Goal: Task Accomplishment & Management: Manage account settings

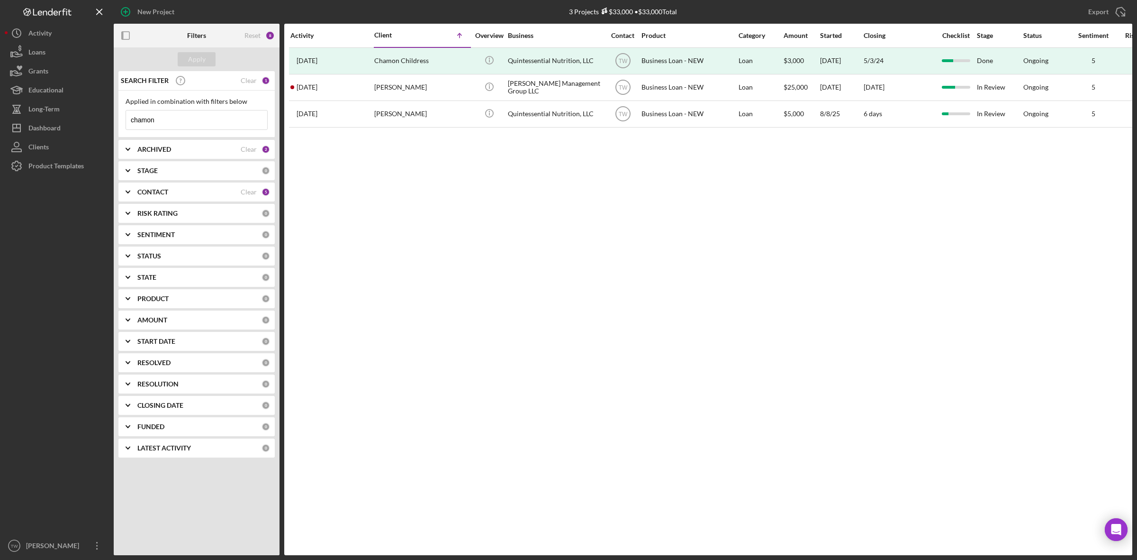
click at [200, 123] on input "chamon" at bounding box center [196, 119] width 141 height 19
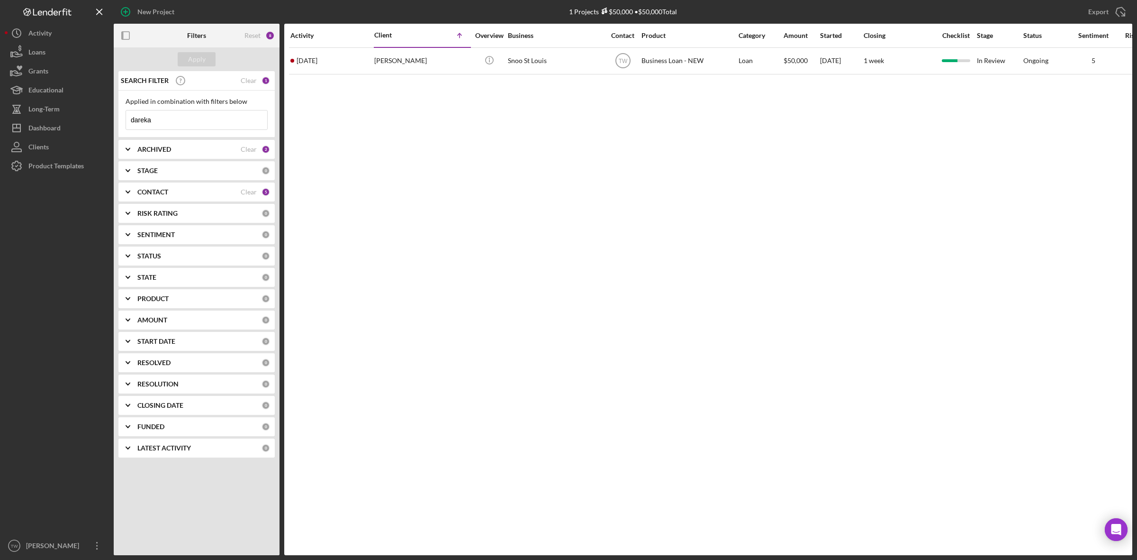
type input "dareka"
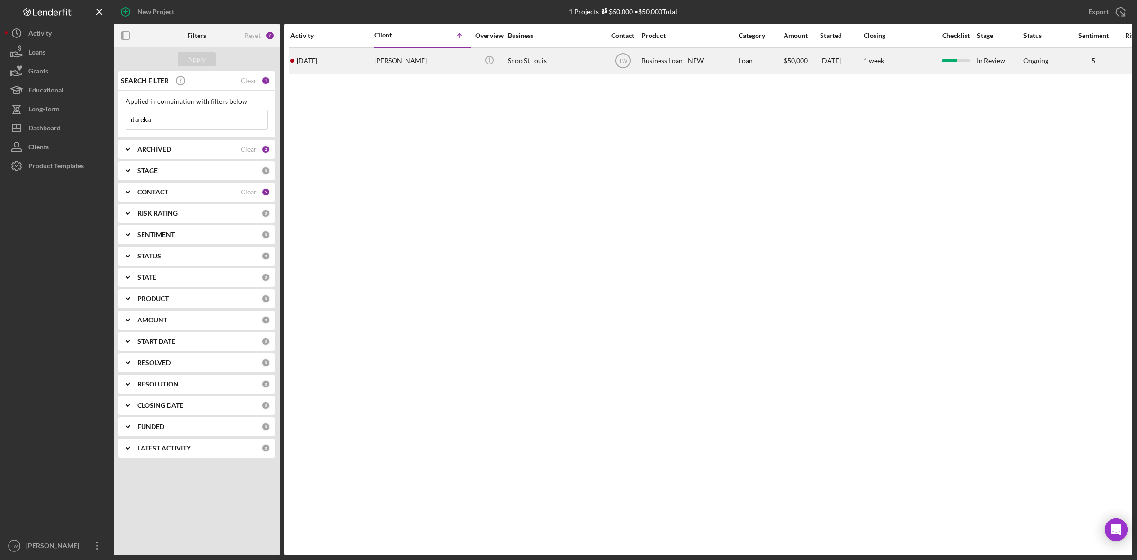
click at [390, 66] on div "[PERSON_NAME]" at bounding box center [421, 60] width 95 height 25
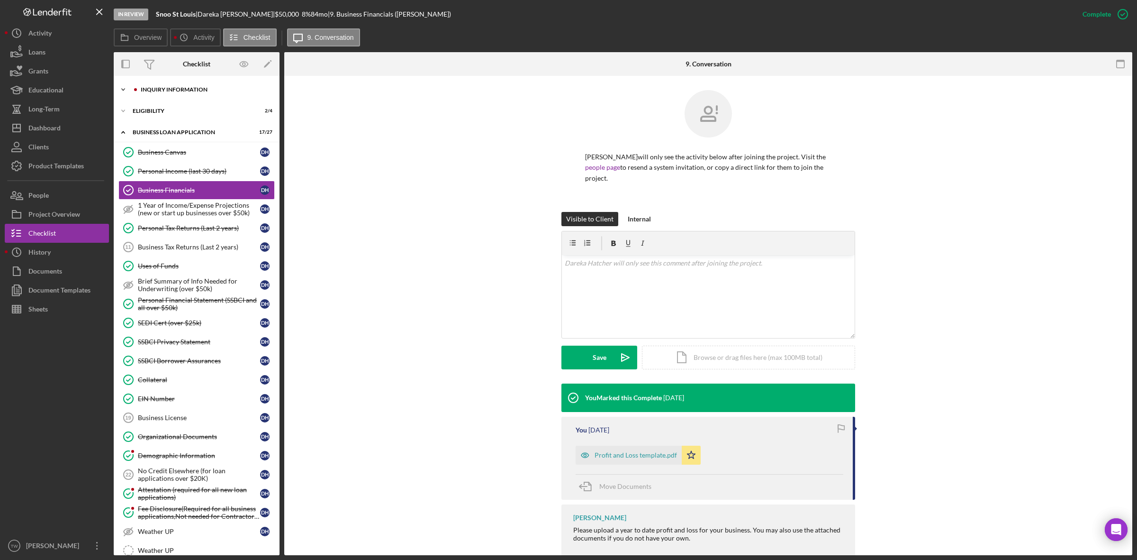
click at [179, 86] on div "Icon/Expander INQUIRY INFORMATION 9 / 11" at bounding box center [197, 89] width 166 height 19
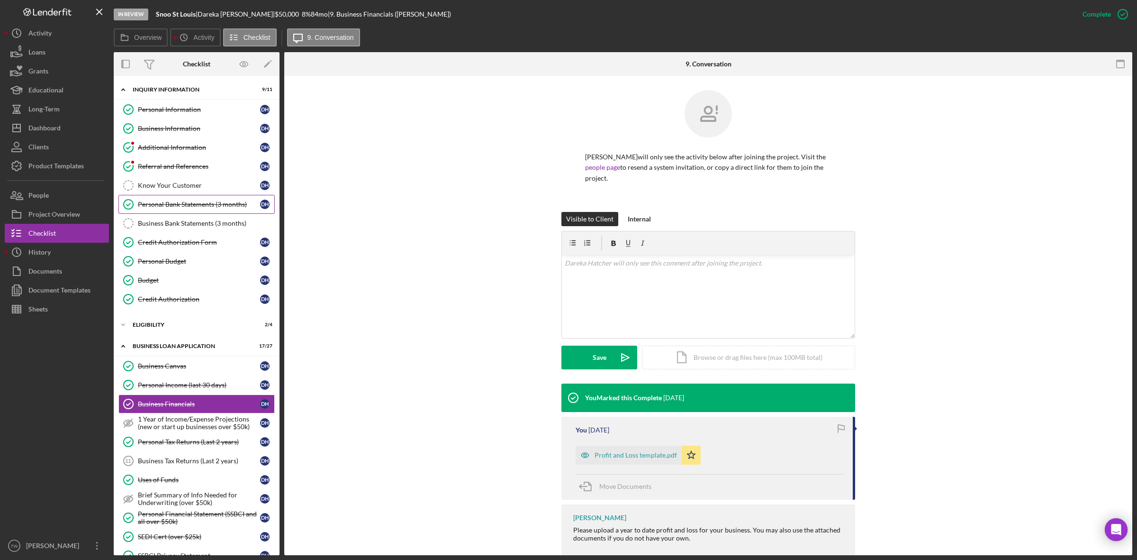
click at [184, 213] on link "Personal Bank Statements (3 months) Personal Bank Statements (3 months) D H" at bounding box center [196, 204] width 156 height 19
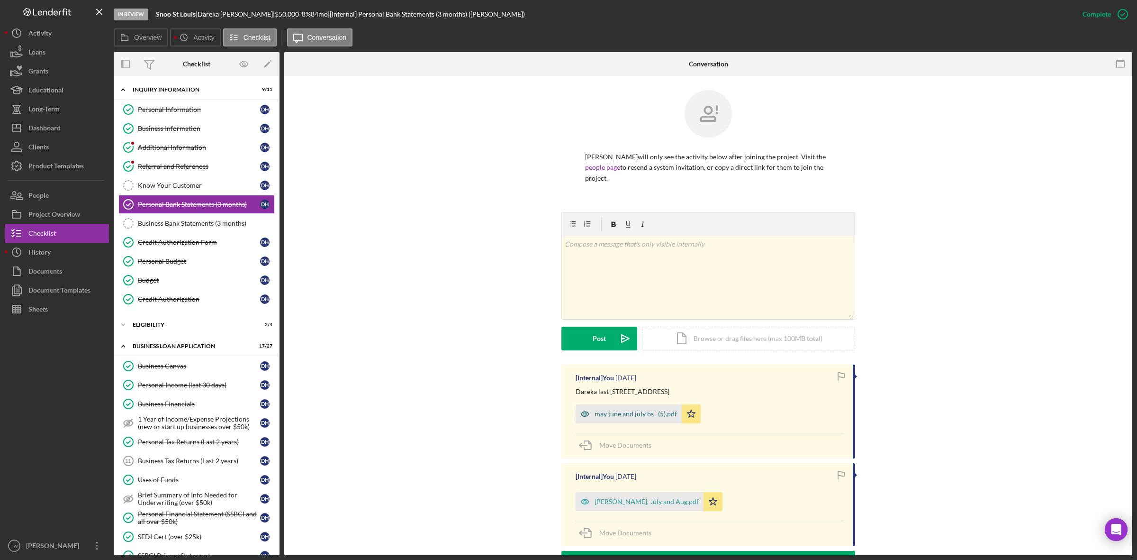
click at [633, 411] on div "may june and july bs_ (5).pdf" at bounding box center [636, 414] width 82 height 8
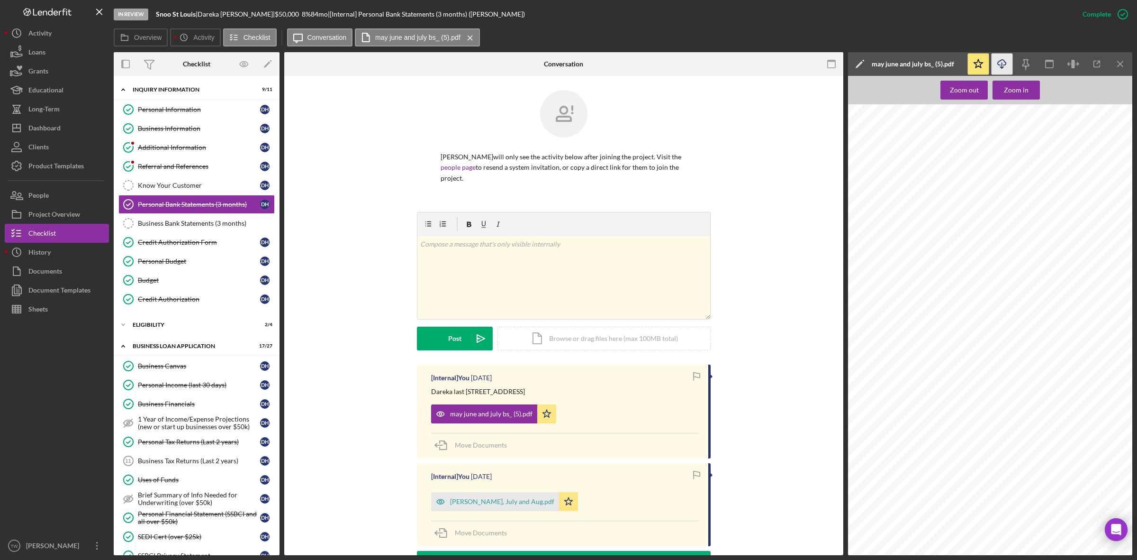
click at [1005, 57] on icon "Icon/Download" at bounding box center [1002, 64] width 21 height 21
click at [161, 327] on div "ELIGIBILITY" at bounding box center [200, 325] width 135 height 6
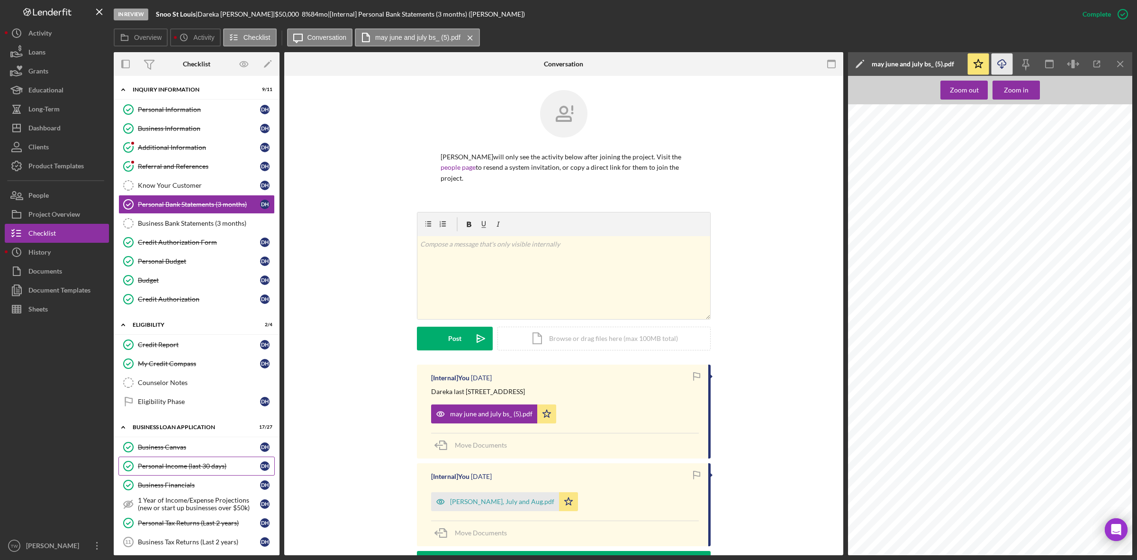
click at [180, 470] on div "Personal Income (last 30 days)" at bounding box center [199, 466] width 122 height 8
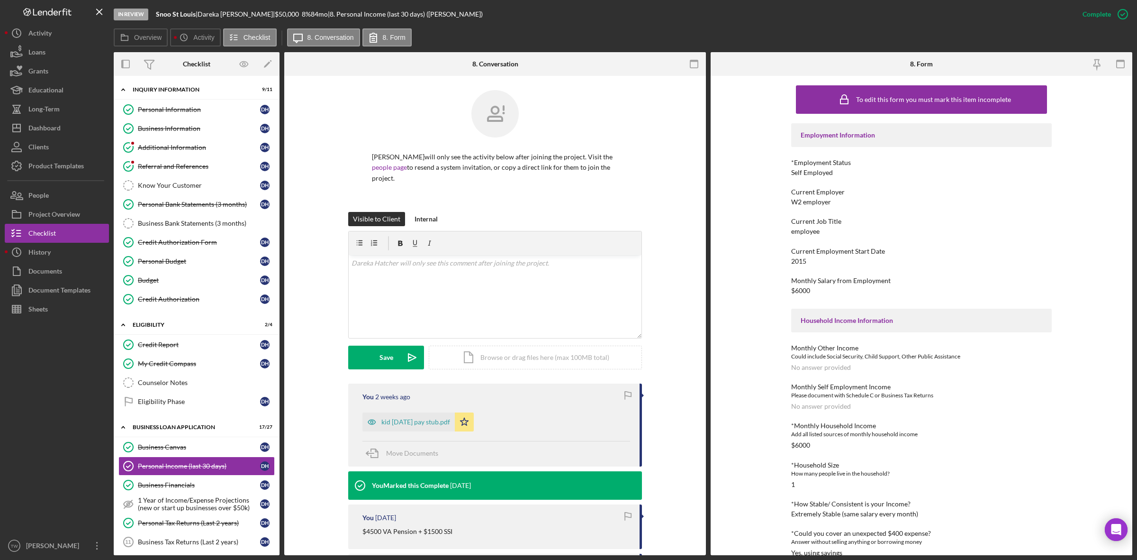
scroll to position [270, 0]
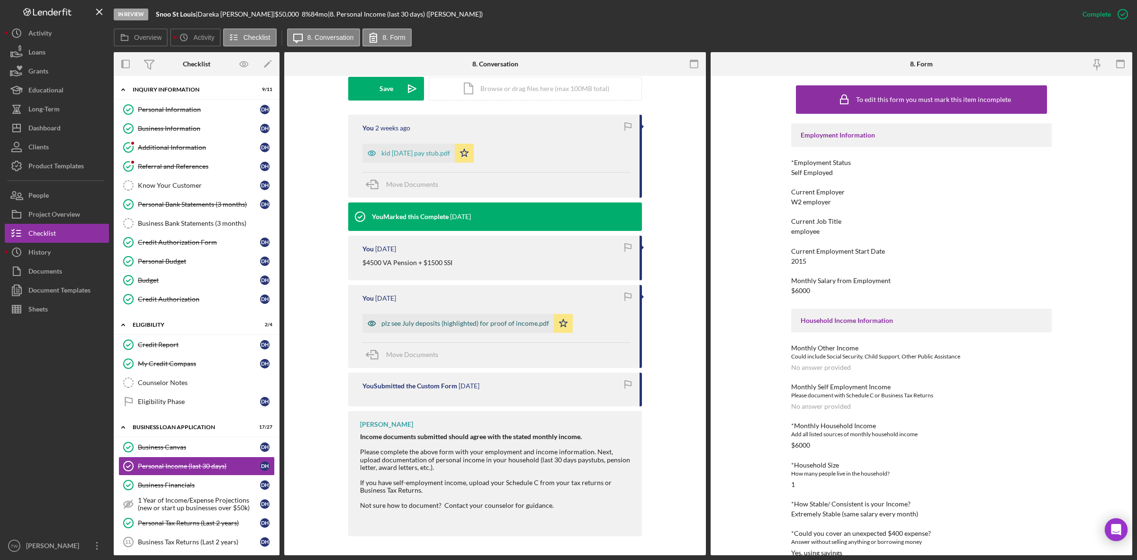
click at [483, 316] on div "plz see July deposits (highlighted) for proof of income.pdf" at bounding box center [458, 323] width 191 height 19
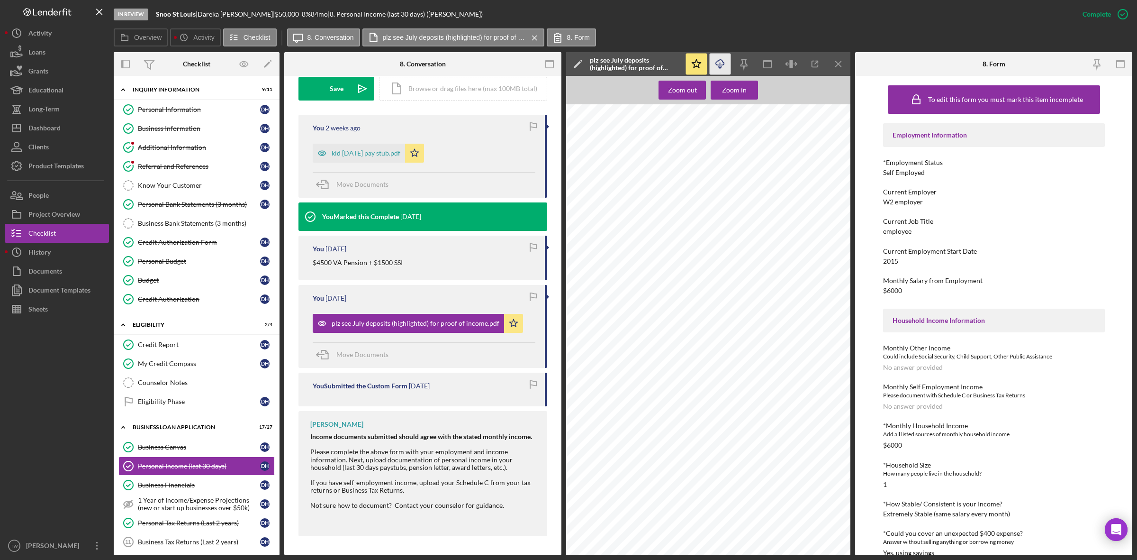
click at [721, 63] on icon "Icon/Download" at bounding box center [720, 64] width 21 height 21
click at [362, 354] on span "Move Documents" at bounding box center [362, 354] width 52 height 8
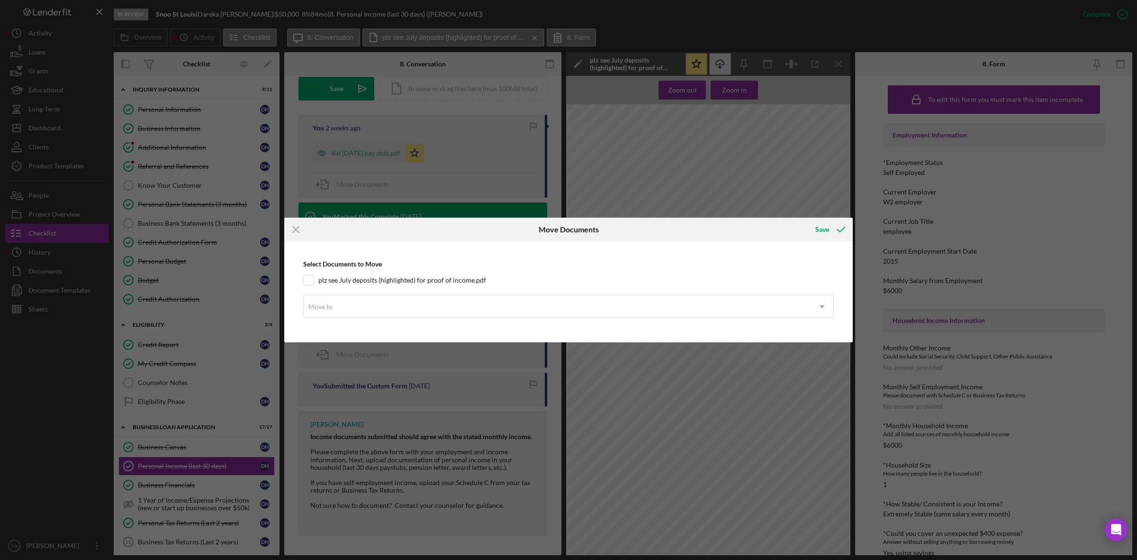
click at [373, 288] on div "Select Documents to Move plz see July deposits (highlighted) for proof of incom…" at bounding box center [568, 291] width 559 height 91
click at [382, 280] on label "plz see July deposits (highlighted) for proof of income.pdf" at bounding box center [402, 279] width 168 height 9
click at [313, 280] on input "plz see July deposits (highlighted) for proof of income.pdf" at bounding box center [308, 279] width 9 height 9
checkbox input "true"
click at [389, 314] on div "Move to" at bounding box center [557, 307] width 507 height 22
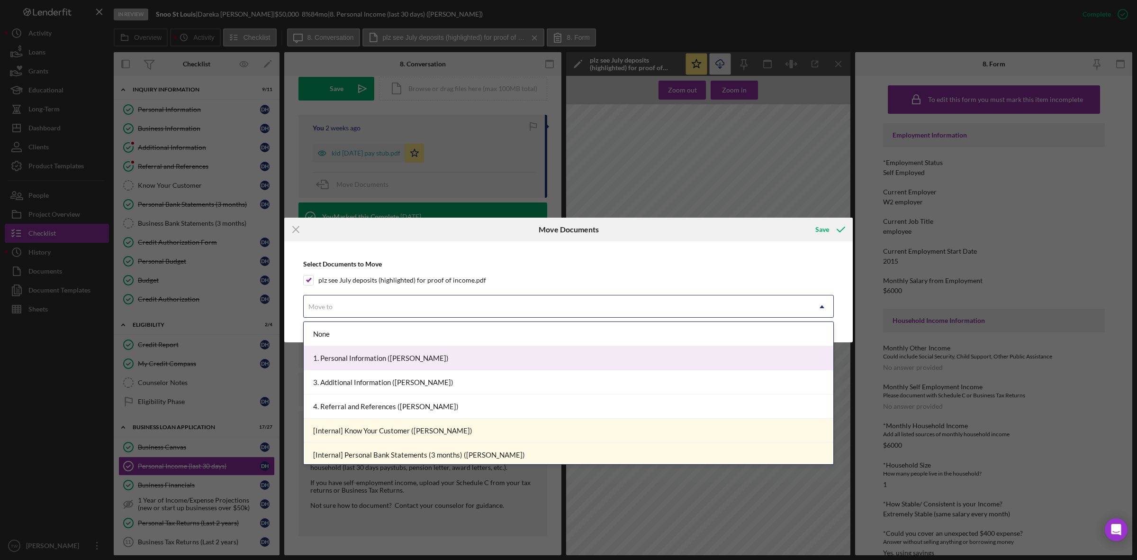
click at [373, 363] on div "1. Personal Information ([PERSON_NAME])" at bounding box center [569, 358] width 530 height 24
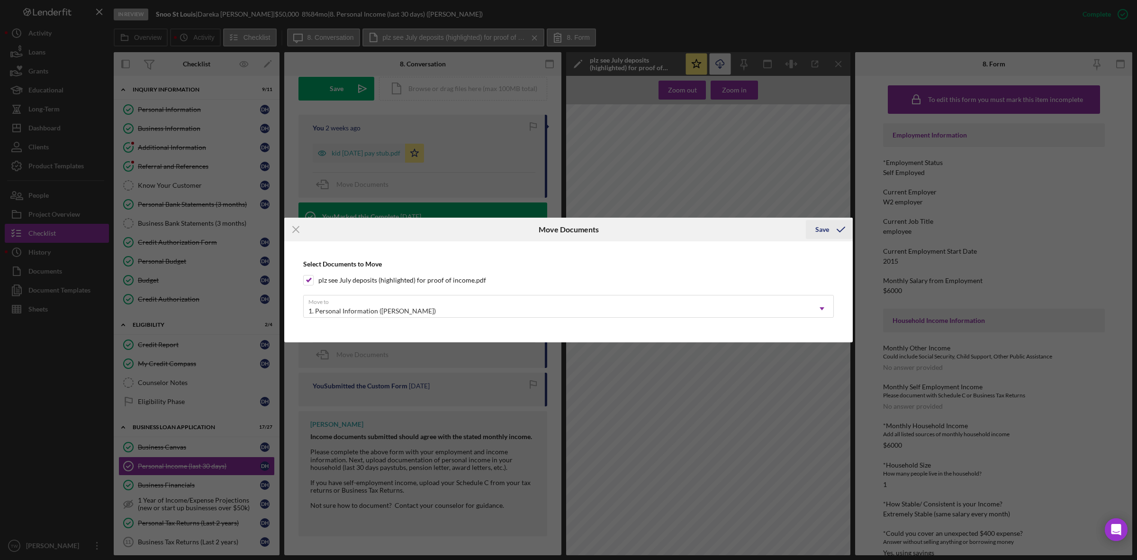
click at [844, 225] on icon "submit" at bounding box center [841, 230] width 24 height 24
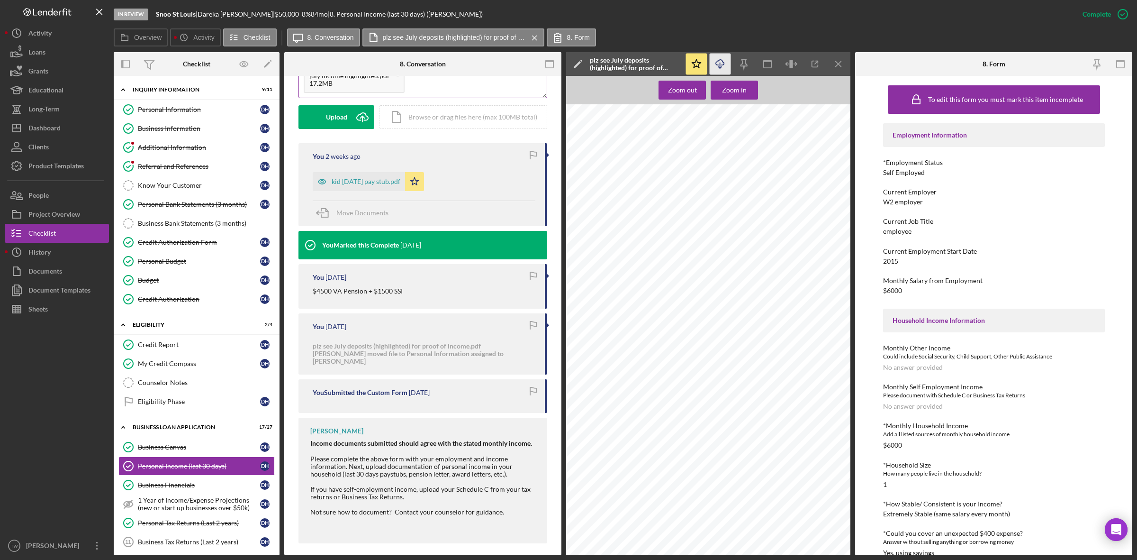
scroll to position [63, 0]
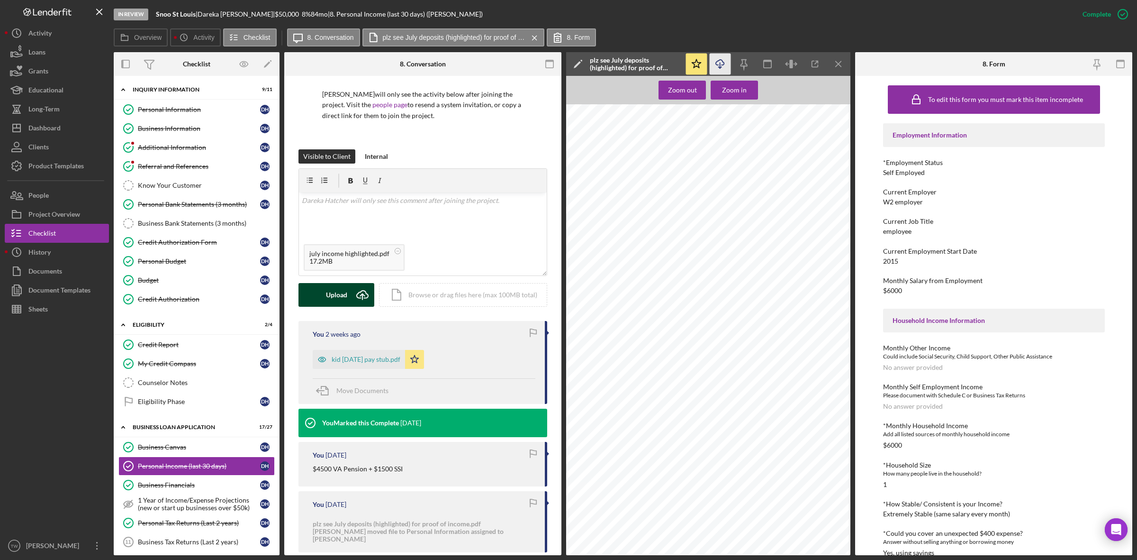
click at [329, 292] on div "Upload" at bounding box center [336, 295] width 21 height 24
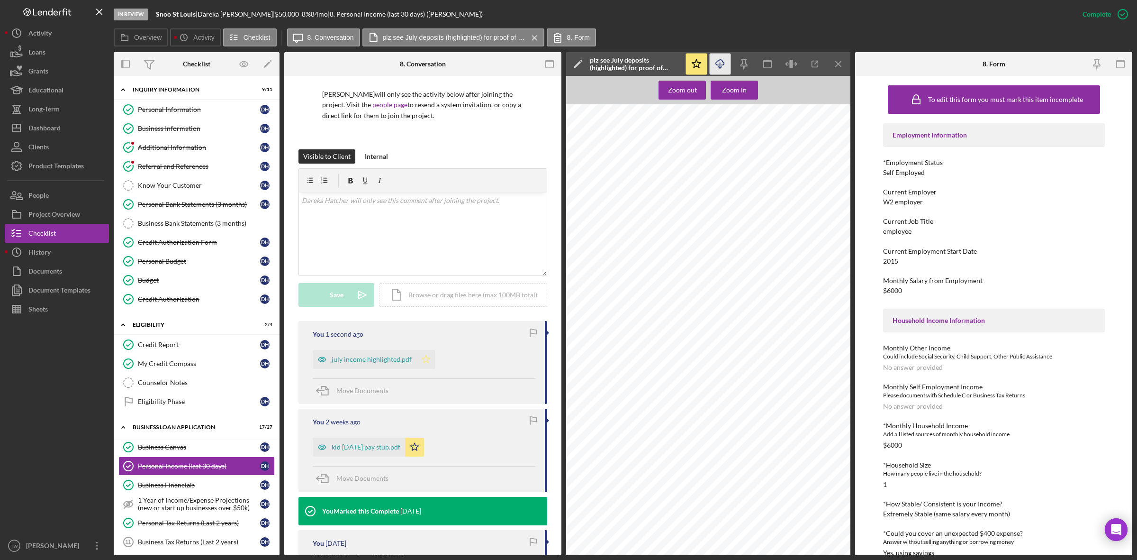
click at [427, 353] on icon "Icon/Star" at bounding box center [426, 359] width 19 height 19
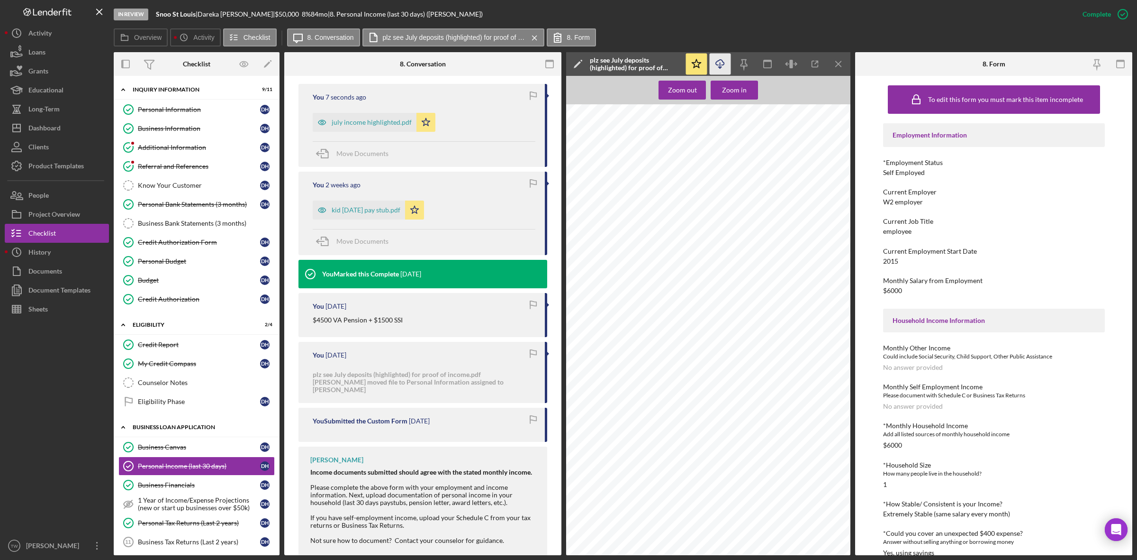
scroll to position [178, 0]
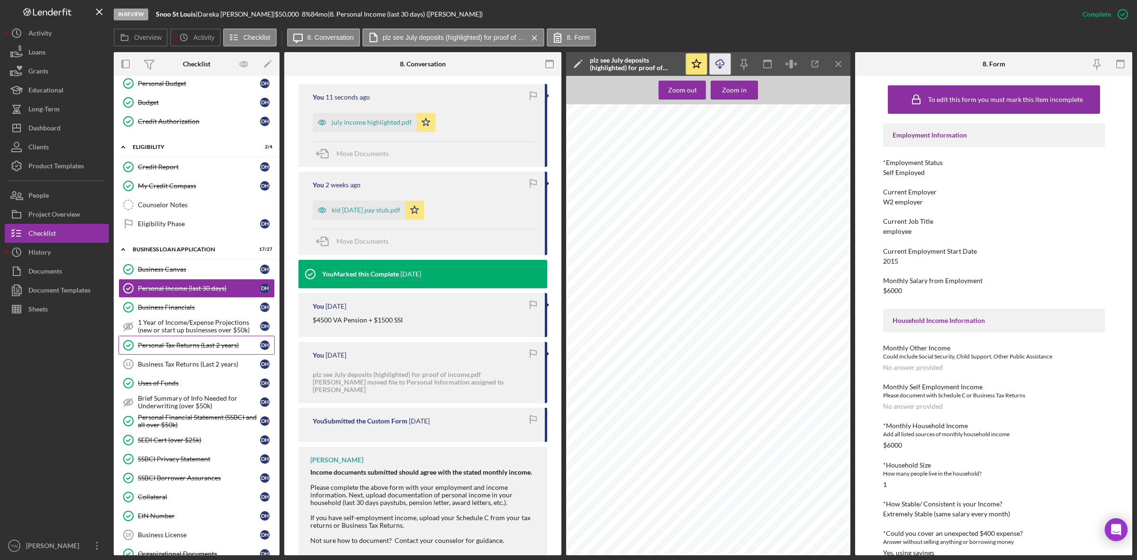
click at [170, 346] on div "Personal Tax Returns (Last 2 years)" at bounding box center [199, 345] width 122 height 8
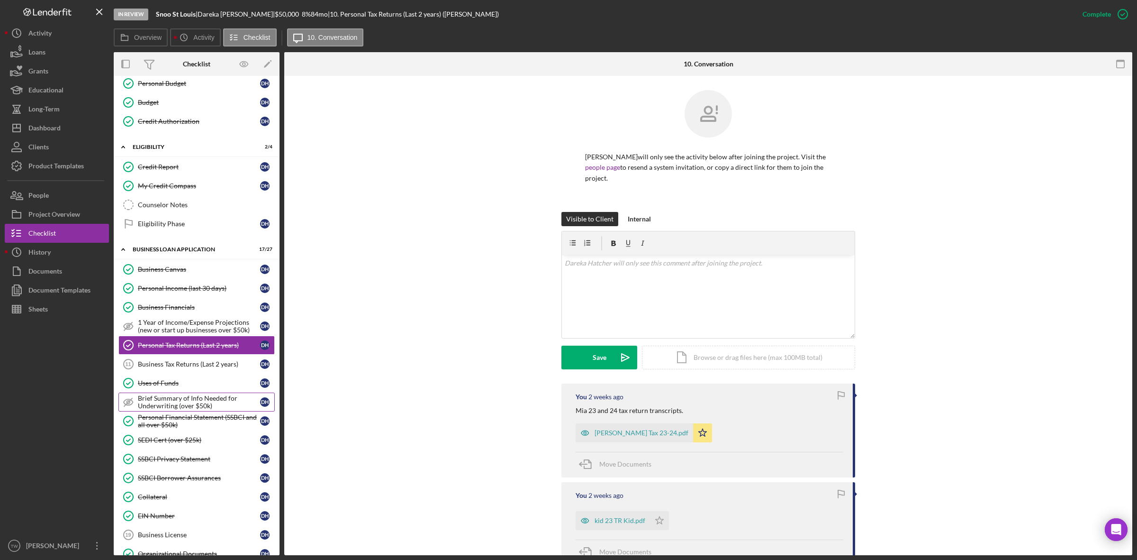
click at [177, 406] on div "Brief Summary of Info Needed for Underwriting (over $50k)" at bounding box center [199, 401] width 122 height 15
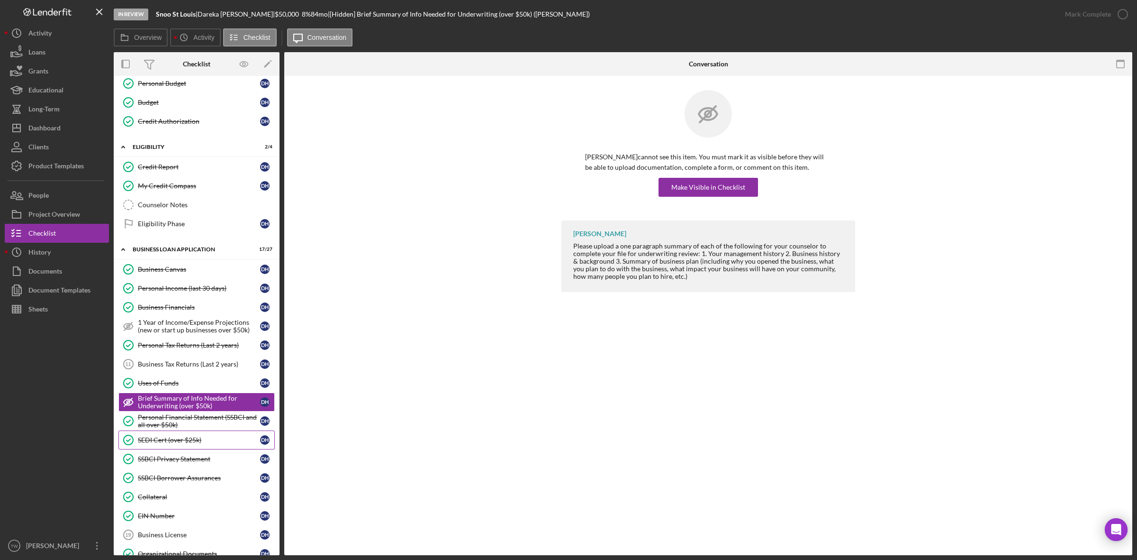
click at [175, 444] on div "SEDI Cert (over $25k)" at bounding box center [199, 440] width 122 height 8
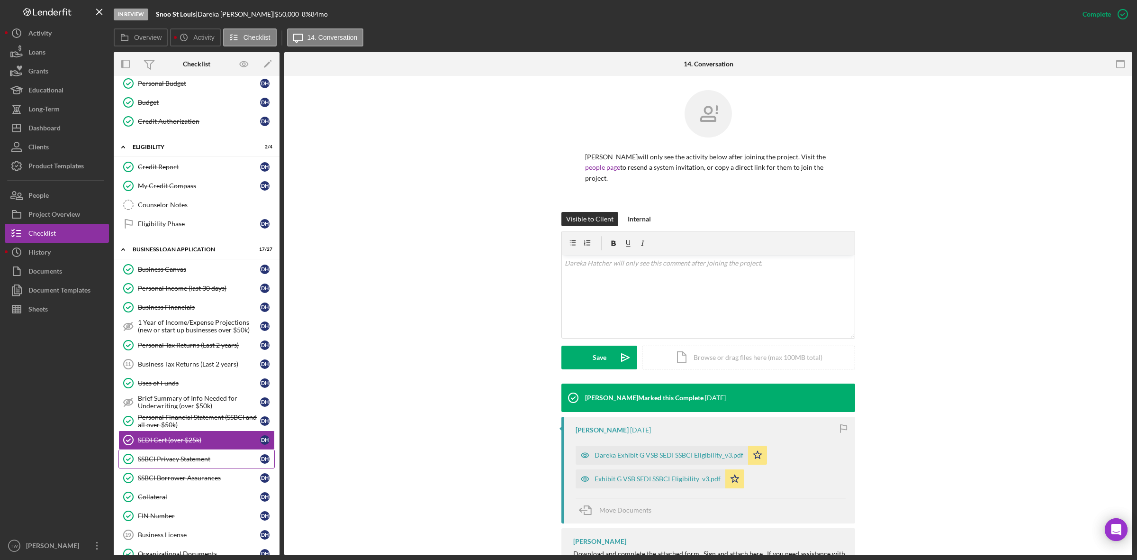
click at [168, 463] on div "SSBCI Privacy Statement" at bounding box center [199, 459] width 122 height 8
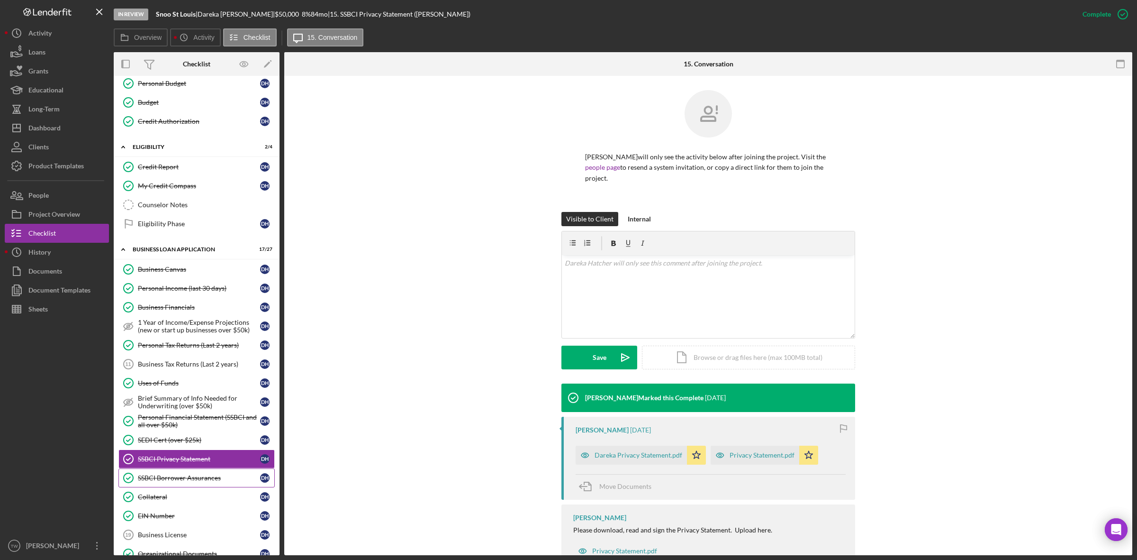
click at [164, 481] on div "SSBCI Borrower Assurances" at bounding box center [199, 478] width 122 height 8
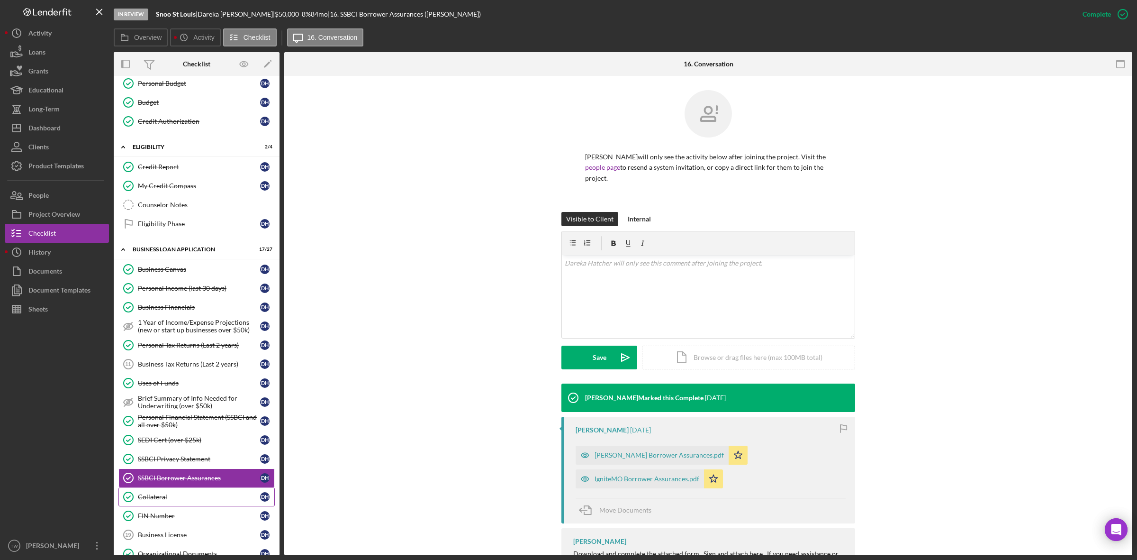
click at [145, 500] on div "Collateral" at bounding box center [199, 497] width 122 height 8
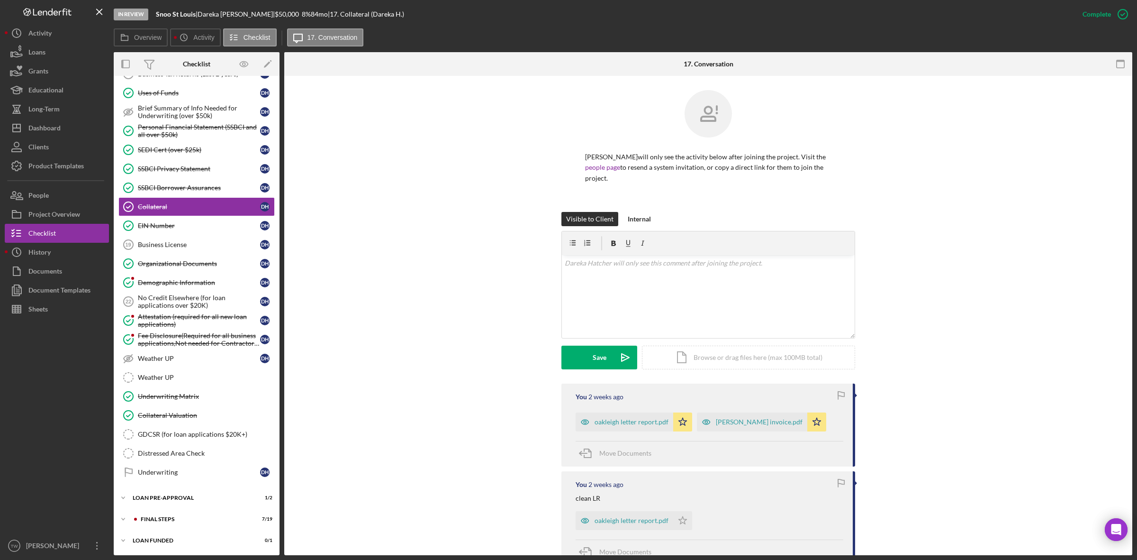
scroll to position [178, 0]
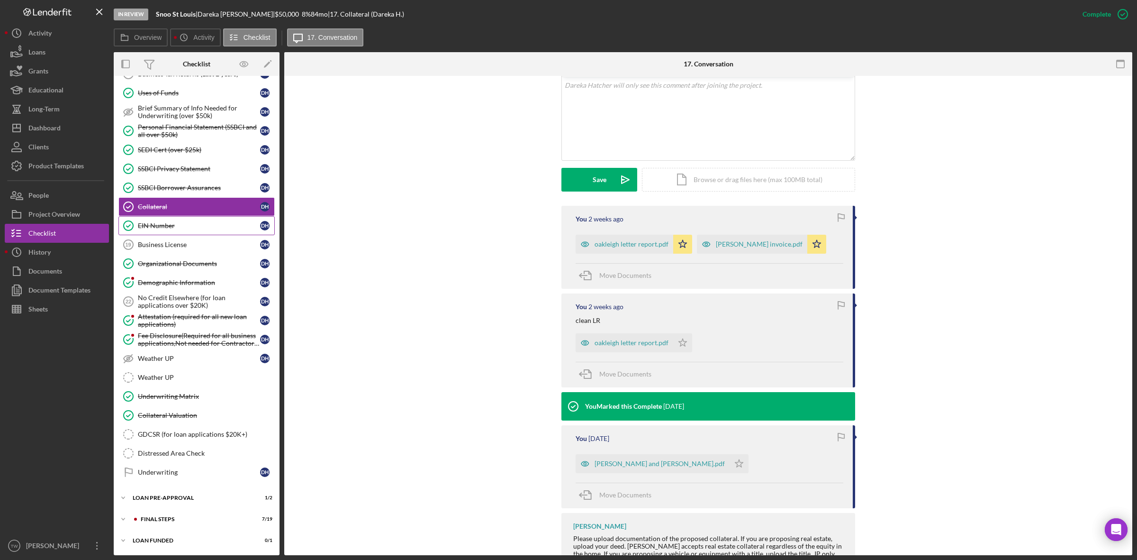
click at [165, 222] on div "EIN Number" at bounding box center [199, 226] width 122 height 8
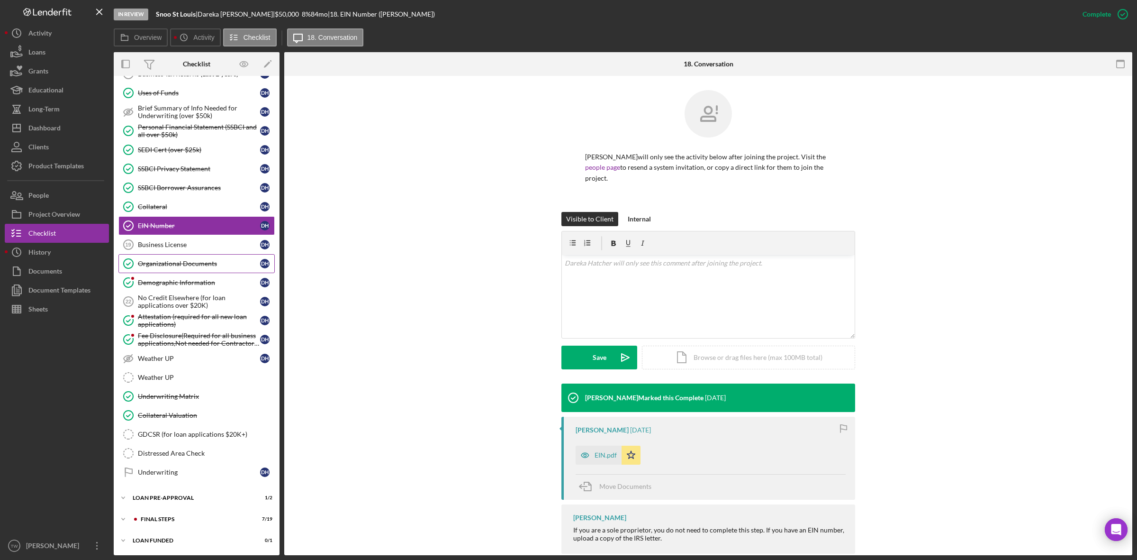
click at [164, 268] on link "Organizational Documents Organizational Documents D H" at bounding box center [196, 263] width 156 height 19
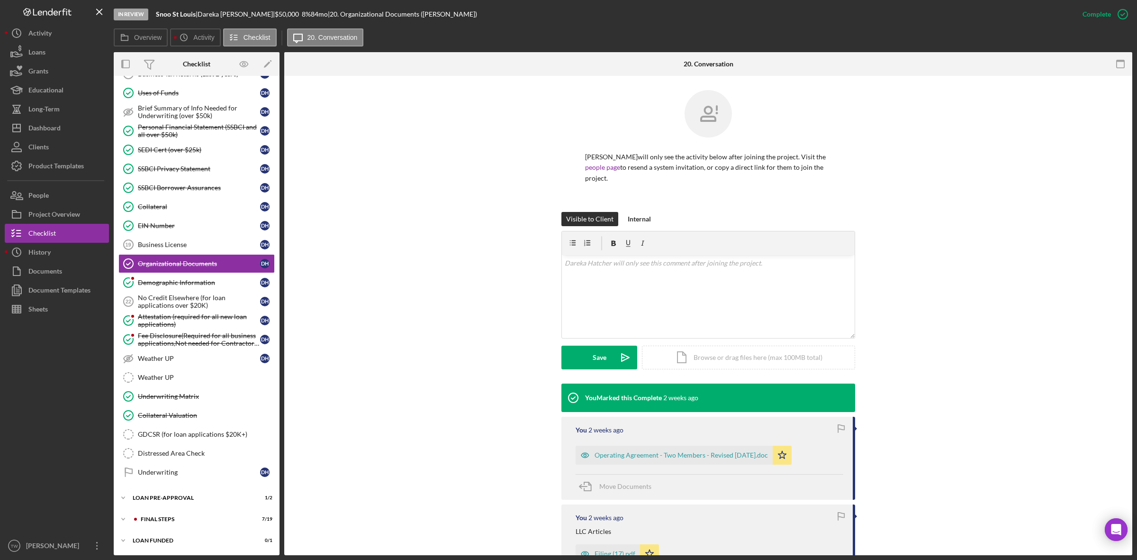
scroll to position [147, 0]
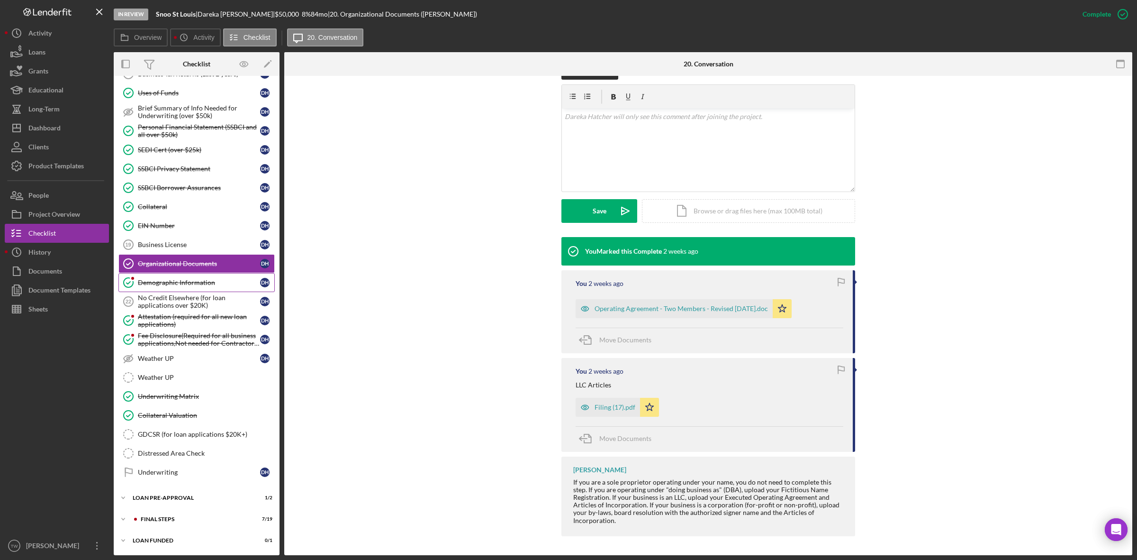
click at [150, 279] on div "Demographic Information" at bounding box center [199, 283] width 122 height 8
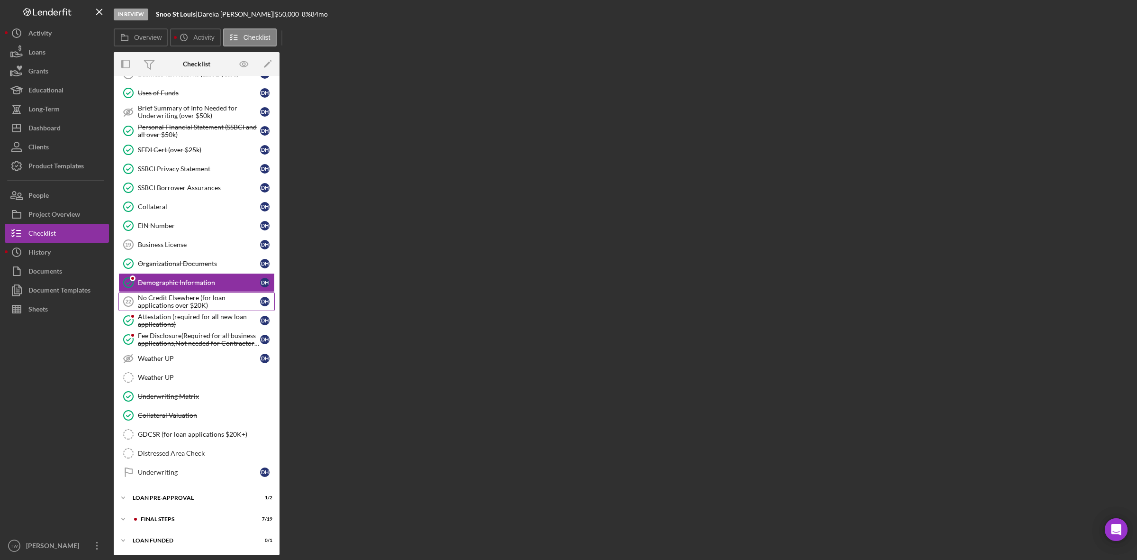
scroll to position [477, 0]
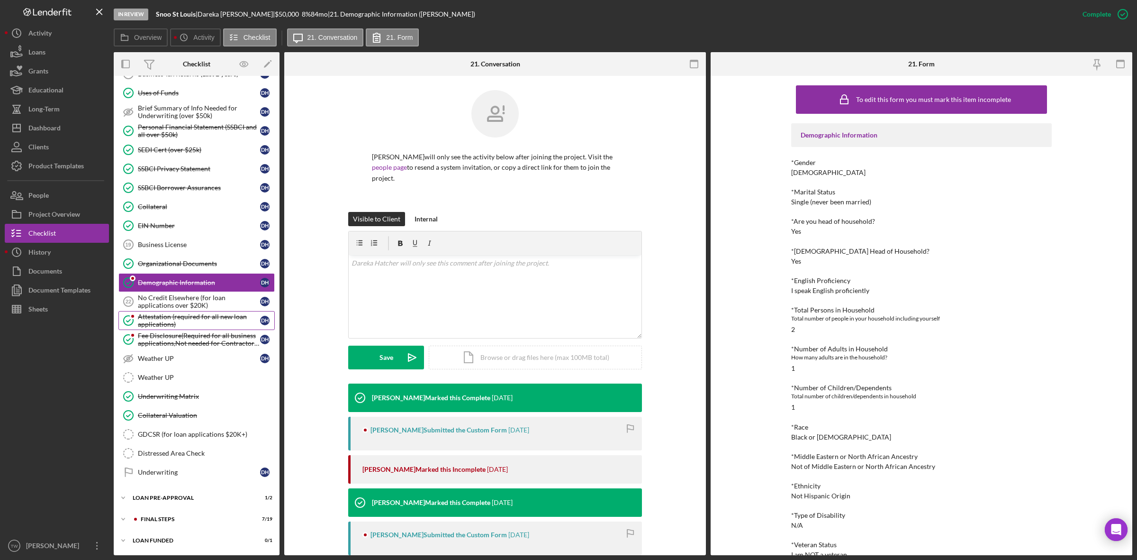
click at [160, 320] on div "Attestation (required for all new loan applications)" at bounding box center [199, 320] width 122 height 15
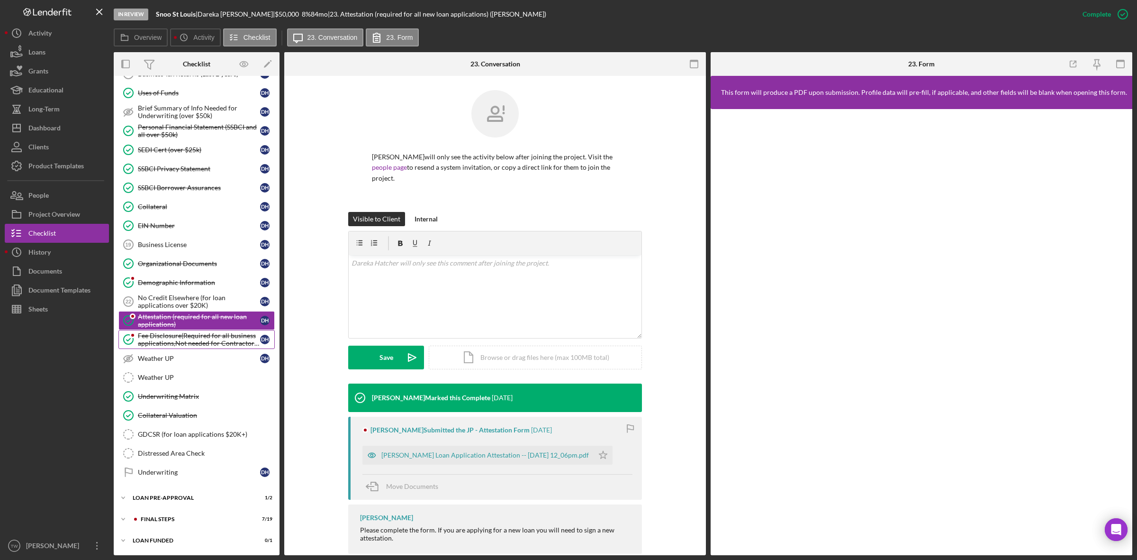
click at [162, 345] on div "Fee Disclosure(Required for all business applications,Not needed for Contractor…" at bounding box center [199, 339] width 122 height 15
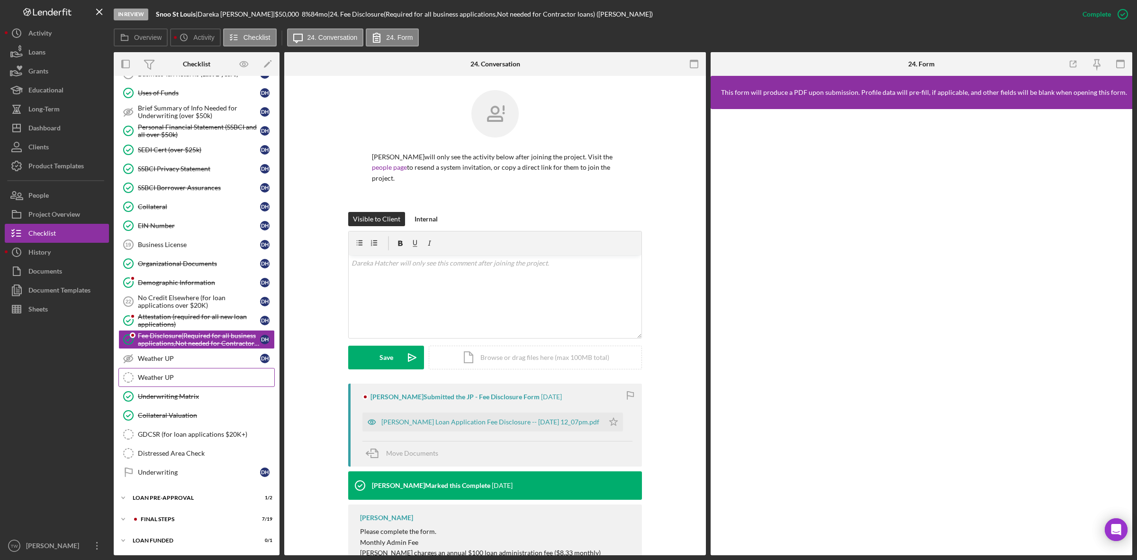
click at [160, 385] on link "Weather UP Weather UP" at bounding box center [196, 377] width 156 height 19
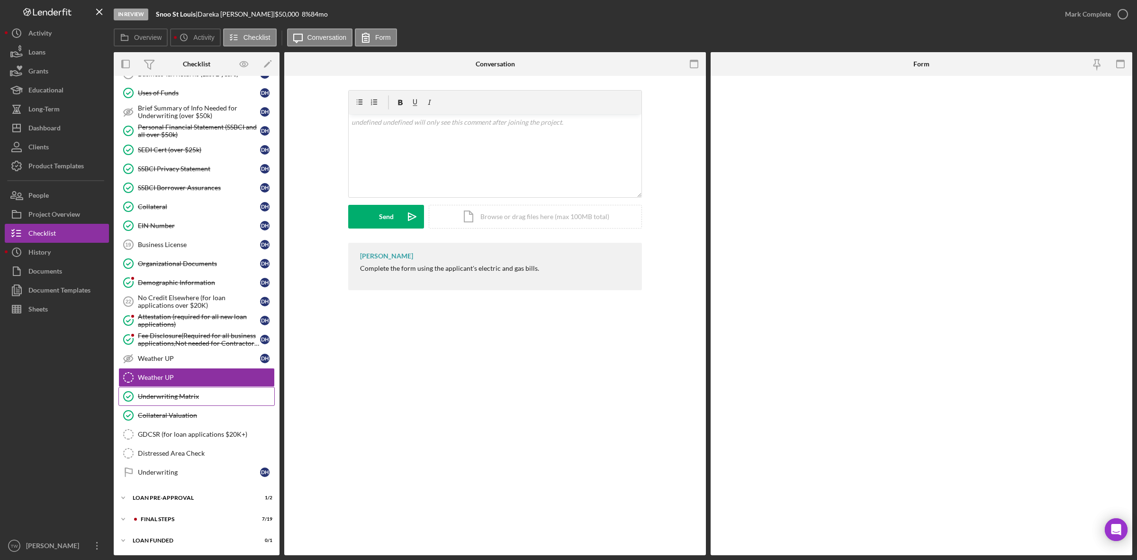
click at [160, 394] on div "Underwriting Matrix" at bounding box center [206, 396] width 136 height 8
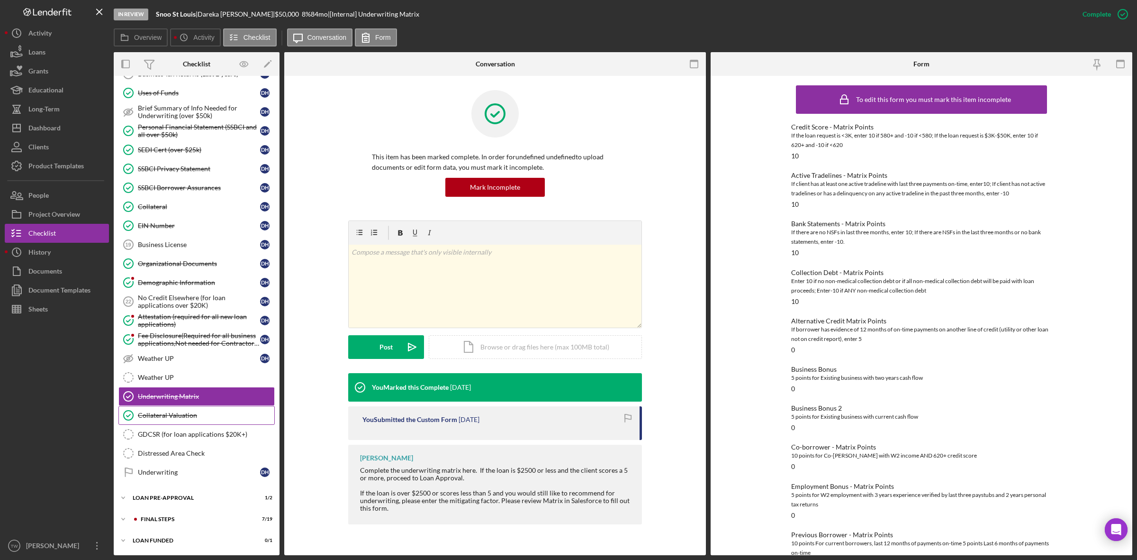
click at [164, 416] on div "Collateral Valuation" at bounding box center [206, 415] width 136 height 8
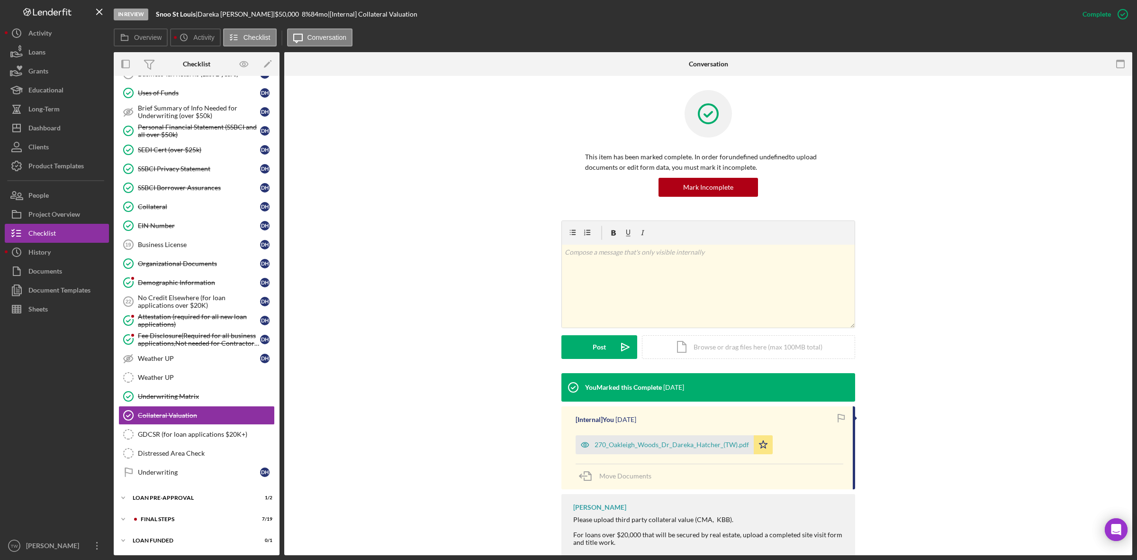
scroll to position [22, 0]
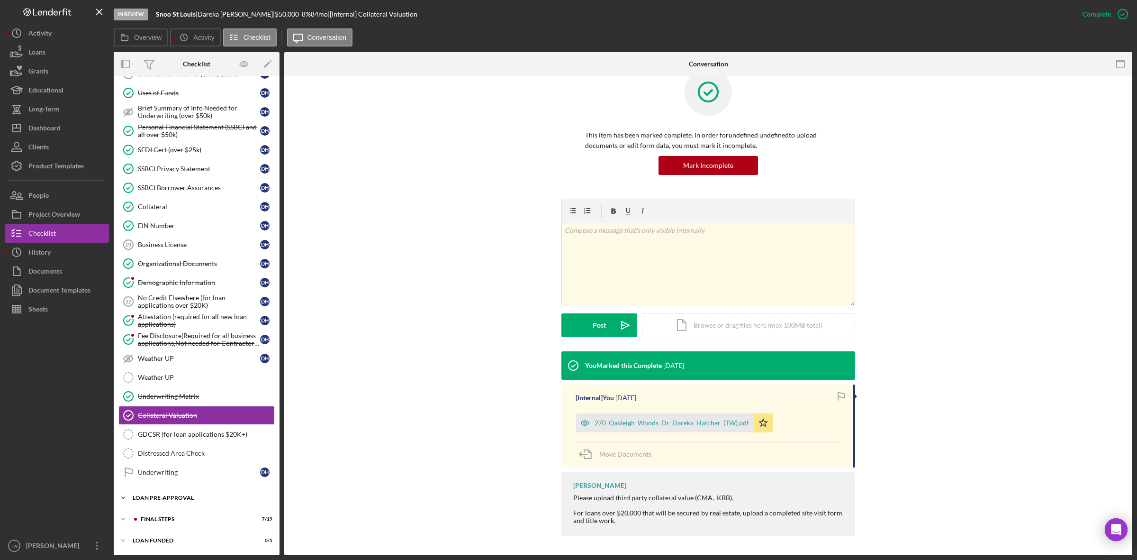
click at [143, 498] on div "LOAN PRE-APPROVAL" at bounding box center [200, 498] width 135 height 6
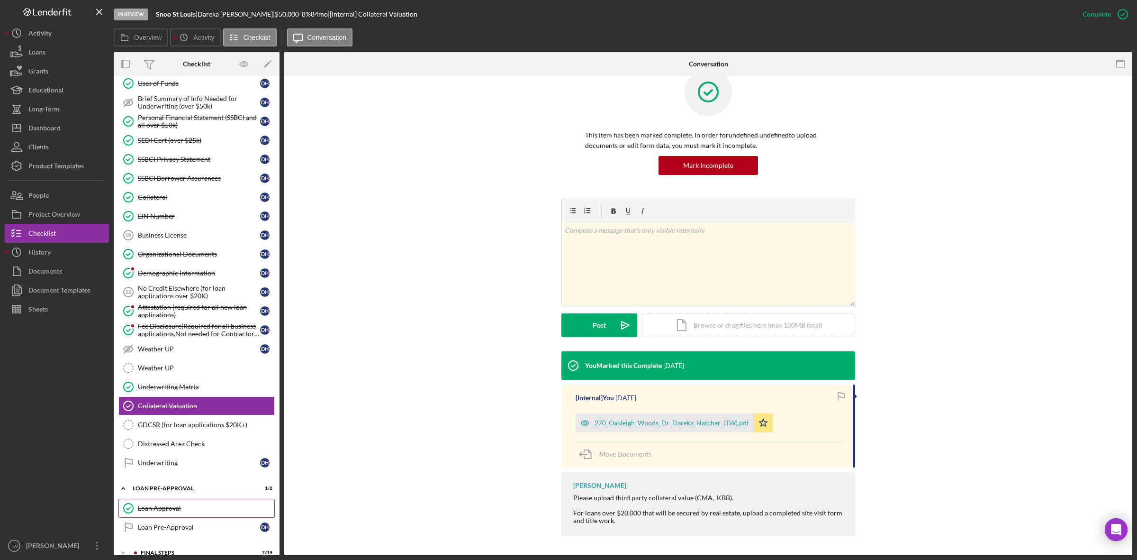
click at [145, 509] on link "Loan Approval Loan Approval" at bounding box center [196, 508] width 156 height 19
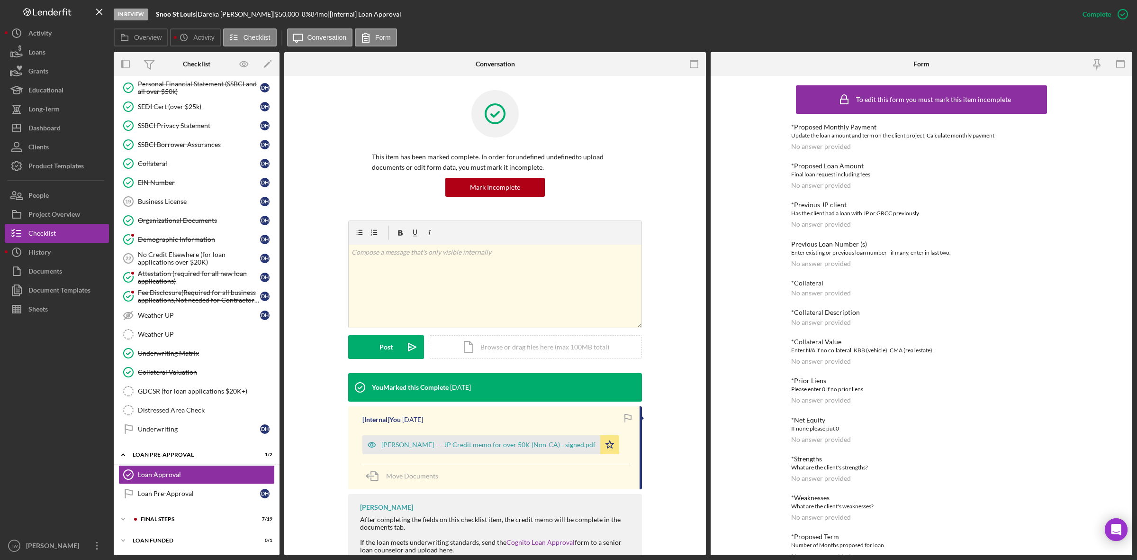
scroll to position [92, 0]
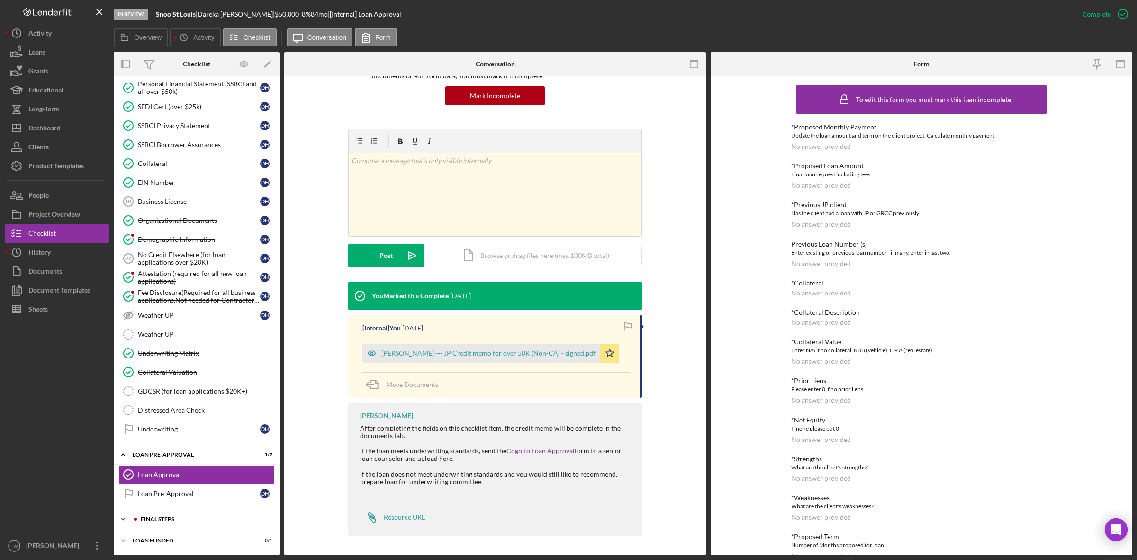
click at [171, 521] on div "FINAL STEPS" at bounding box center [204, 519] width 127 height 6
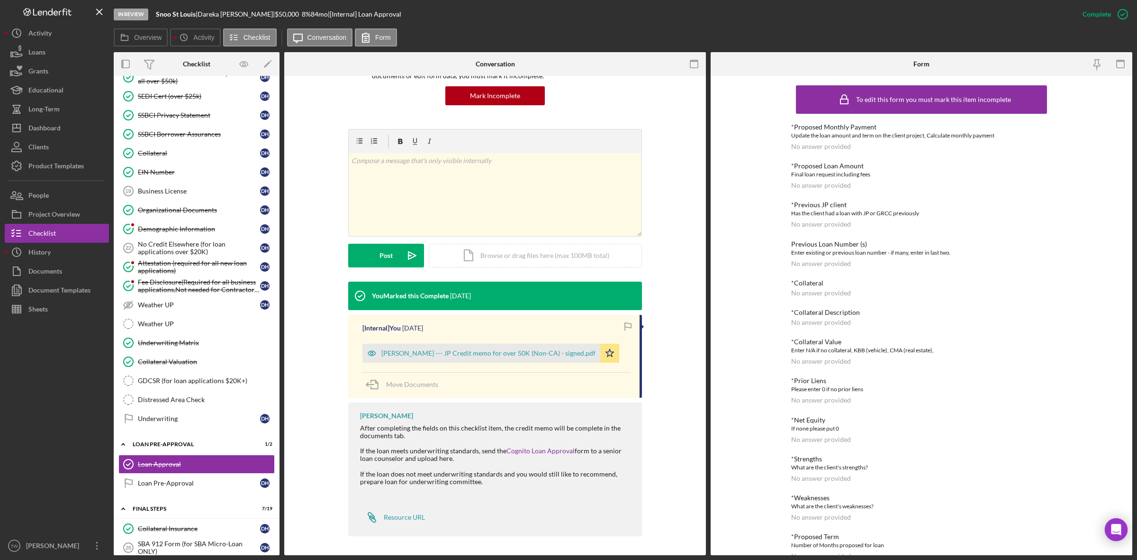
scroll to position [817, 0]
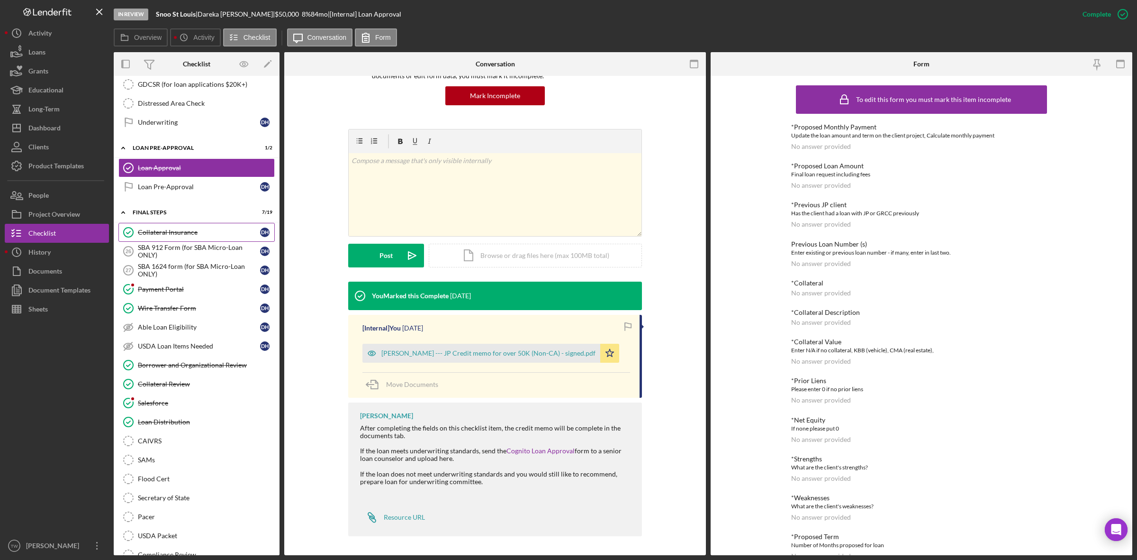
click at [189, 236] on div "Collateral Insurance" at bounding box center [199, 232] width 122 height 8
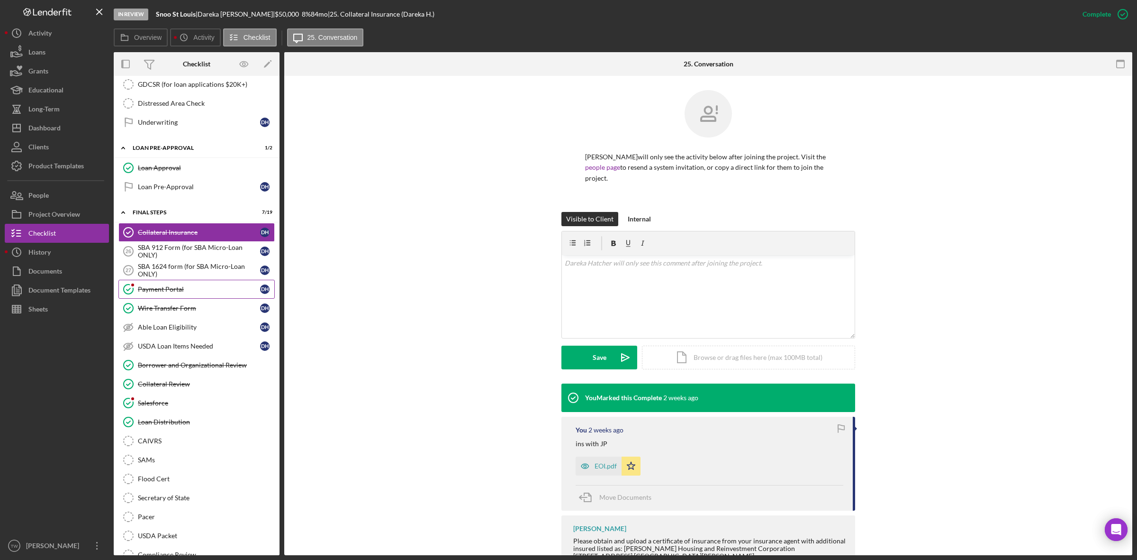
click at [177, 299] on link "Payment Portal Payment Portal D H" at bounding box center [196, 289] width 156 height 19
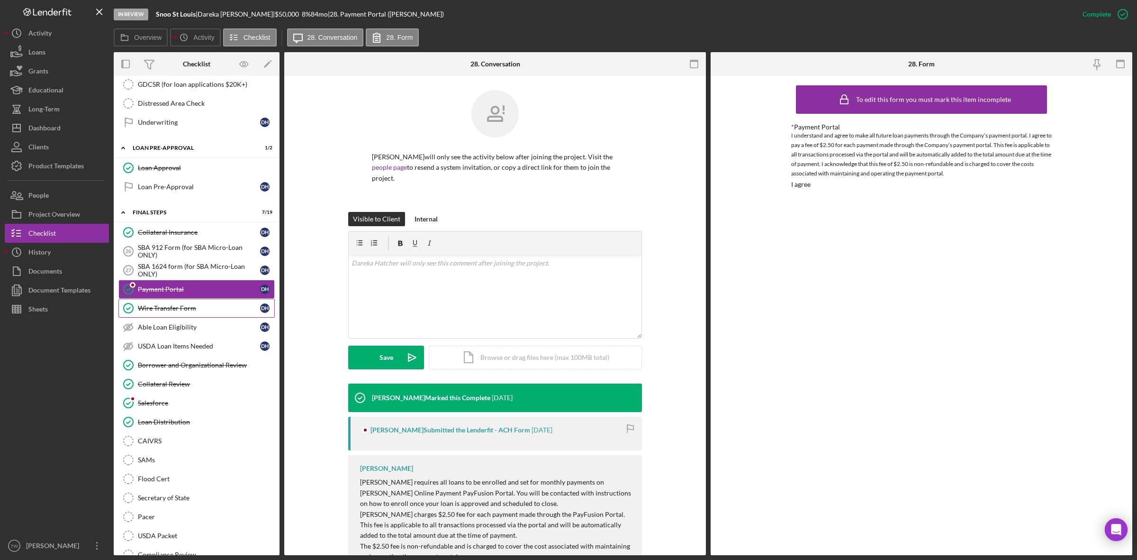
click at [179, 318] on link "Wire Transfer Form Wire Transfer Form D H" at bounding box center [196, 308] width 156 height 19
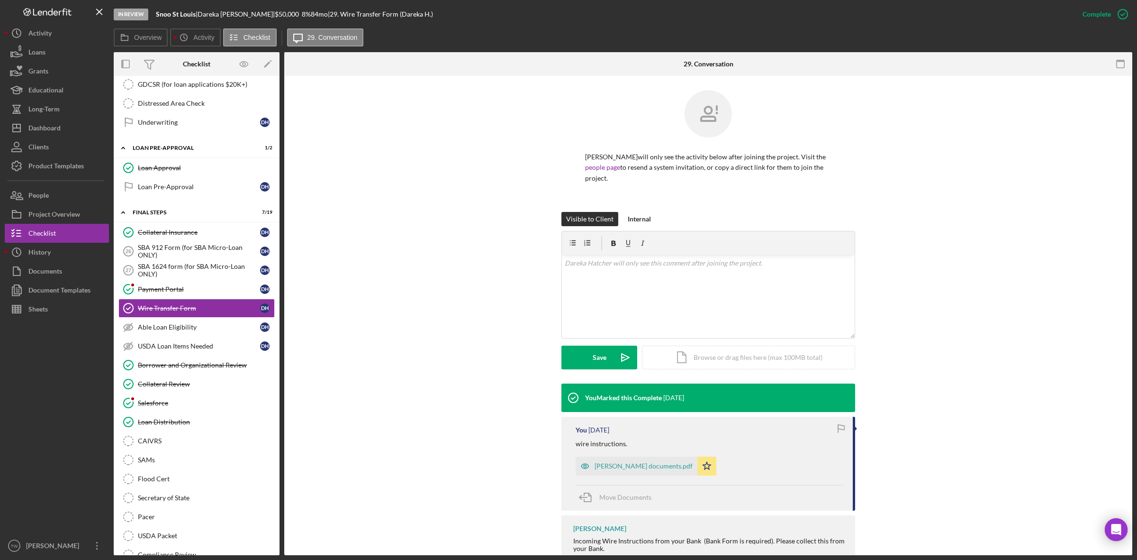
scroll to position [28, 0]
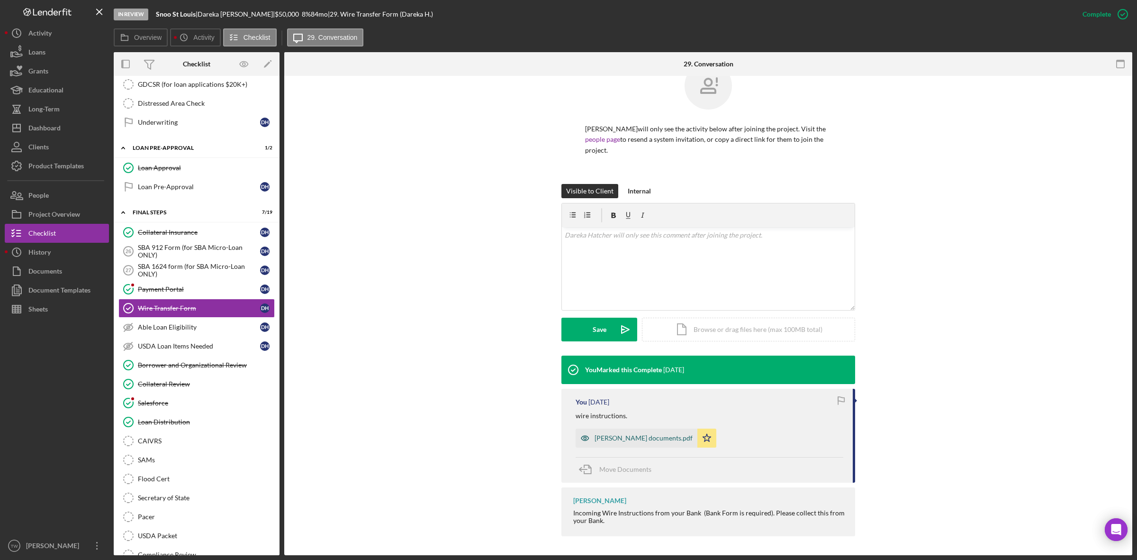
click at [643, 444] on div "[PERSON_NAME] documents.pdf" at bounding box center [637, 437] width 122 height 19
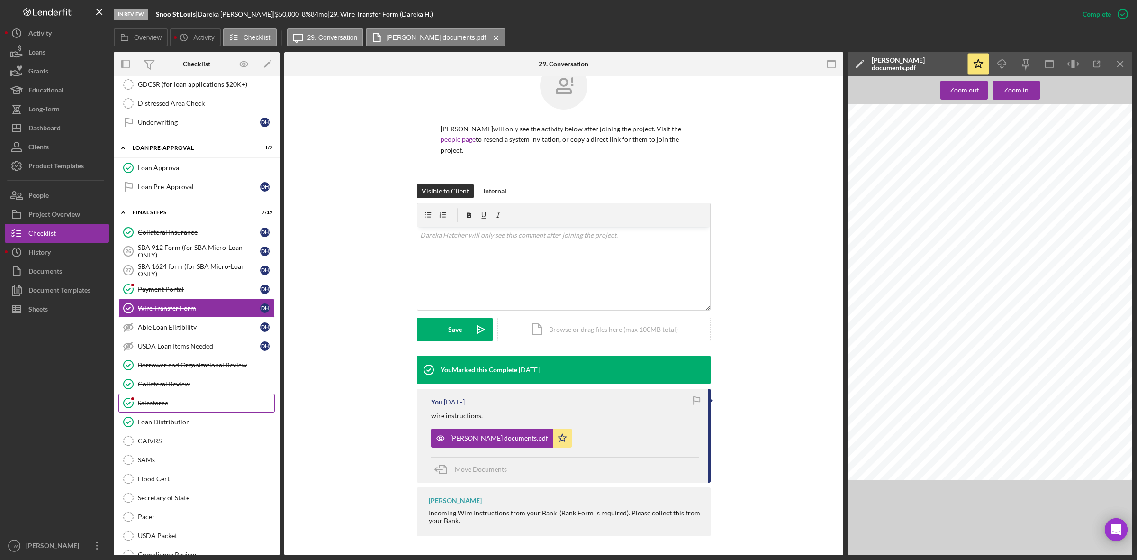
click at [172, 407] on div "Salesforce" at bounding box center [206, 403] width 136 height 8
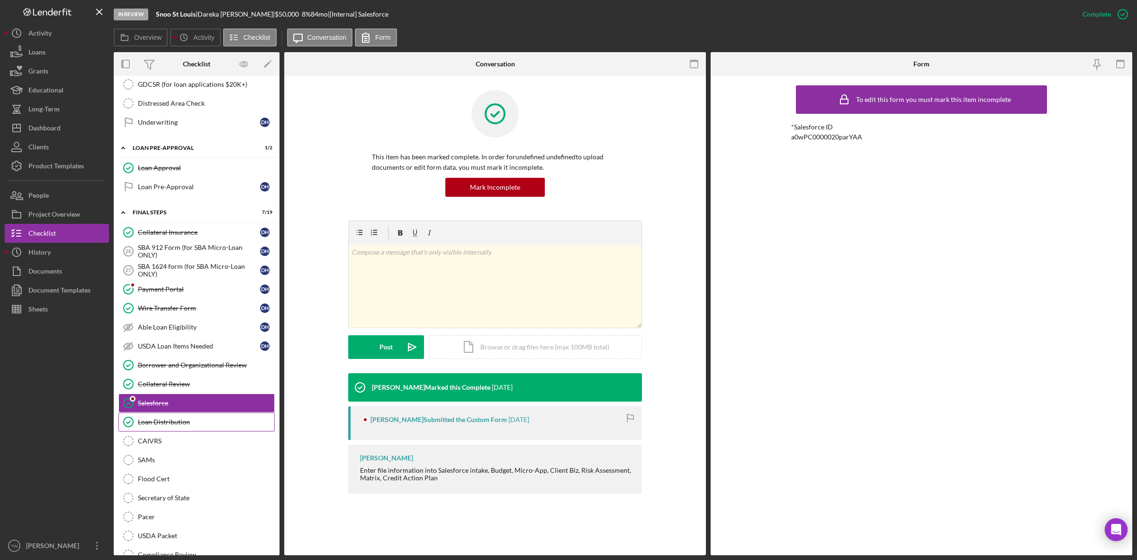
click at [186, 431] on link "Loan Distribution Loan Distribution" at bounding box center [196, 421] width 156 height 19
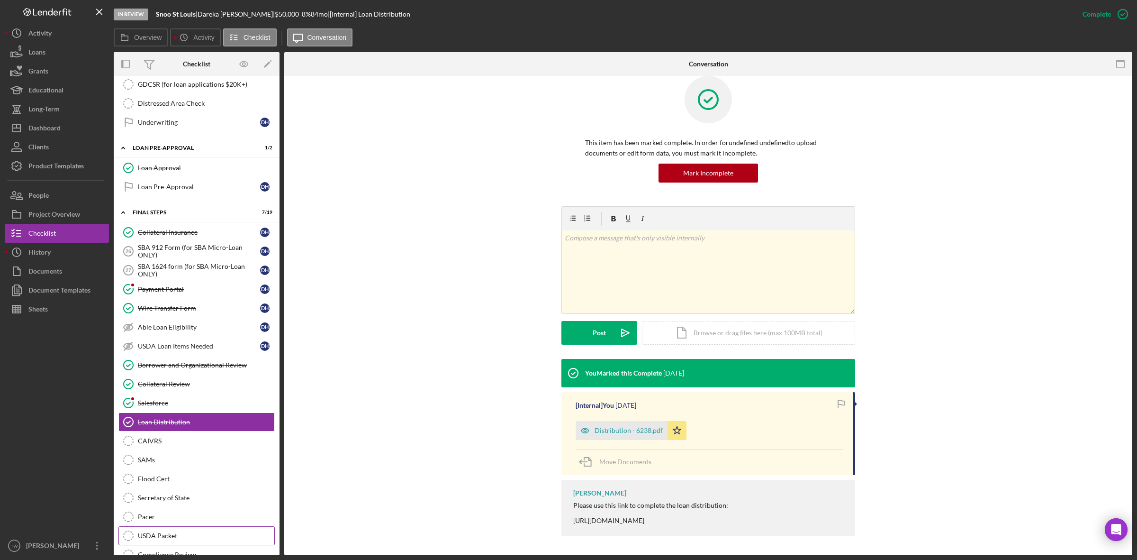
scroll to position [891, 0]
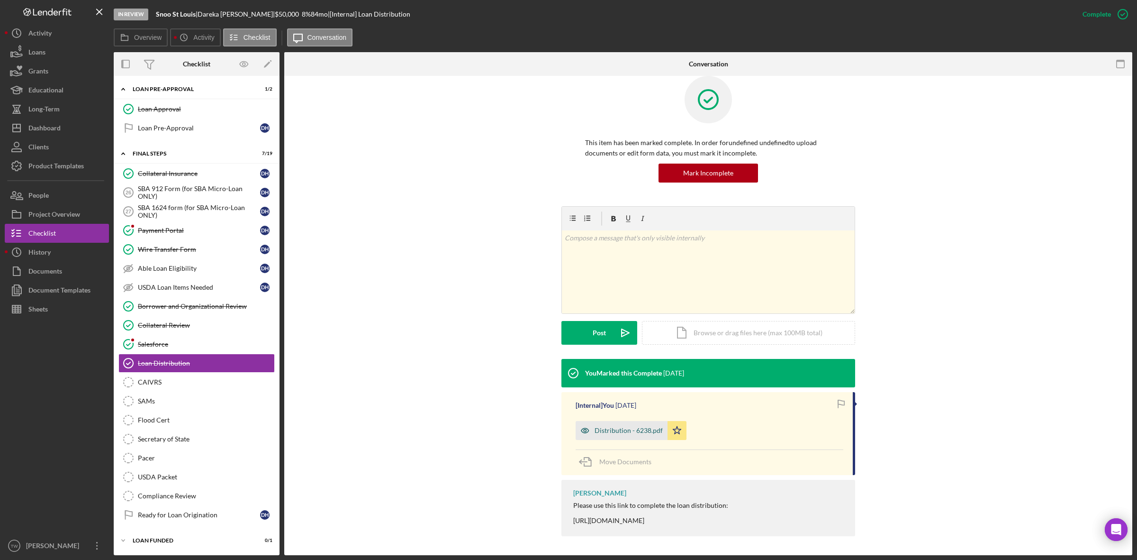
click at [626, 429] on div "Distribution - 6238.pdf" at bounding box center [629, 431] width 68 height 8
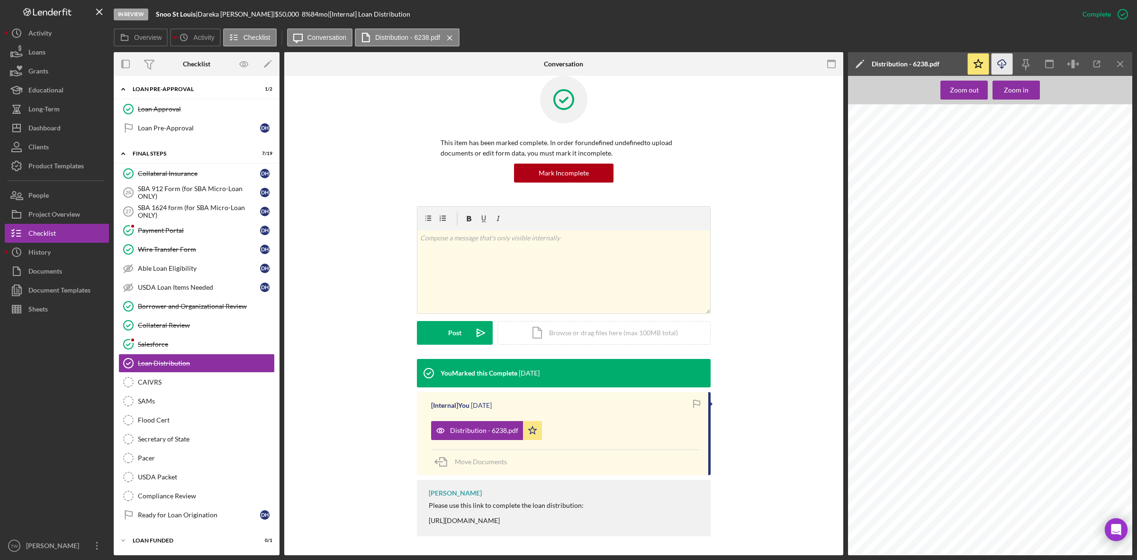
click at [998, 65] on icon "Icon/Download" at bounding box center [1002, 64] width 21 height 21
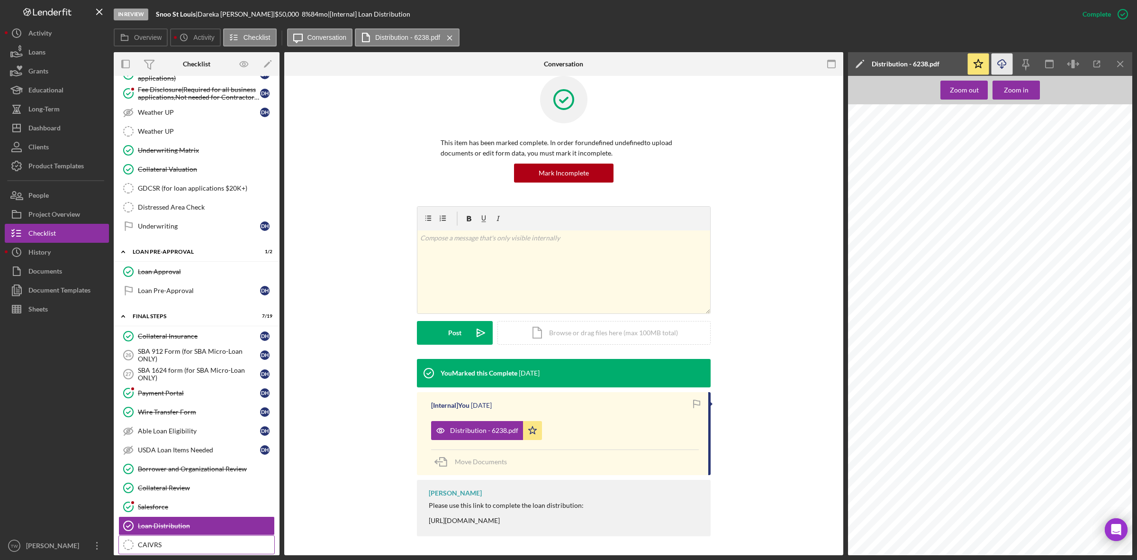
scroll to position [832, 0]
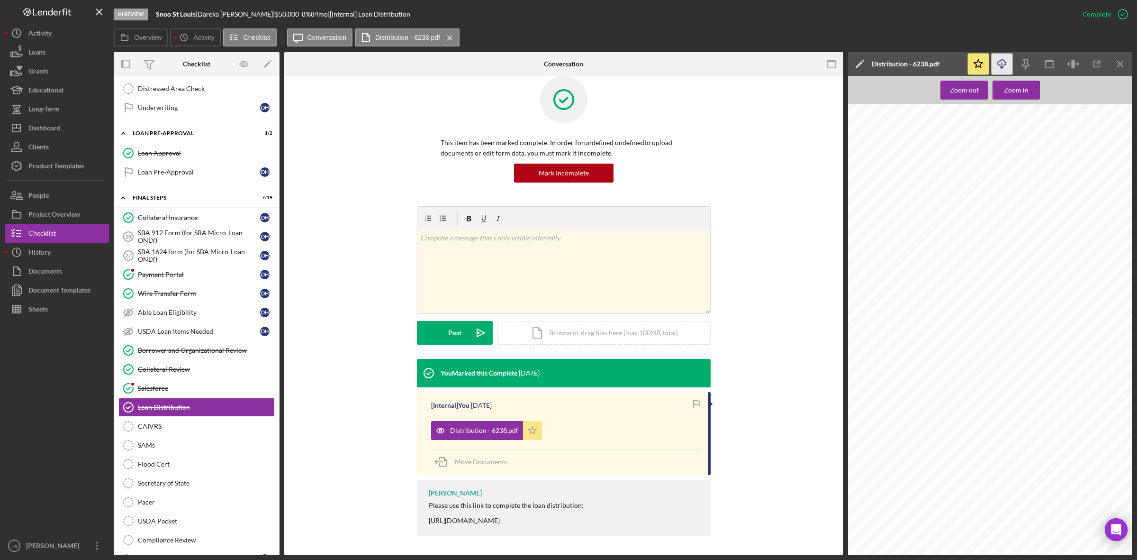
click at [530, 432] on polygon "button" at bounding box center [533, 430] width 8 height 8
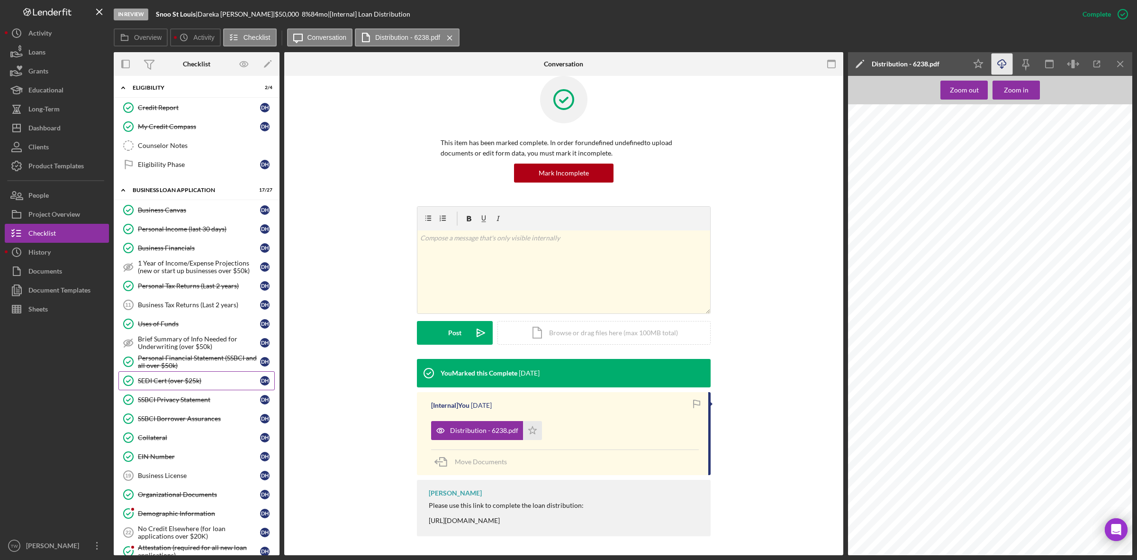
scroll to position [296, 0]
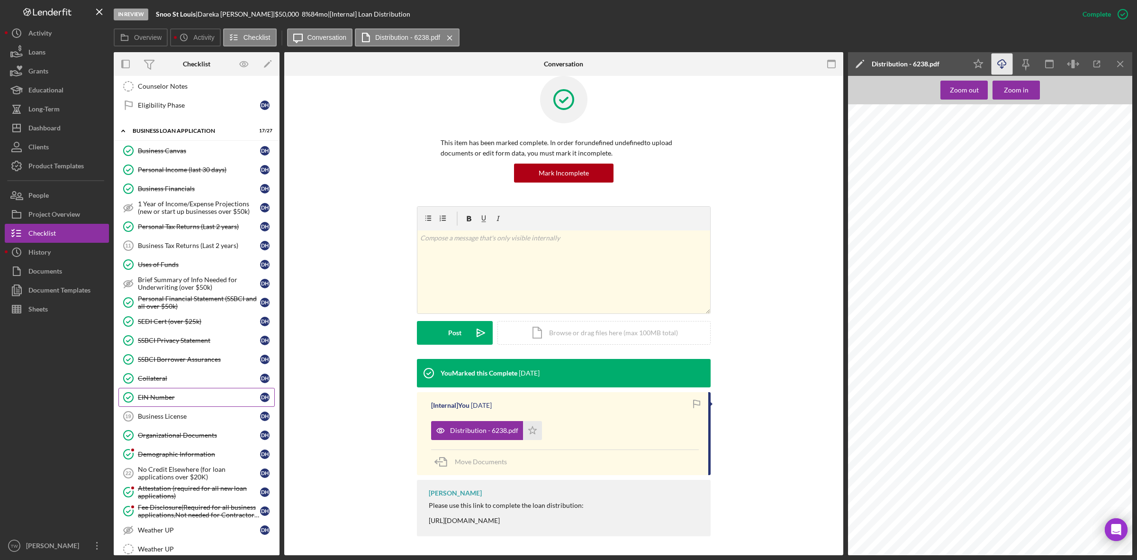
click at [189, 401] on div "EIN Number" at bounding box center [199, 397] width 122 height 8
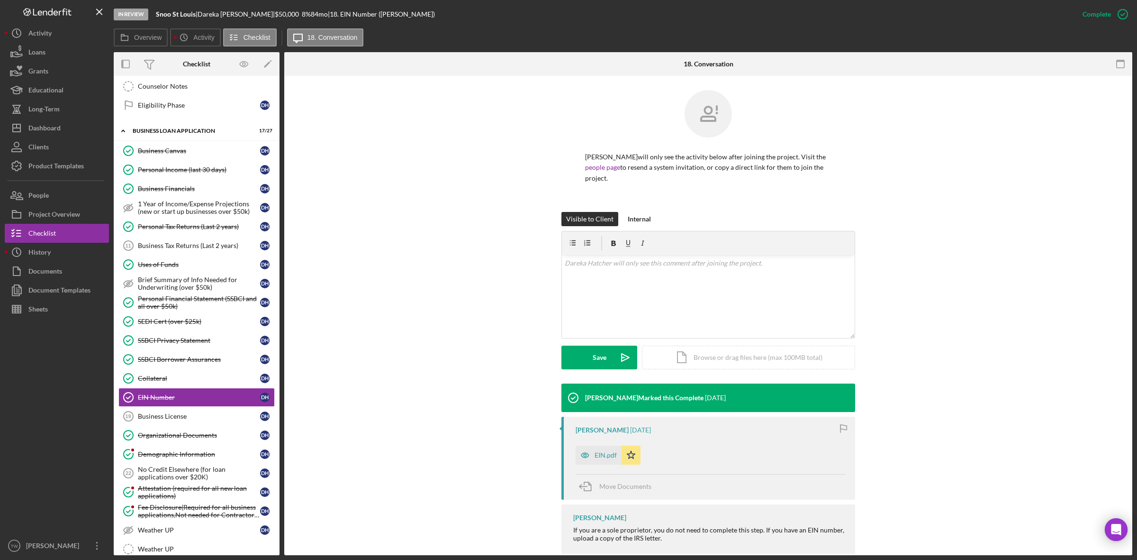
scroll to position [18, 0]
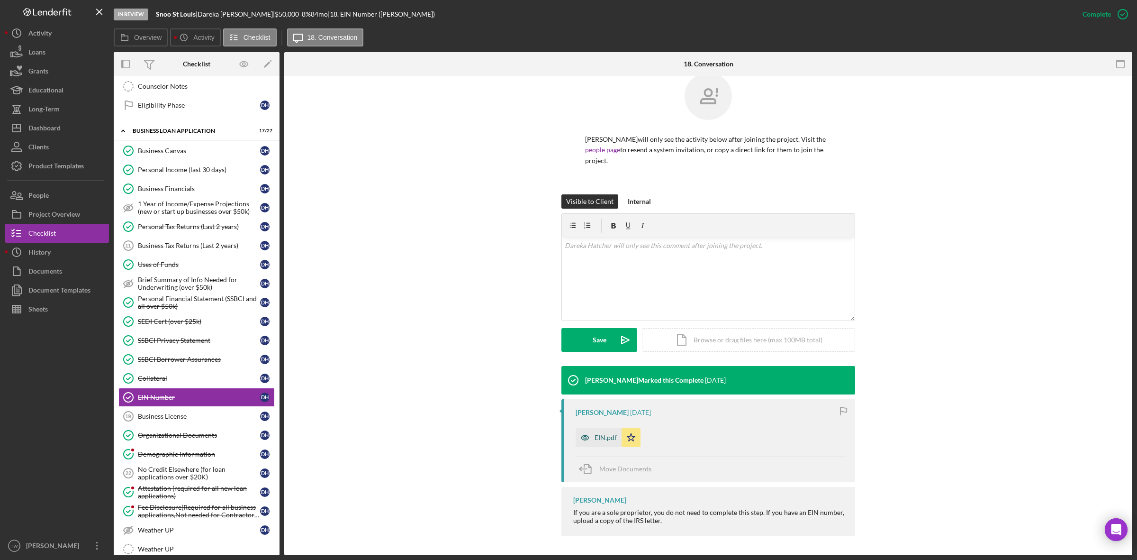
click at [605, 440] on div "EIN.pdf" at bounding box center [606, 438] width 22 height 8
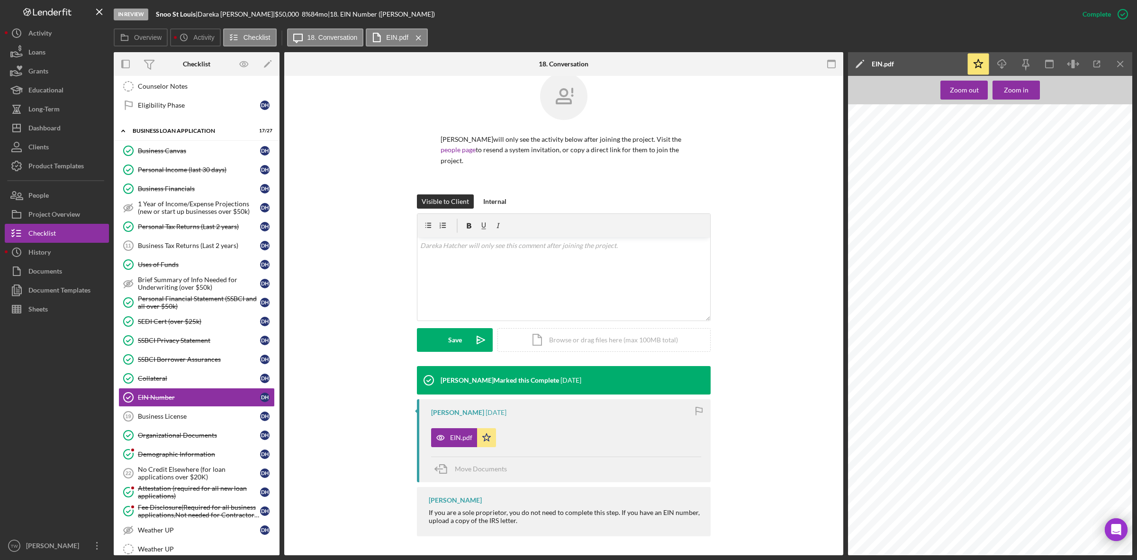
scroll to position [296, 0]
click at [181, 439] on div "Organizational Documents" at bounding box center [199, 435] width 122 height 8
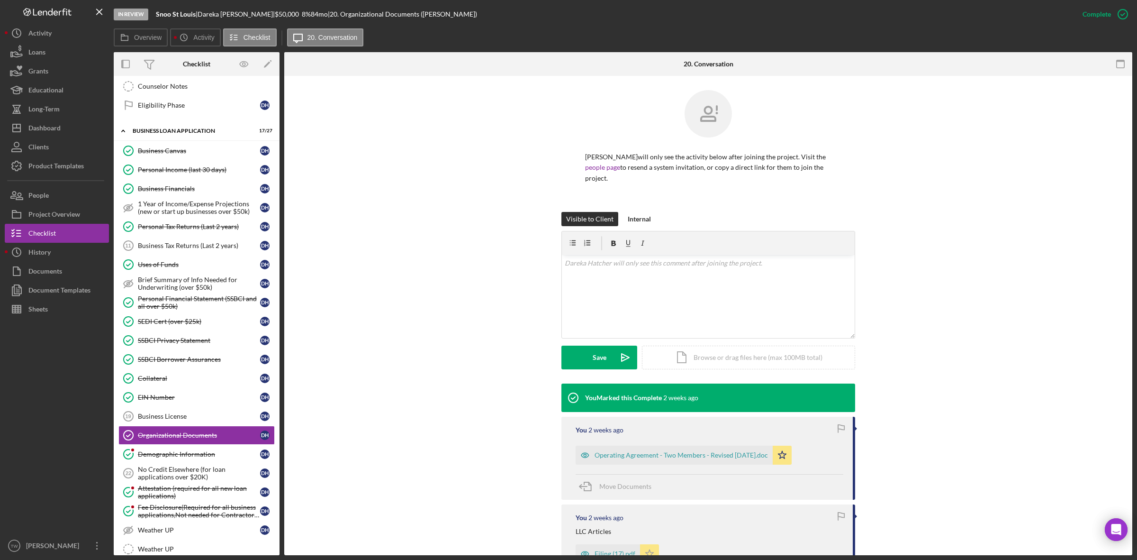
scroll to position [147, 0]
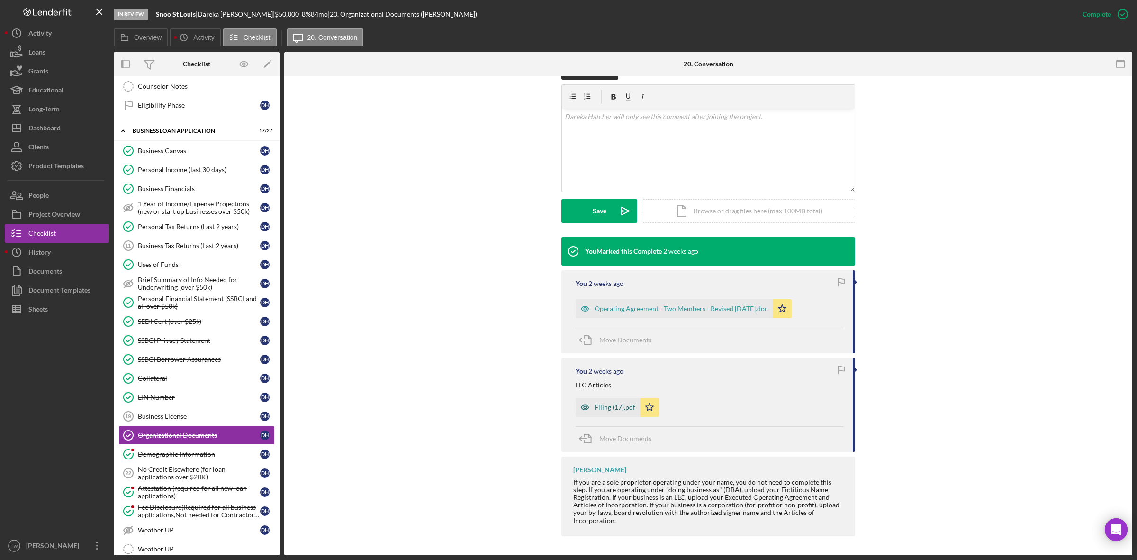
click at [610, 408] on div "Filing (17).pdf" at bounding box center [615, 407] width 41 height 8
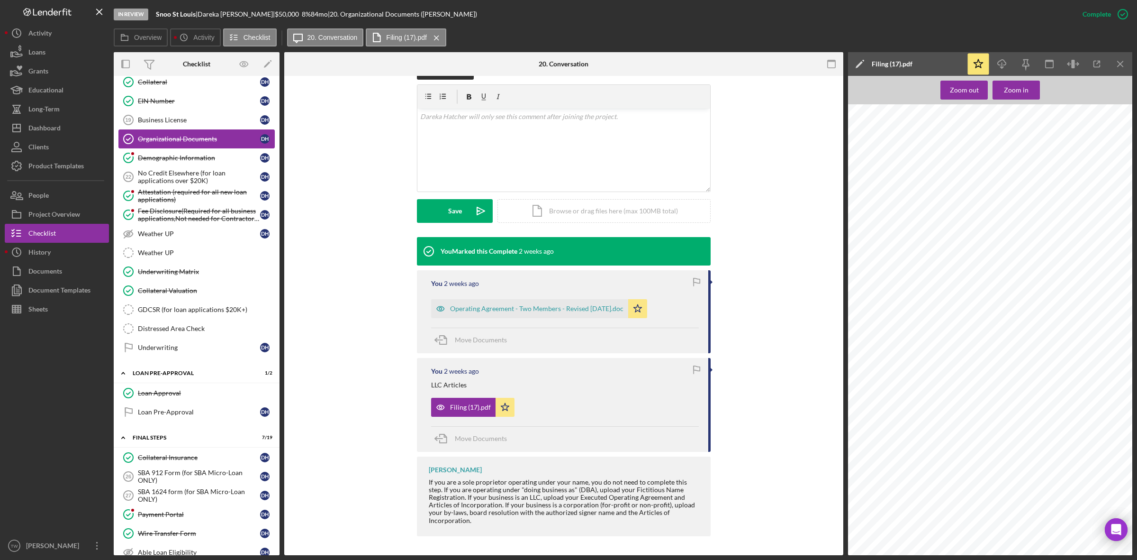
scroll to position [474, 0]
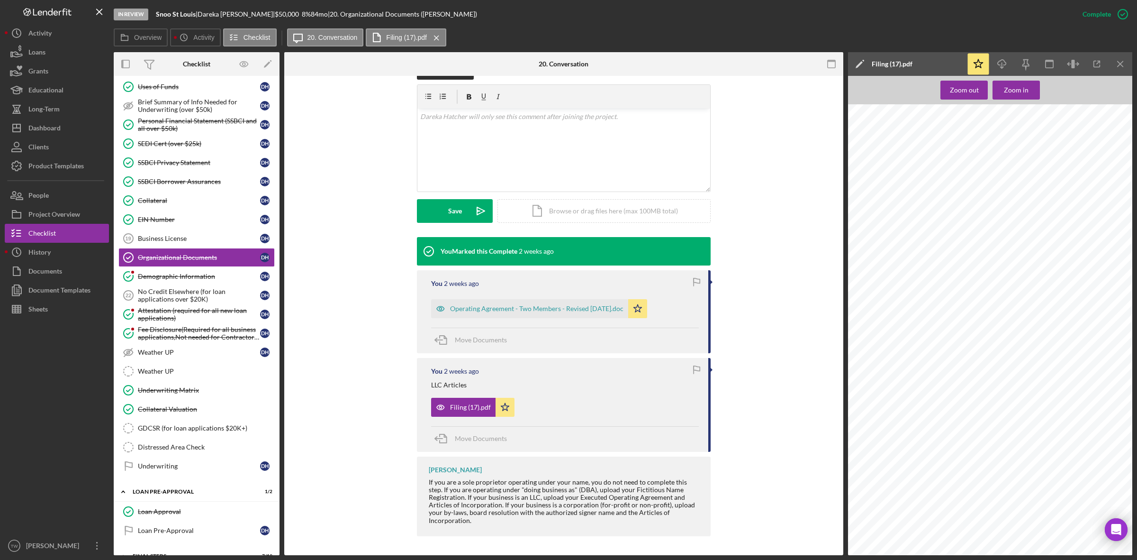
drag, startPoint x: 177, startPoint y: 211, endPoint x: 384, endPoint y: 268, distance: 214.8
click at [177, 204] on div "Collateral" at bounding box center [199, 201] width 122 height 8
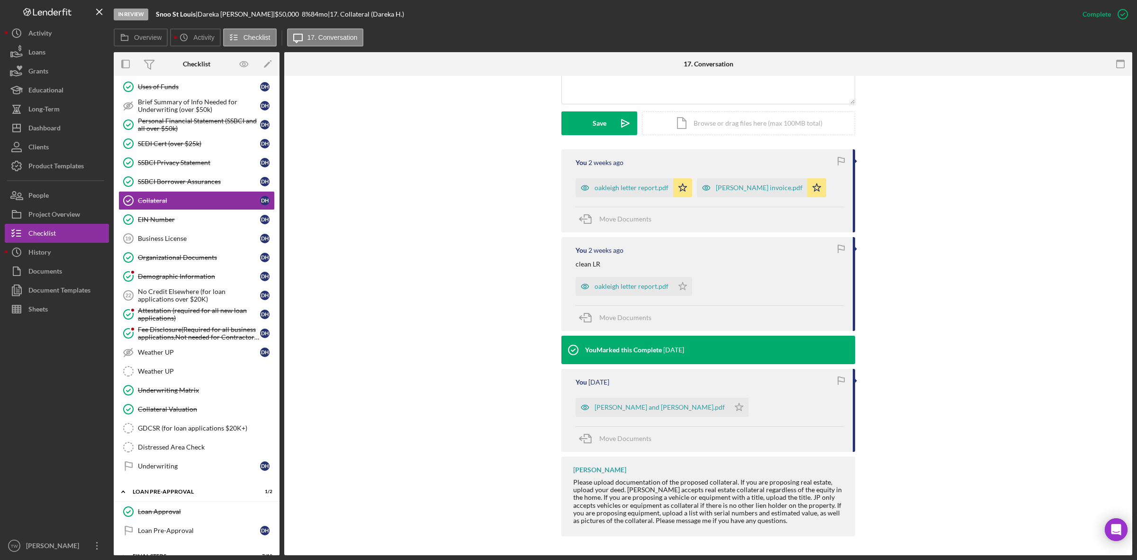
scroll to position [117, 0]
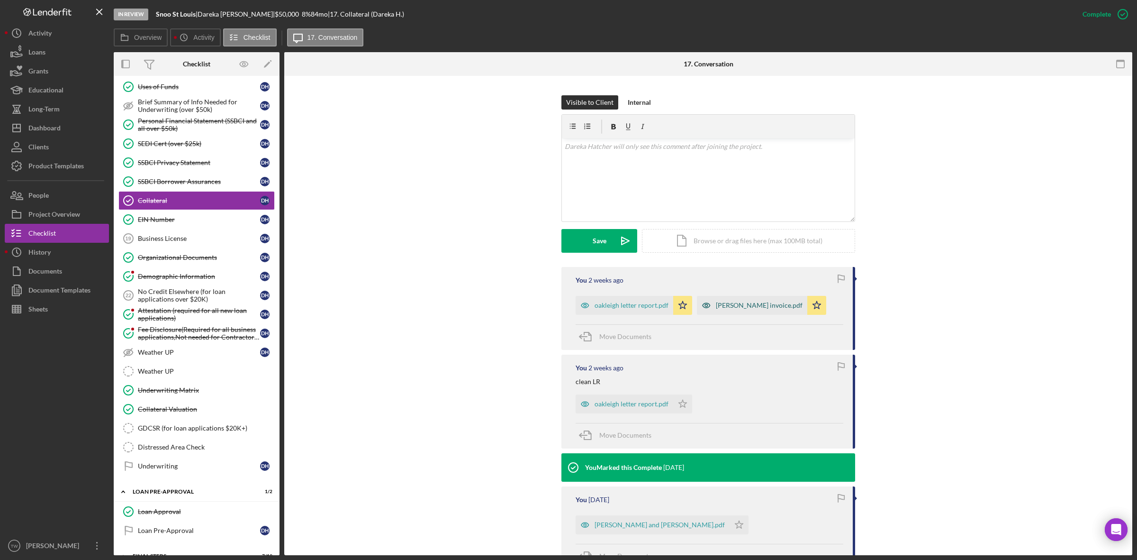
click at [747, 306] on div "[PERSON_NAME] invoice.pdf" at bounding box center [759, 305] width 87 height 8
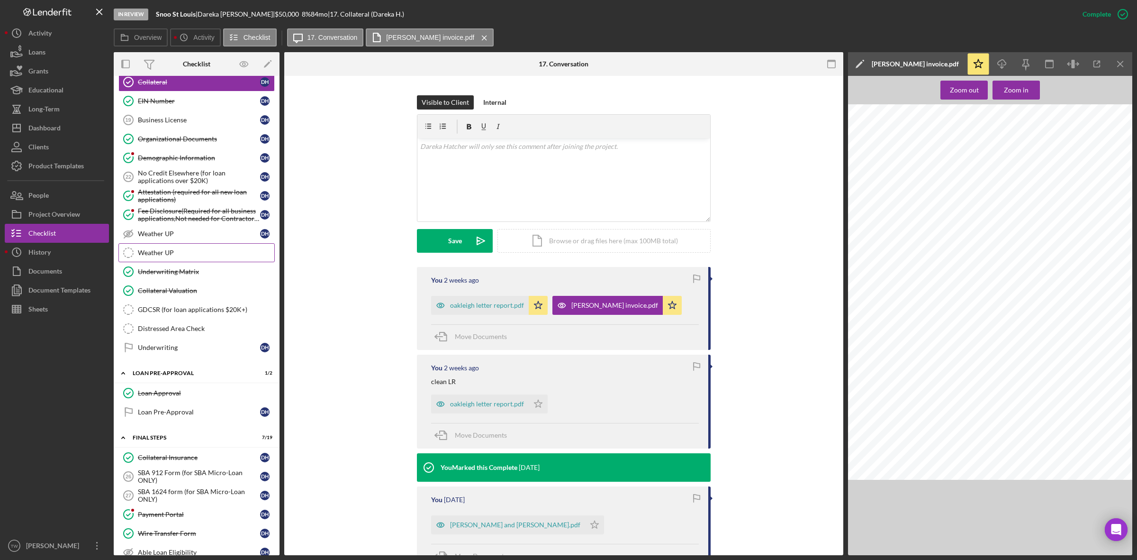
scroll to position [652, 0]
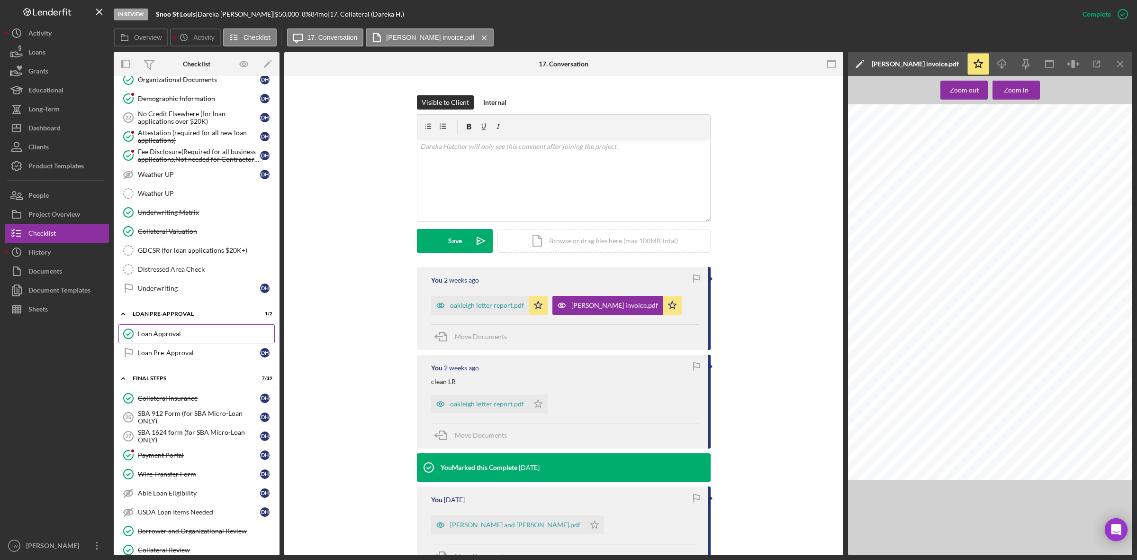
click at [195, 337] on div "Loan Approval" at bounding box center [206, 334] width 136 height 8
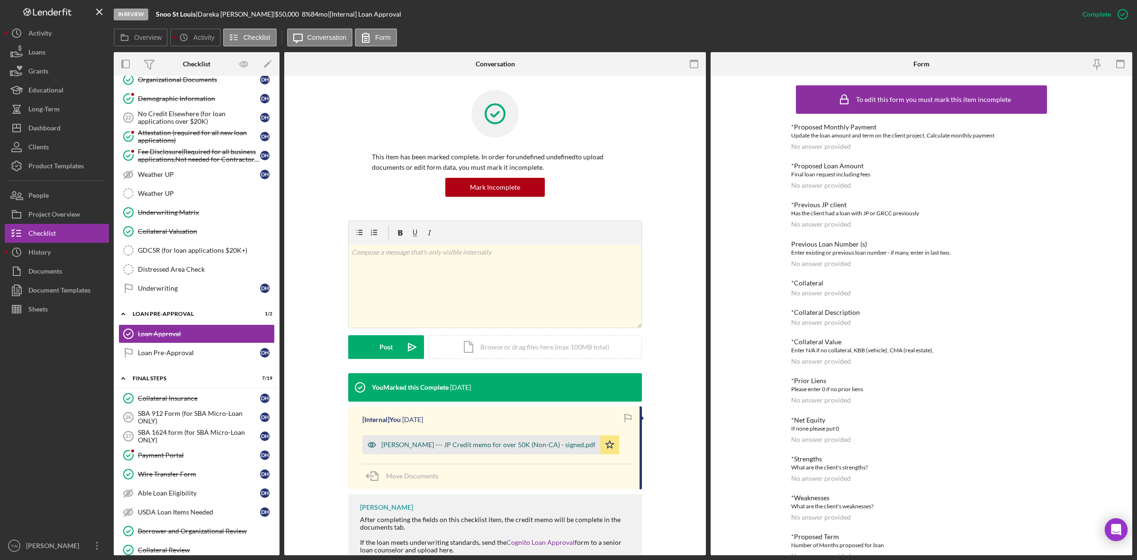
click at [436, 446] on div "[PERSON_NAME] --- JP Credit memo for over 50K (Non-CA) - signed.pdf" at bounding box center [488, 445] width 214 height 8
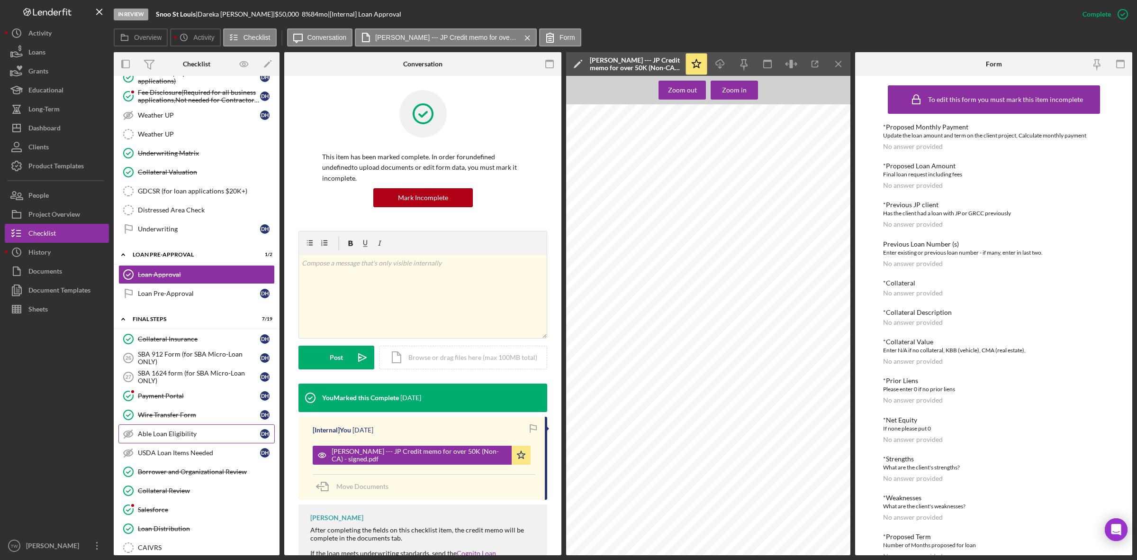
scroll to position [770, 0]
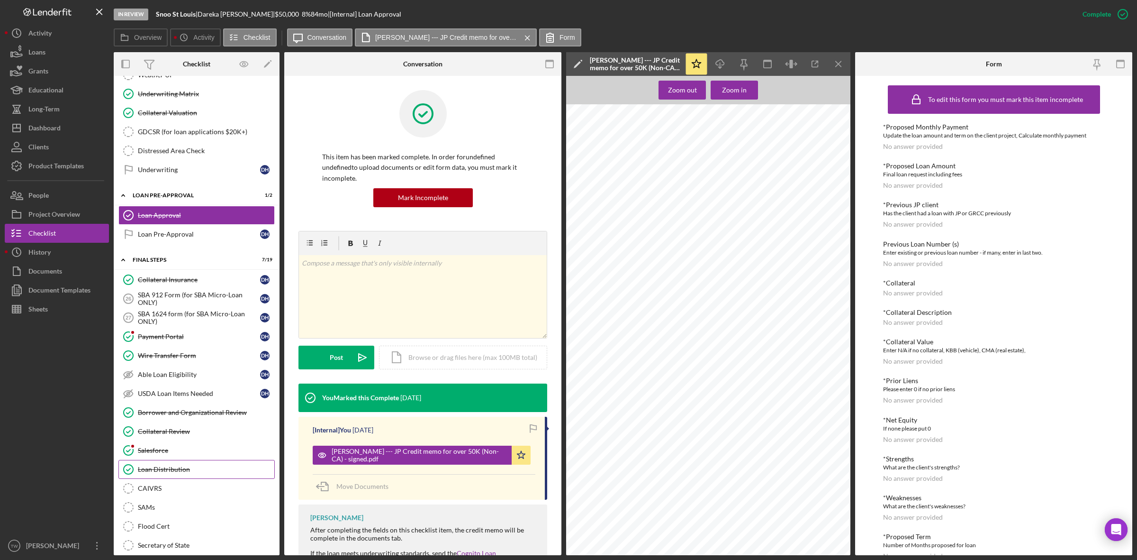
click at [162, 473] on div "Loan Distribution" at bounding box center [206, 469] width 136 height 8
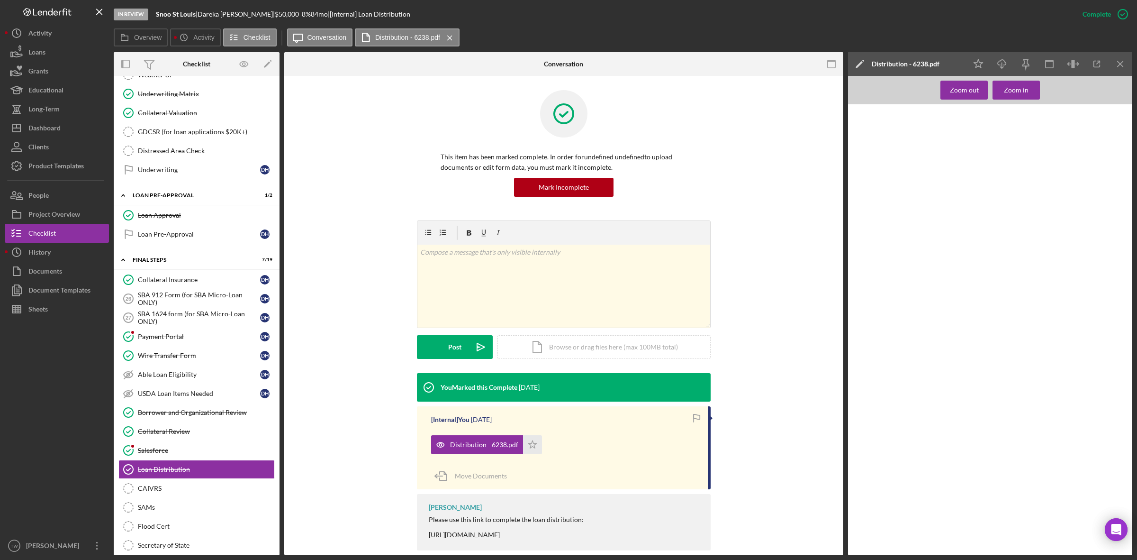
scroll to position [15, 0]
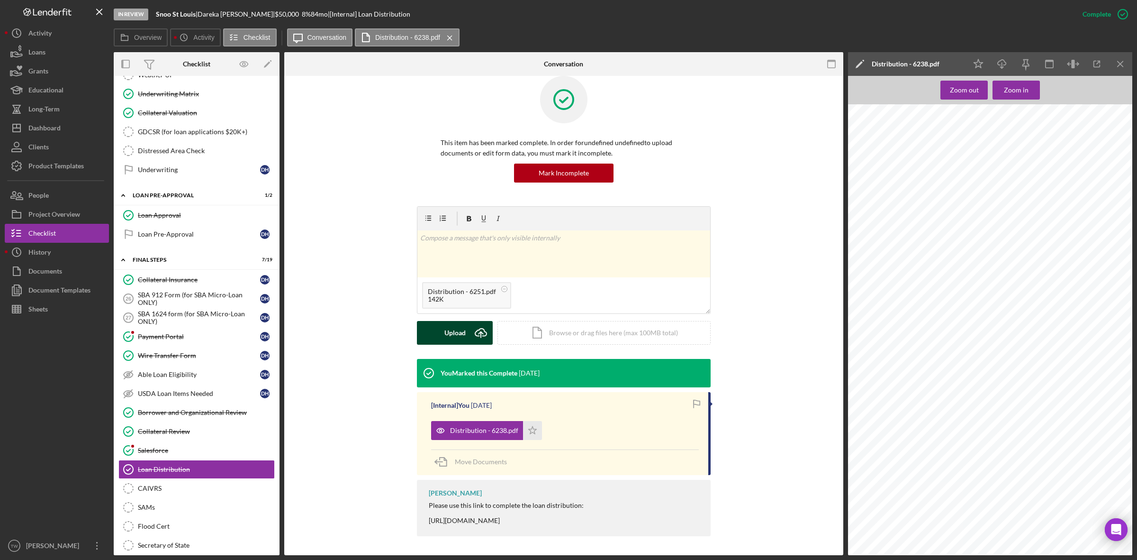
click at [456, 332] on div "Upload" at bounding box center [455, 333] width 21 height 24
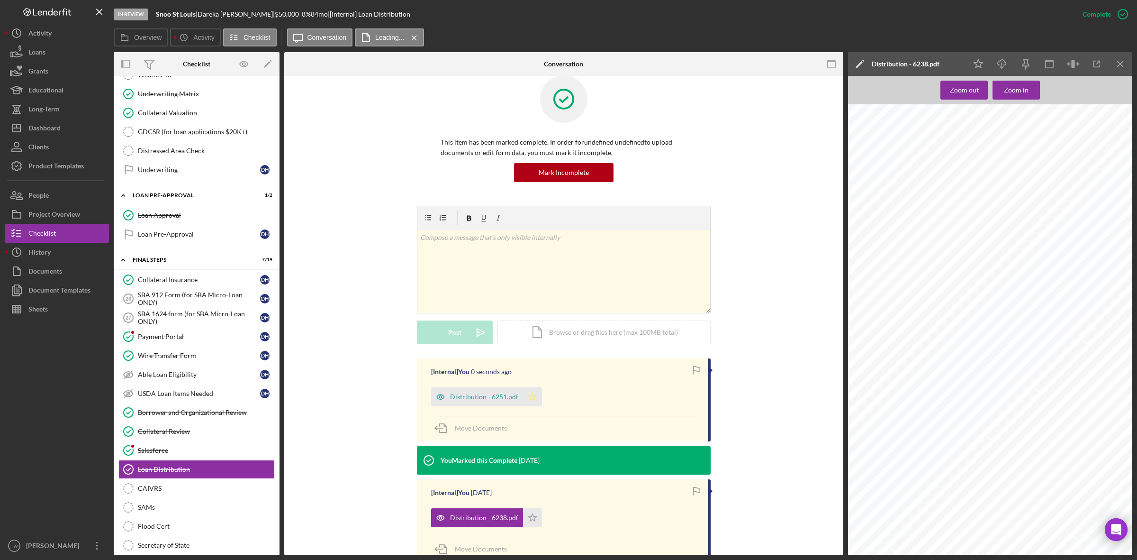
click at [535, 403] on icon "Icon/Star" at bounding box center [532, 396] width 19 height 19
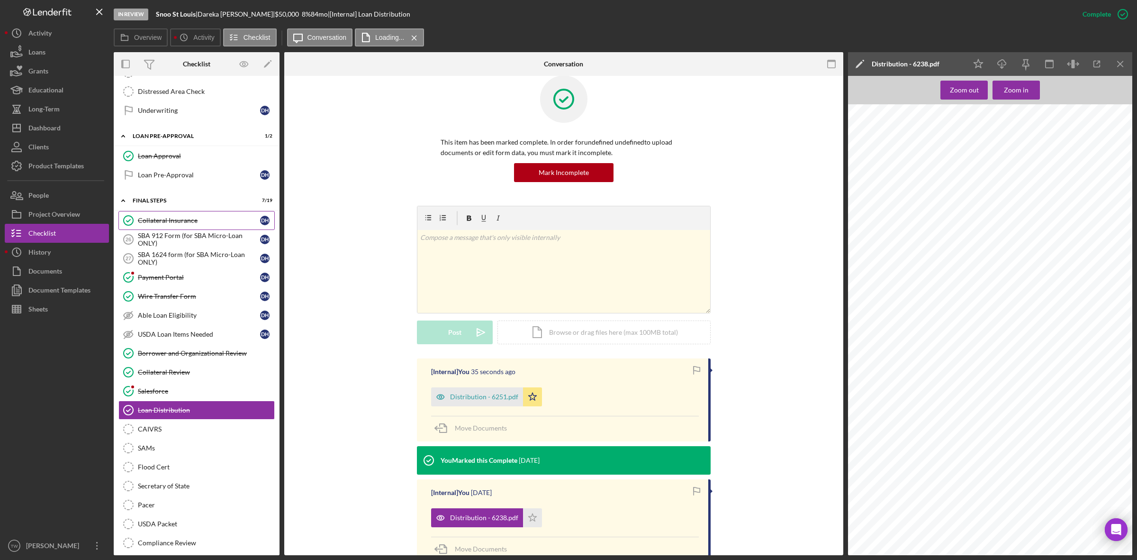
click at [208, 240] on link "SBA 912 Form (for SBA Micro-Loan ONLY) 26 SBA 912 Form (for SBA Micro-Loan ONLY…" at bounding box center [196, 239] width 156 height 19
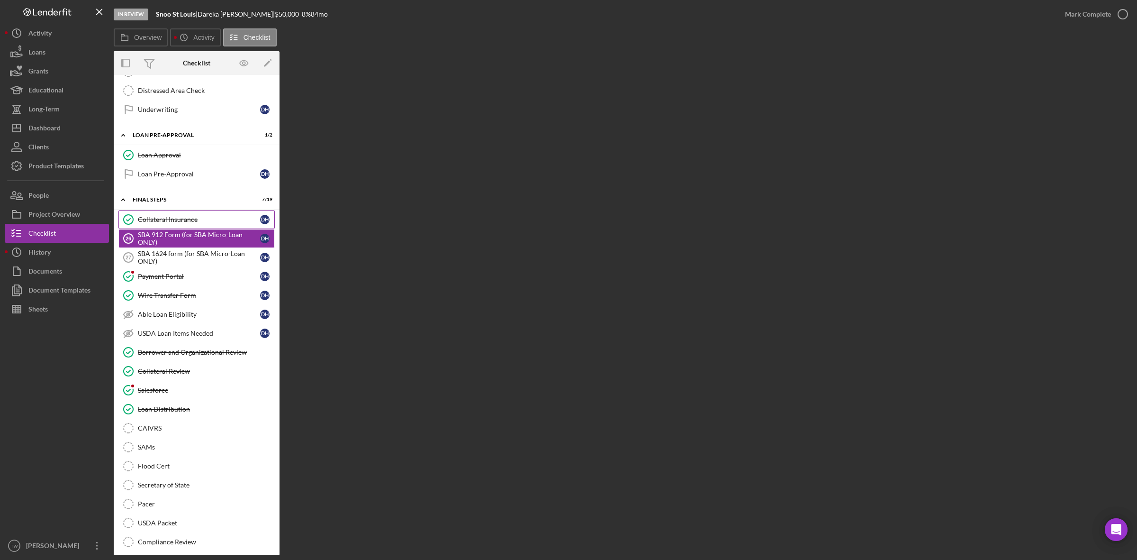
click at [208, 229] on link "Collateral Insurance Collateral Insurance D H" at bounding box center [196, 219] width 156 height 19
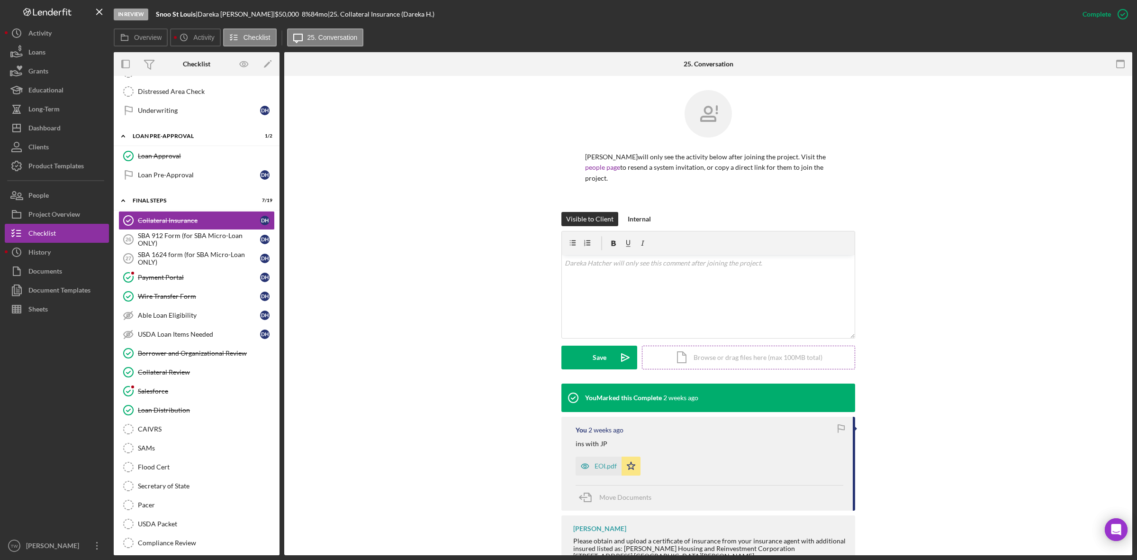
scroll to position [145, 0]
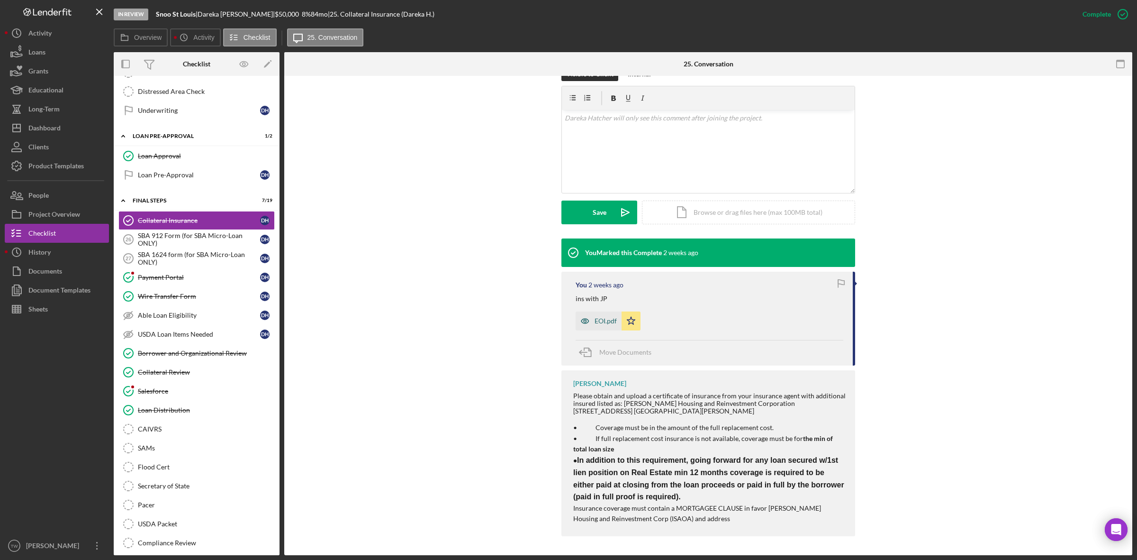
click at [605, 320] on div "EOI.pdf" at bounding box center [606, 321] width 22 height 8
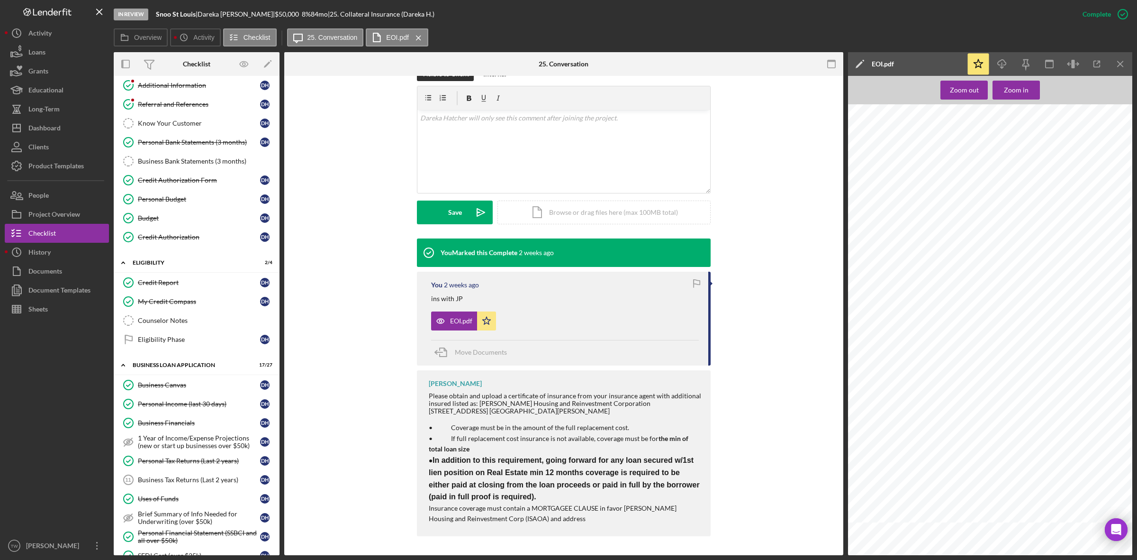
scroll to position [0, 0]
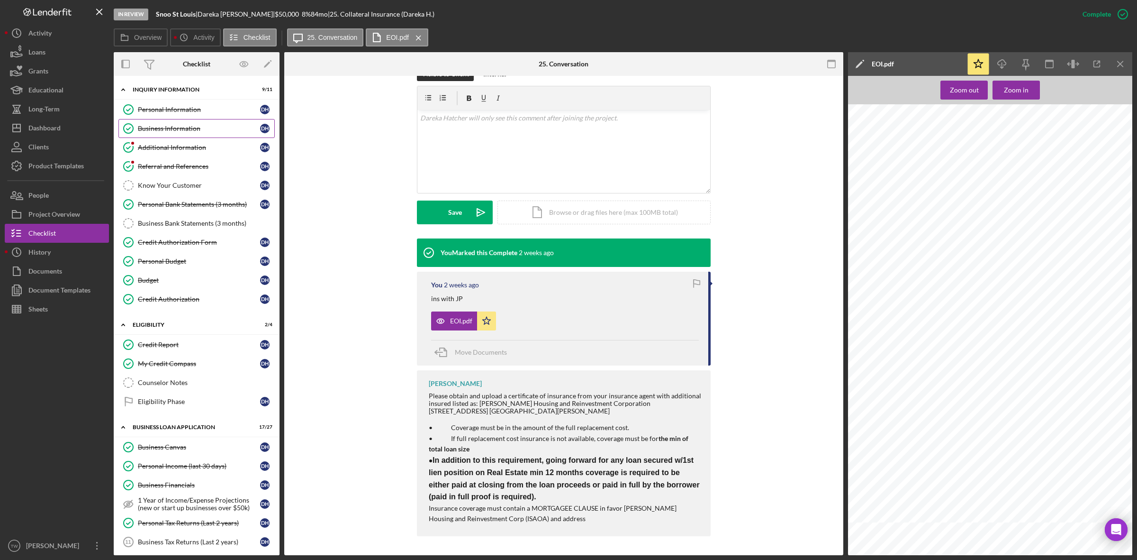
click at [202, 134] on link "Business Information Business Information D H" at bounding box center [196, 128] width 156 height 19
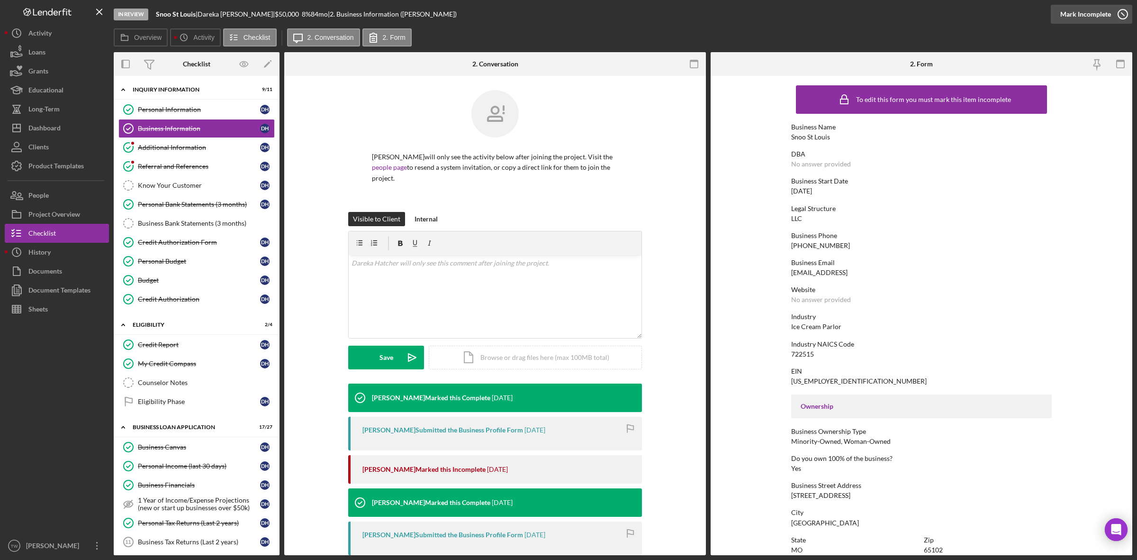
click at [1097, 10] on div "Mark Incomplete" at bounding box center [1086, 14] width 51 height 19
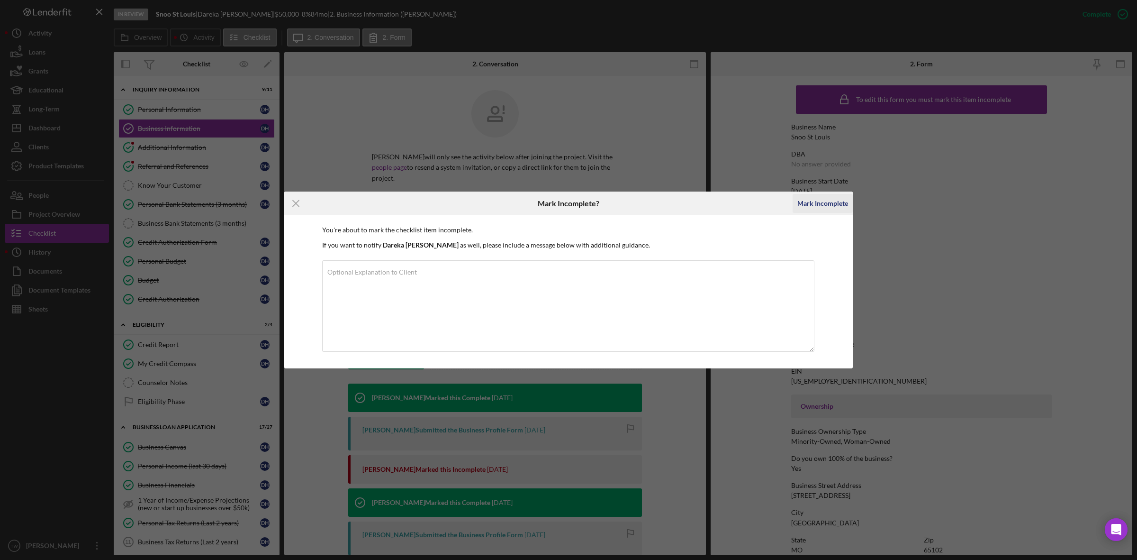
click at [823, 204] on div "Mark Incomplete" at bounding box center [823, 203] width 51 height 19
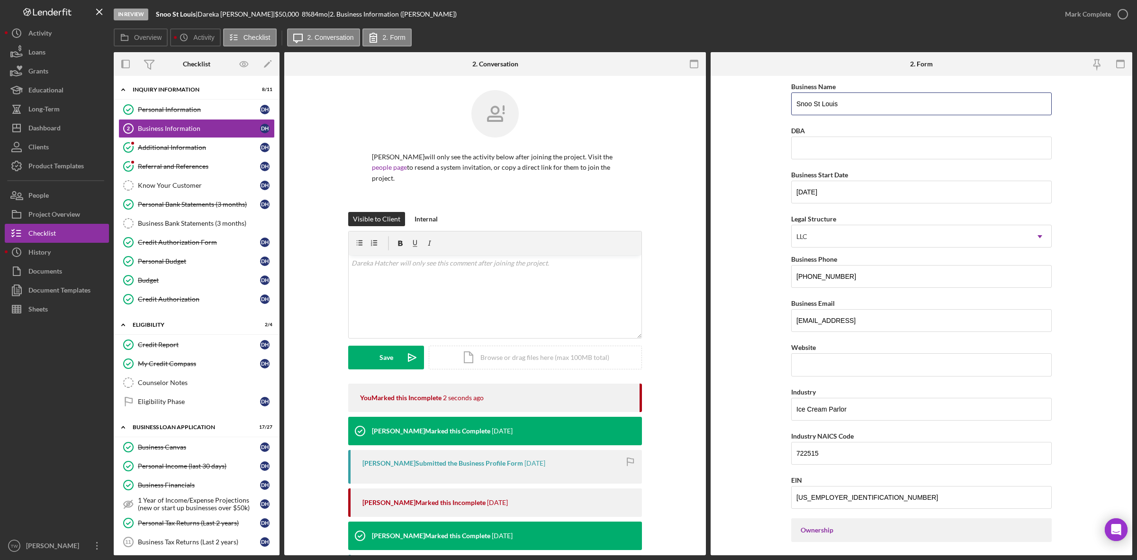
drag, startPoint x: 865, startPoint y: 103, endPoint x: 517, endPoint y: 57, distance: 351.4
click at [517, 57] on div "Overview Internal Workflow Stage In Review Icon/Dropdown Arrow Archive (can una…" at bounding box center [623, 303] width 1019 height 503
type input "S"
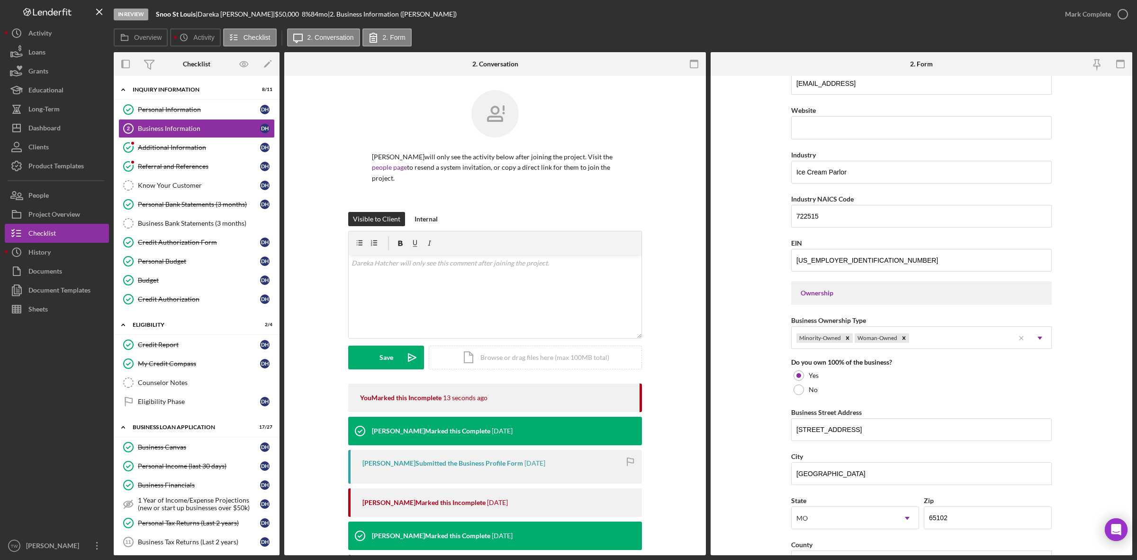
scroll to position [577, 0]
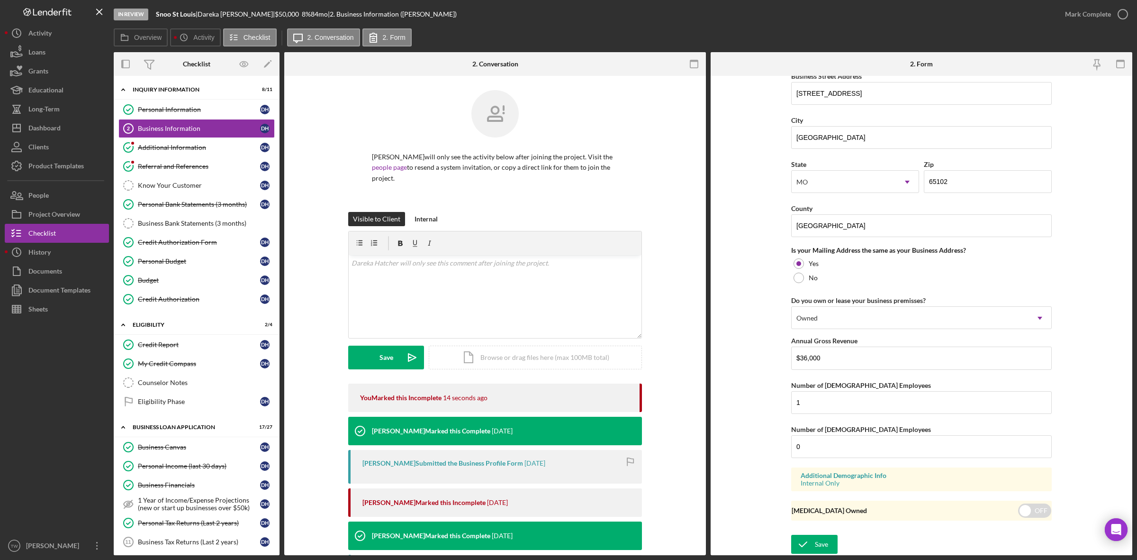
type input "SNOOSTLOUIS LLC"
click at [825, 532] on form "Business Name SNOOSTLOUIS LLC DBA Business Start Date [DATE] Legal Structure LL…" at bounding box center [922, 315] width 422 height 479
click at [817, 539] on div "Save" at bounding box center [821, 544] width 13 height 19
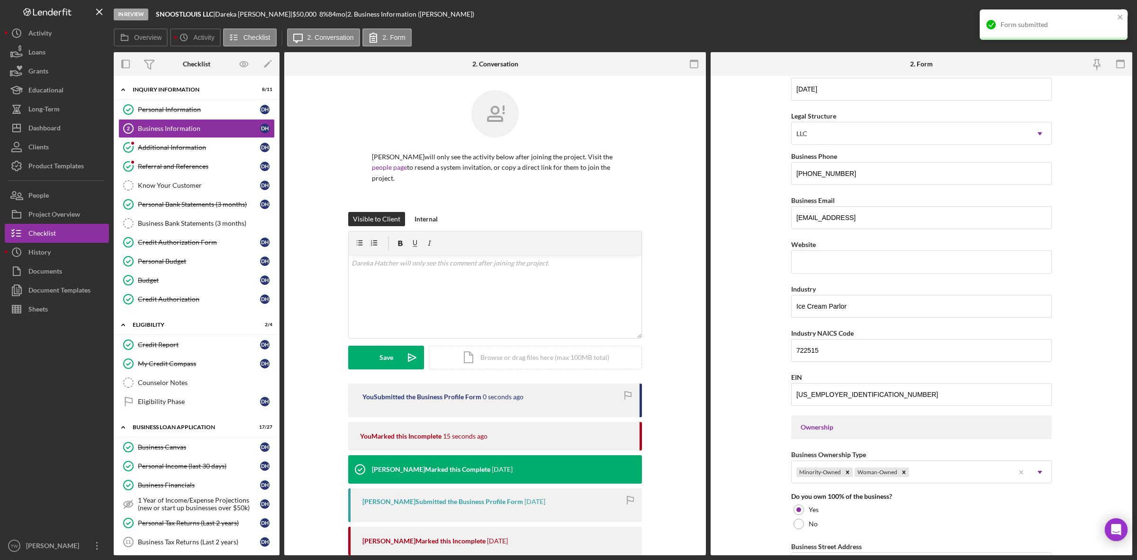
scroll to position [0, 0]
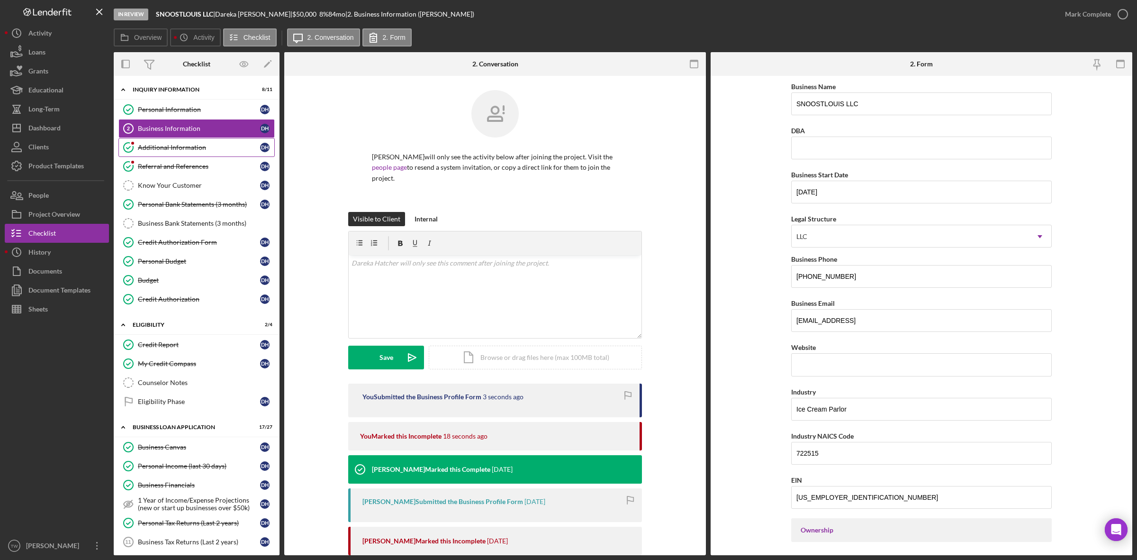
click at [153, 157] on link "Additional Information Additional Information D H" at bounding box center [196, 147] width 156 height 19
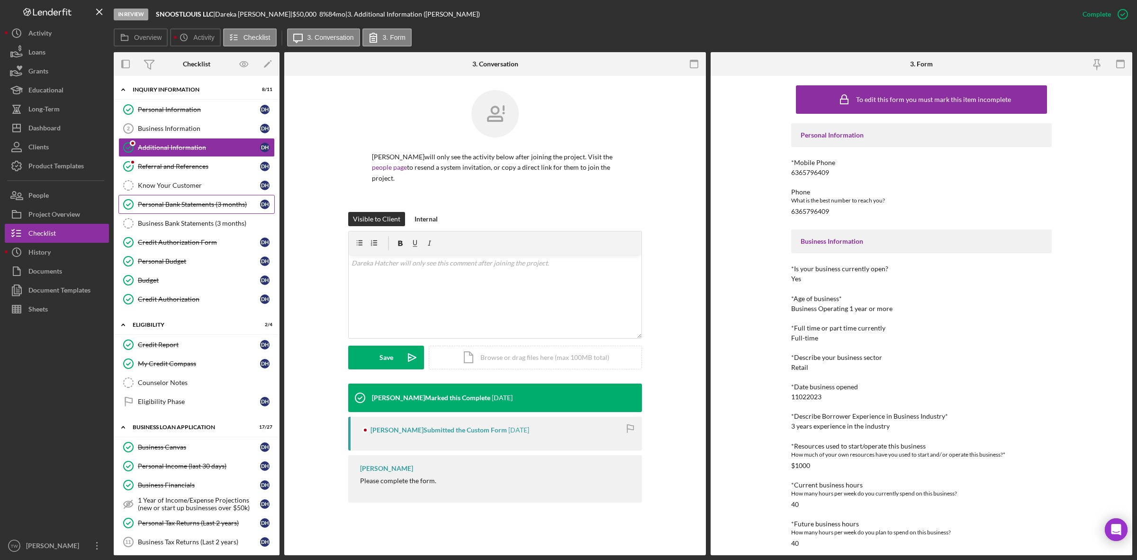
click at [160, 201] on link "Personal Bank Statements (3 months) Personal Bank Statements (3 months) D H" at bounding box center [196, 204] width 156 height 19
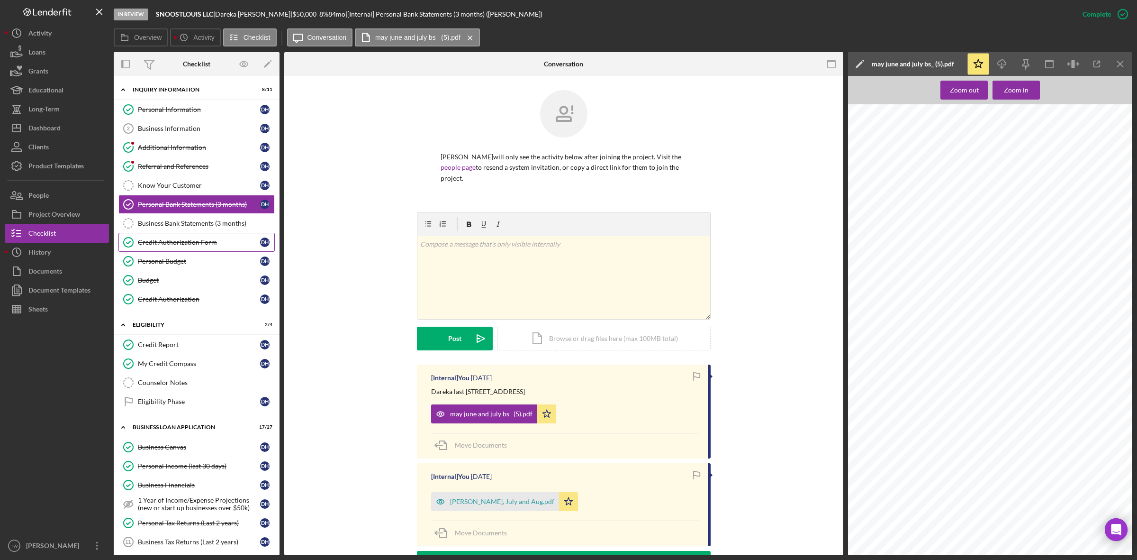
click at [176, 243] on div "Credit Authorization Form" at bounding box center [199, 242] width 122 height 8
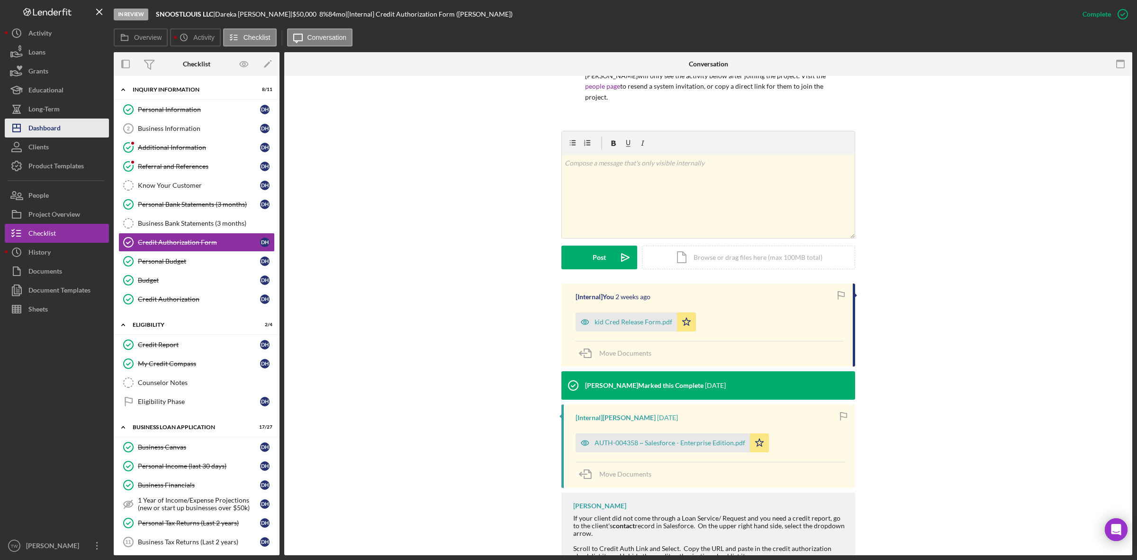
click at [55, 123] on div "Dashboard" at bounding box center [44, 128] width 32 height 21
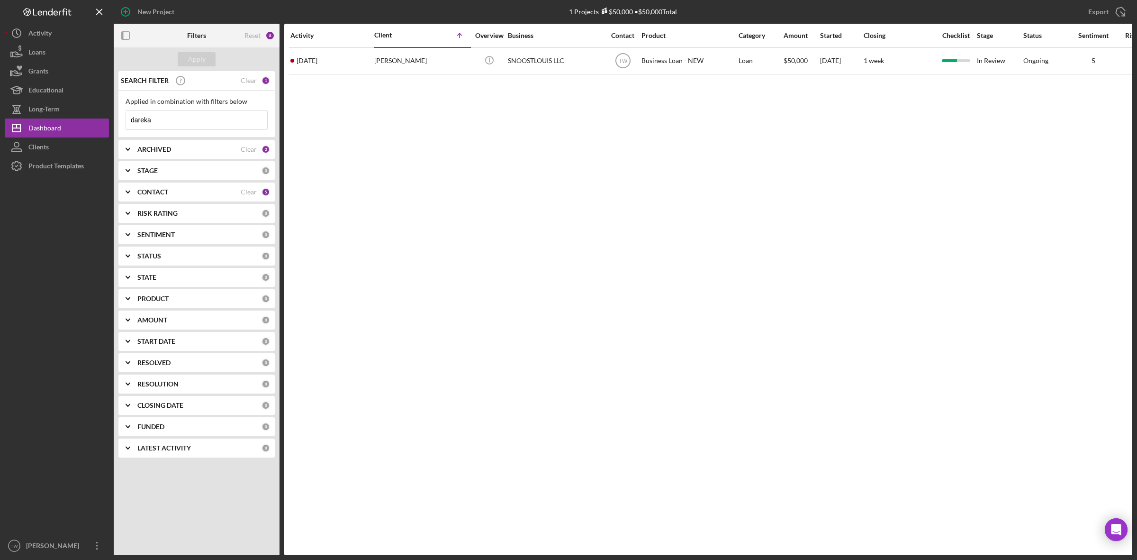
click at [187, 121] on input "dareka" at bounding box center [196, 119] width 141 height 19
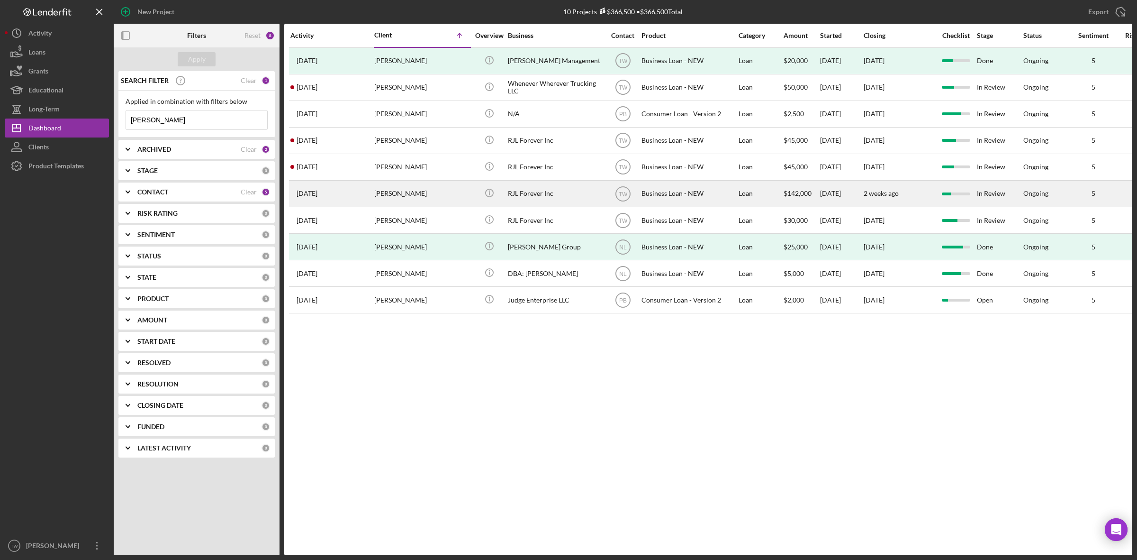
type input "[PERSON_NAME]"
click at [384, 192] on div "[PERSON_NAME]" at bounding box center [421, 193] width 95 height 25
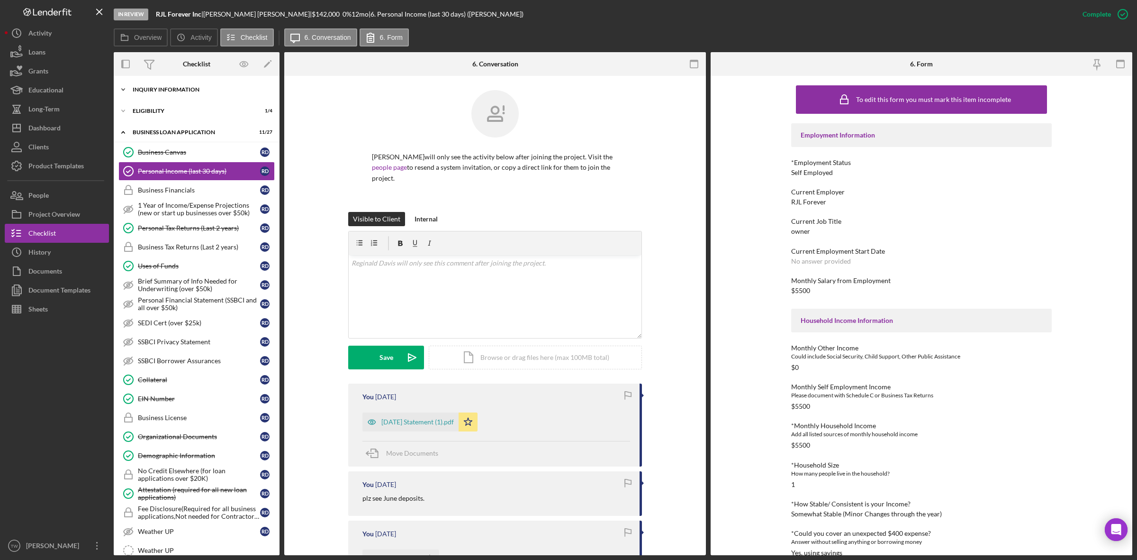
click at [172, 84] on div "Icon/Expander INQUIRY INFORMATION 5 / 11" at bounding box center [197, 89] width 166 height 19
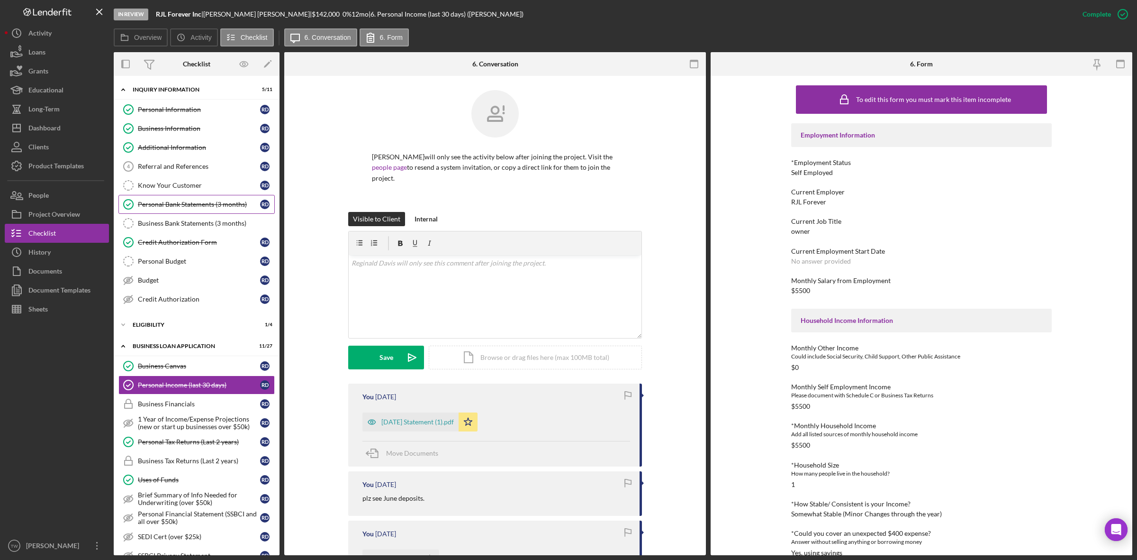
click at [209, 208] on div "Personal Bank Statements (3 months)" at bounding box center [199, 204] width 122 height 8
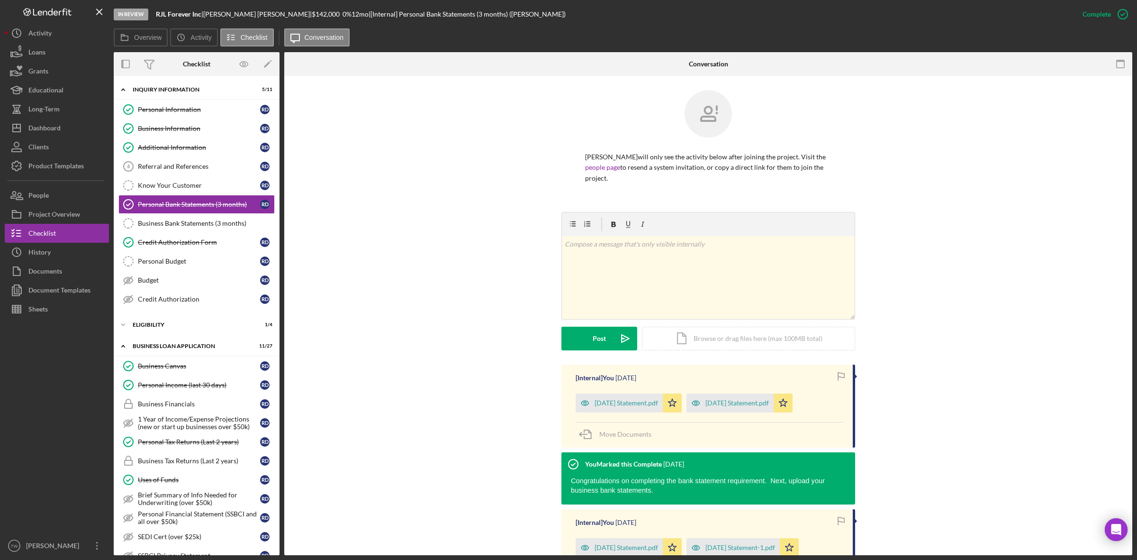
scroll to position [59, 0]
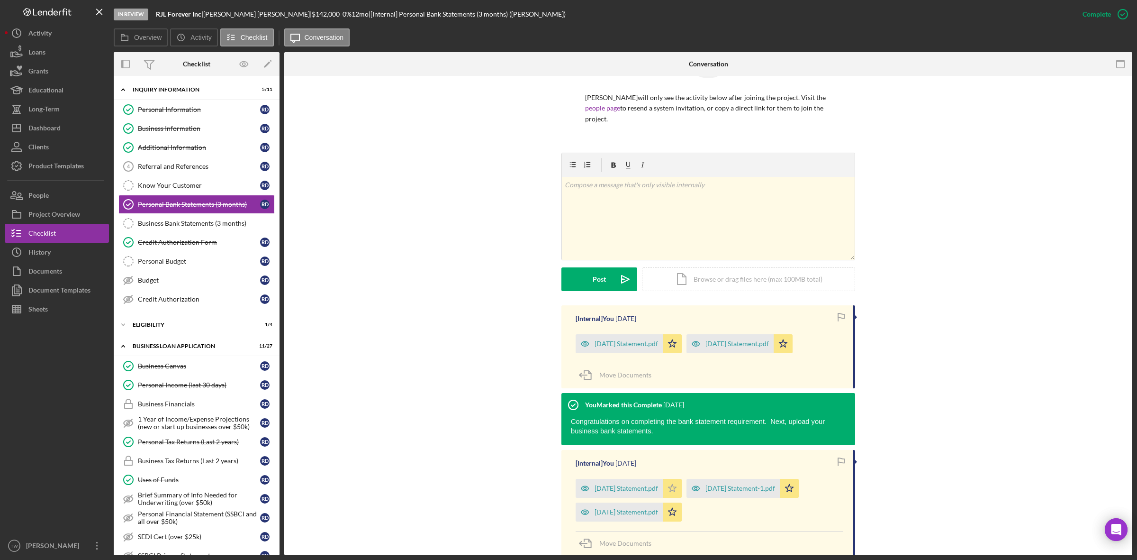
click at [681, 491] on icon "Icon/Star" at bounding box center [672, 488] width 19 height 19
click at [676, 519] on icon "Icon/Star" at bounding box center [672, 511] width 19 height 19
click at [169, 246] on div "Credit Authorization Form" at bounding box center [199, 242] width 122 height 8
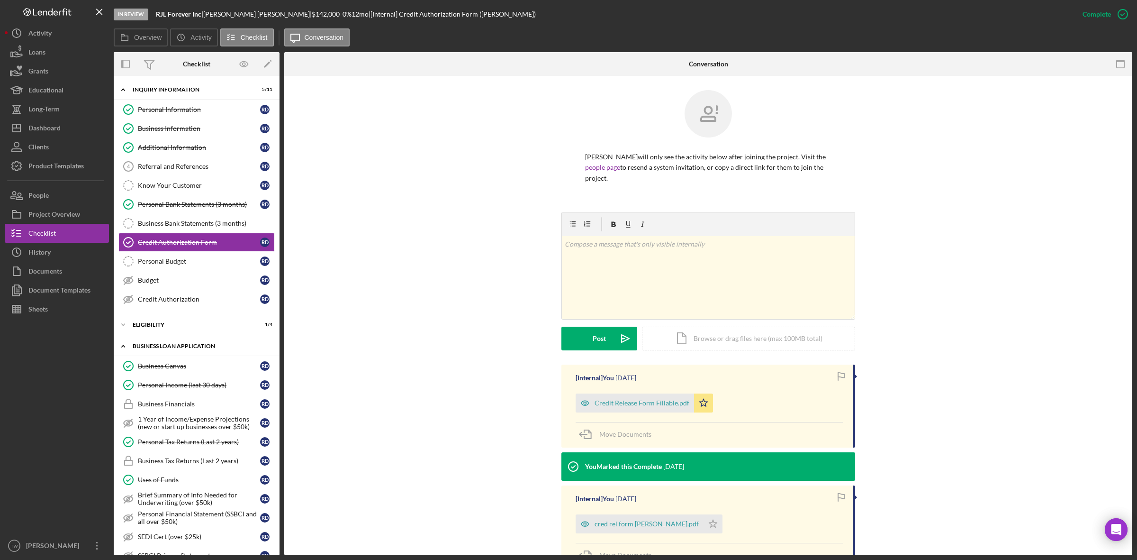
click at [186, 349] on div "BUSINESS LOAN APPLICATION" at bounding box center [200, 346] width 135 height 6
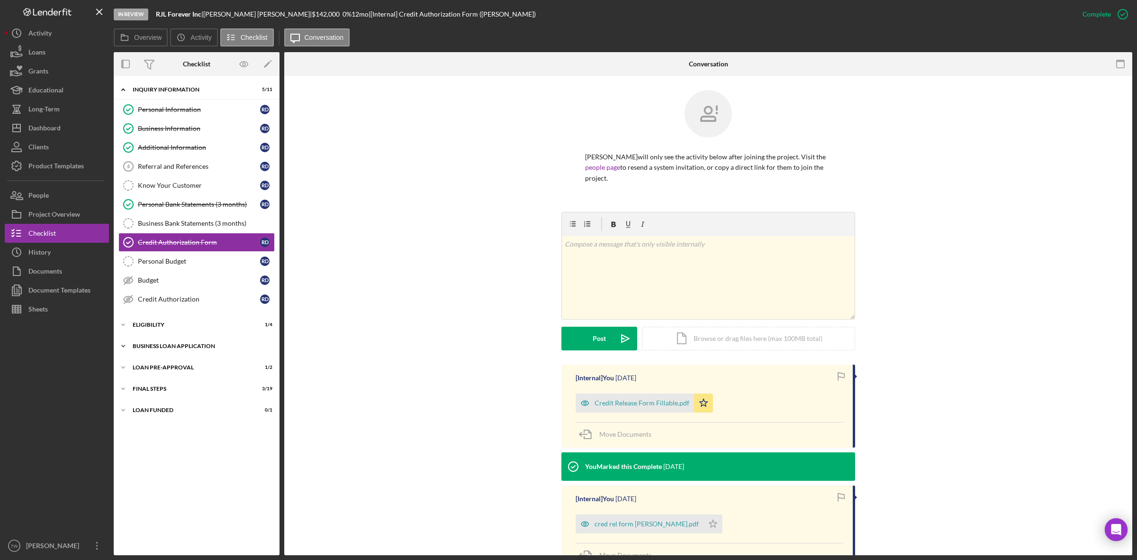
click at [171, 352] on div "Icon/Expander BUSINESS LOAN APPLICATION 11 / 27" at bounding box center [197, 345] width 166 height 19
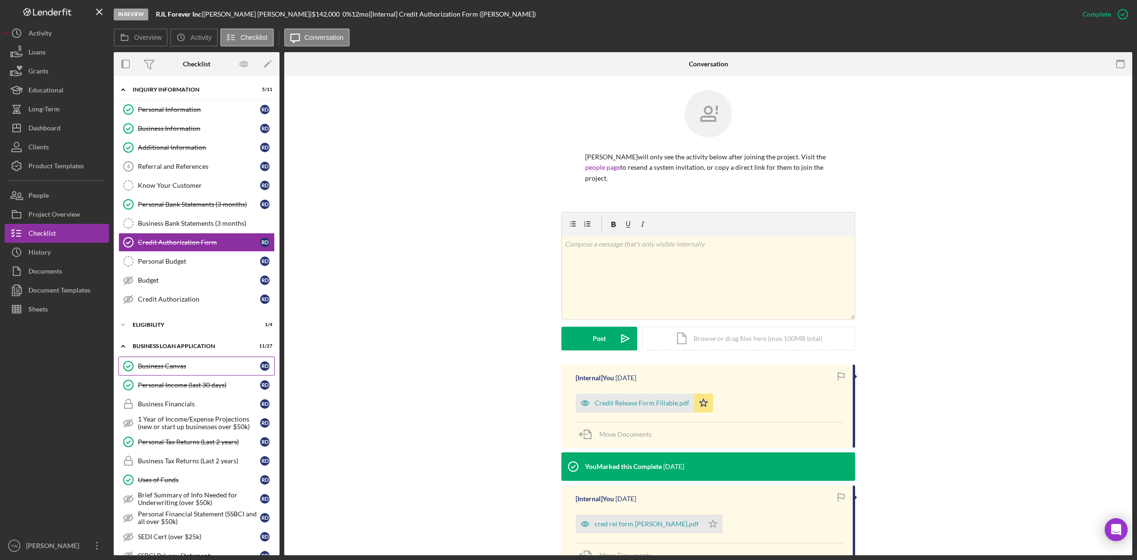
click at [157, 370] on div "Business Canvas" at bounding box center [199, 366] width 122 height 8
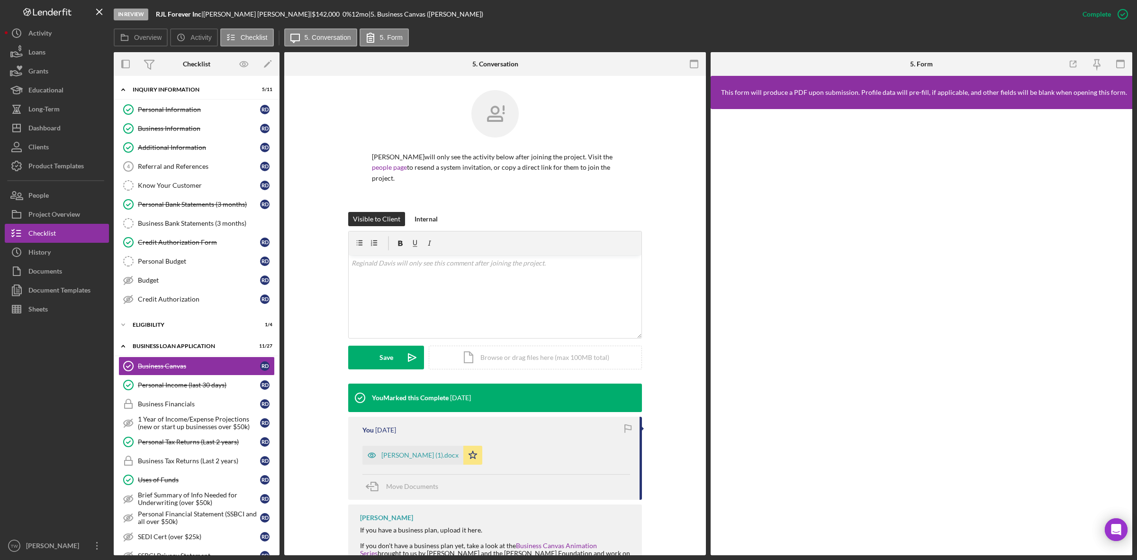
scroll to position [79, 0]
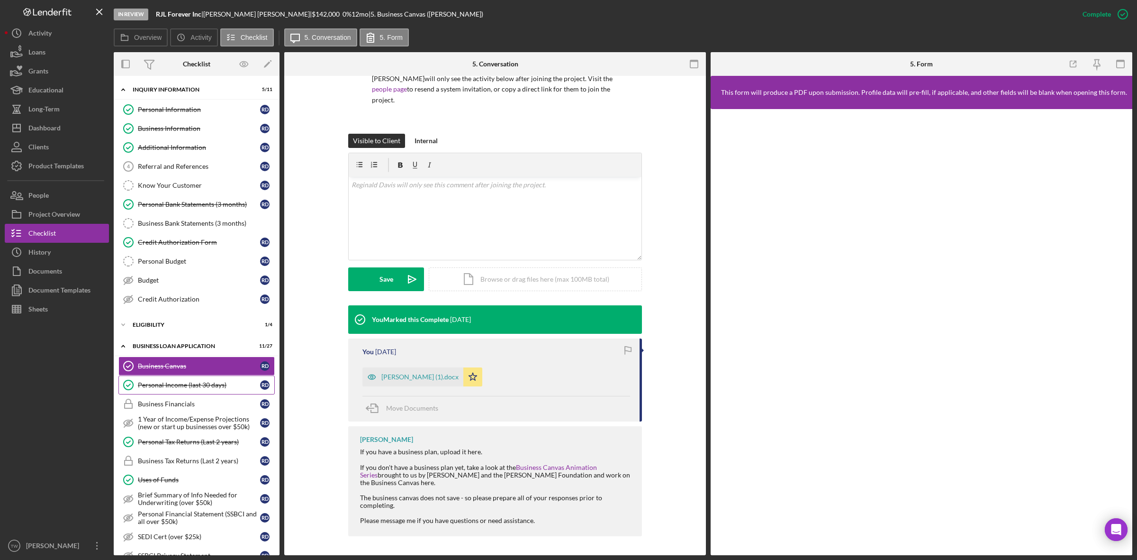
click at [175, 387] on div "Personal Income (last 30 days)" at bounding box center [199, 385] width 122 height 8
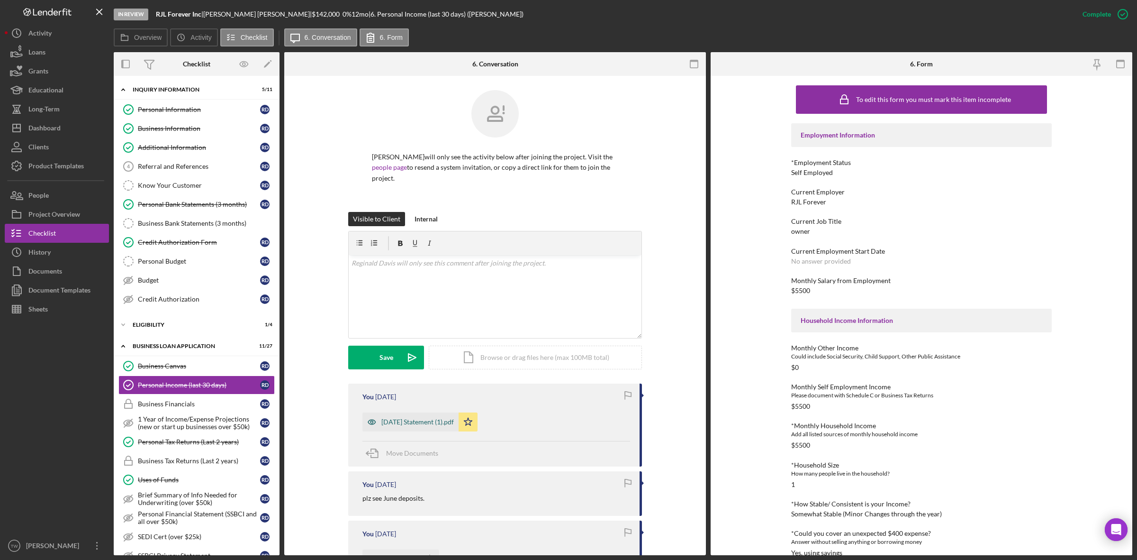
click at [399, 424] on div "[DATE] Statement (1).pdf" at bounding box center [417, 422] width 73 height 8
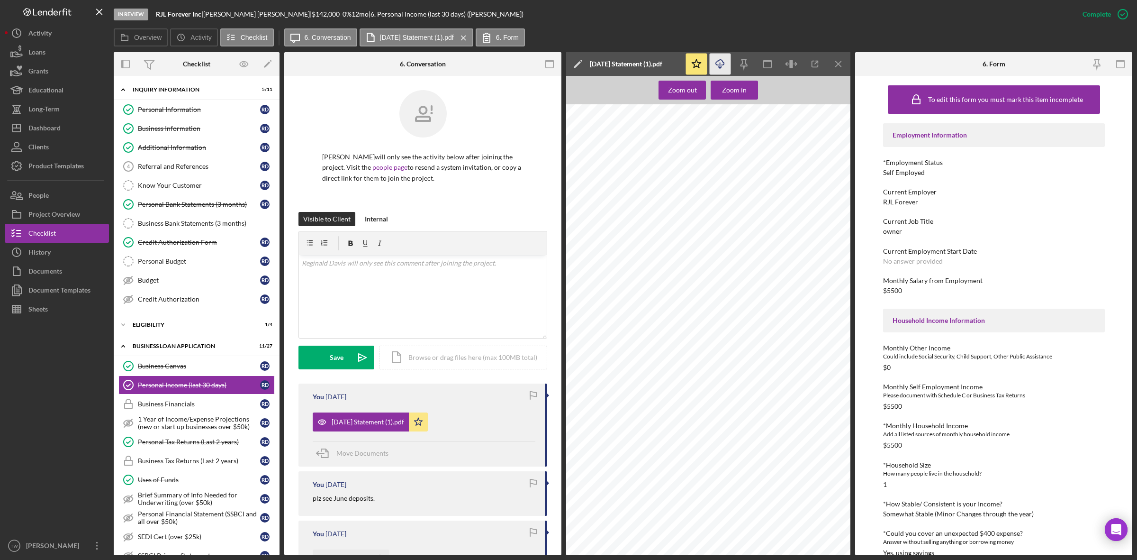
click at [720, 60] on icon "Icon/Download" at bounding box center [720, 64] width 21 height 21
click at [181, 443] on div "Personal Tax Returns (Last 2 years)" at bounding box center [199, 442] width 122 height 8
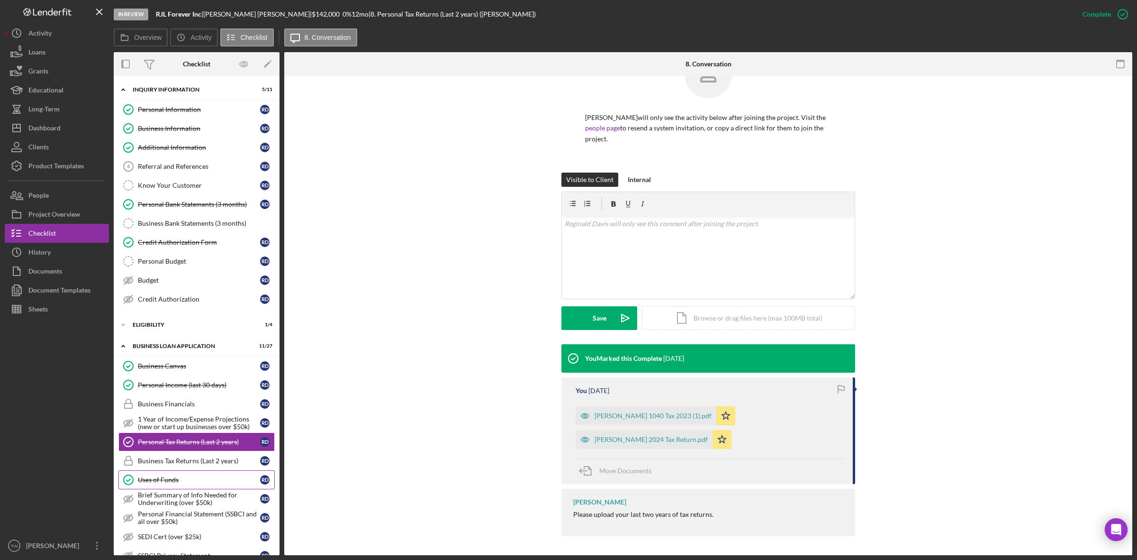
scroll to position [118, 0]
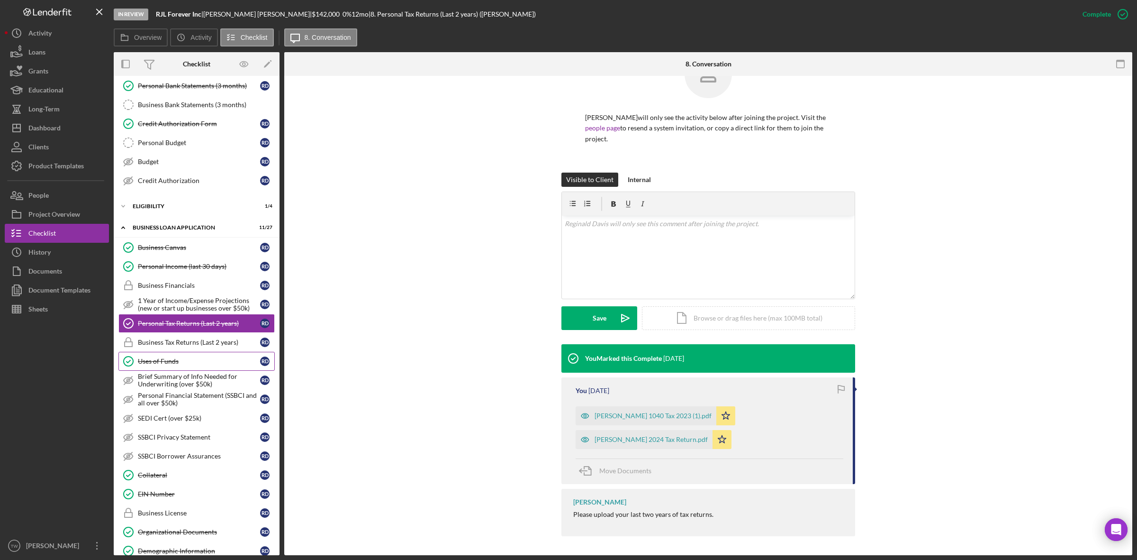
click at [179, 361] on div "Uses of Funds" at bounding box center [199, 361] width 122 height 8
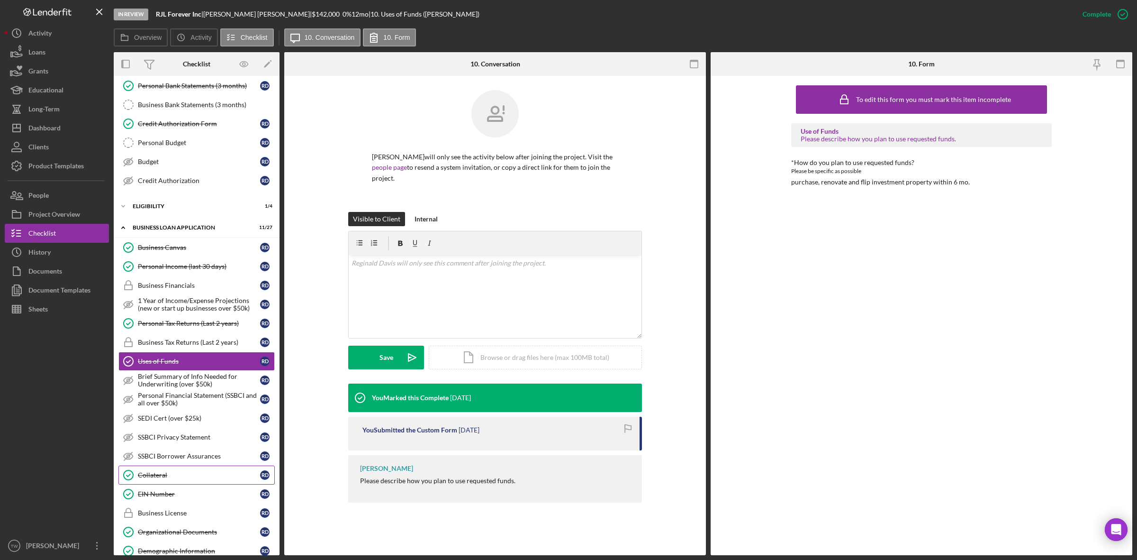
click at [188, 479] on div "Collateral" at bounding box center [199, 475] width 122 height 8
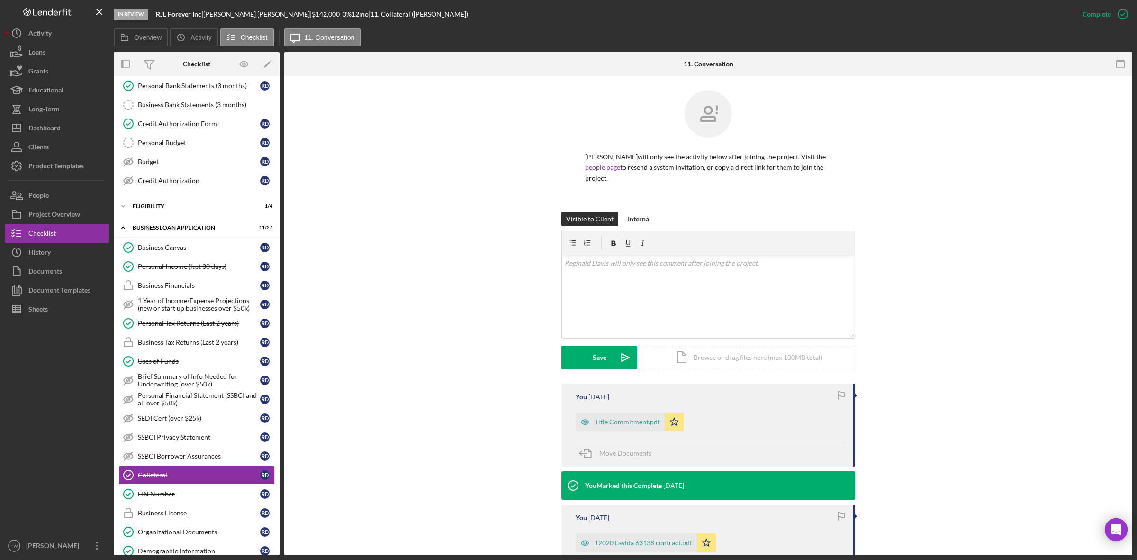
scroll to position [136, 0]
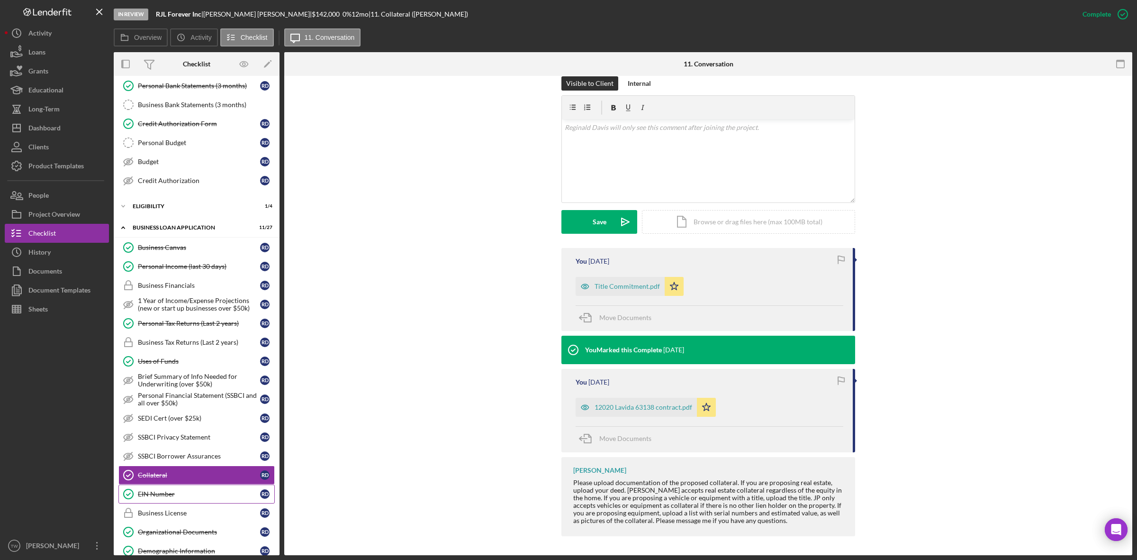
click at [154, 503] on link "EIN Number EIN Number R D" at bounding box center [196, 493] width 156 height 19
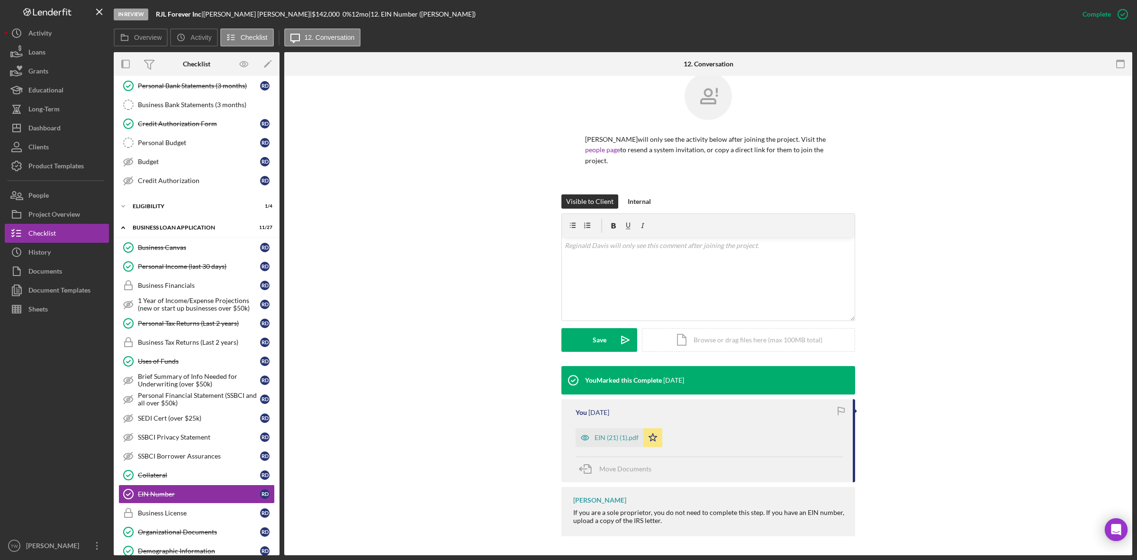
scroll to position [355, 0]
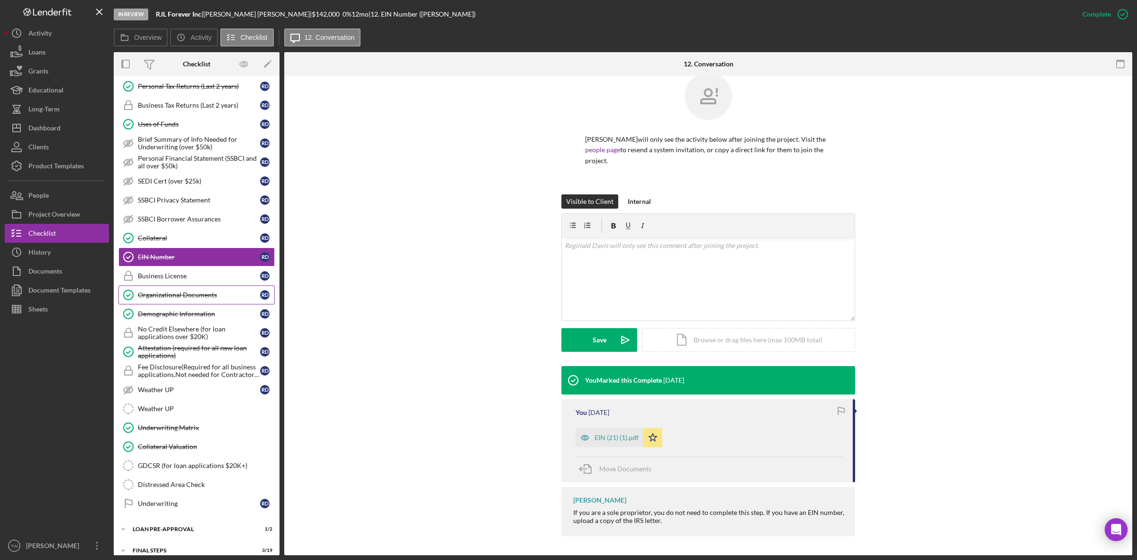
click at [160, 299] on div "Organizational Documents" at bounding box center [199, 295] width 122 height 8
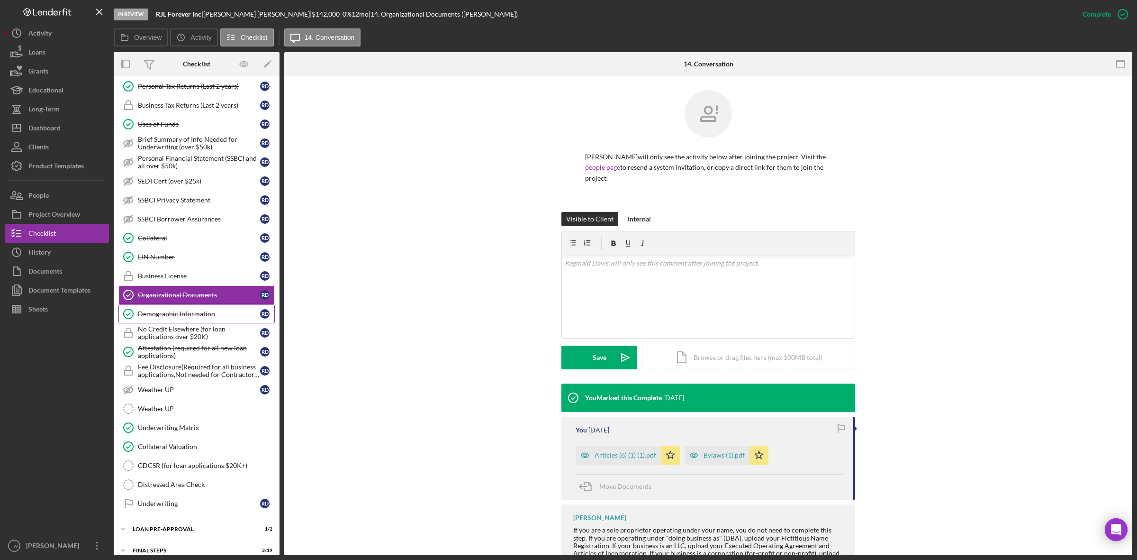
click at [174, 318] on div "Demographic Information" at bounding box center [199, 314] width 122 height 8
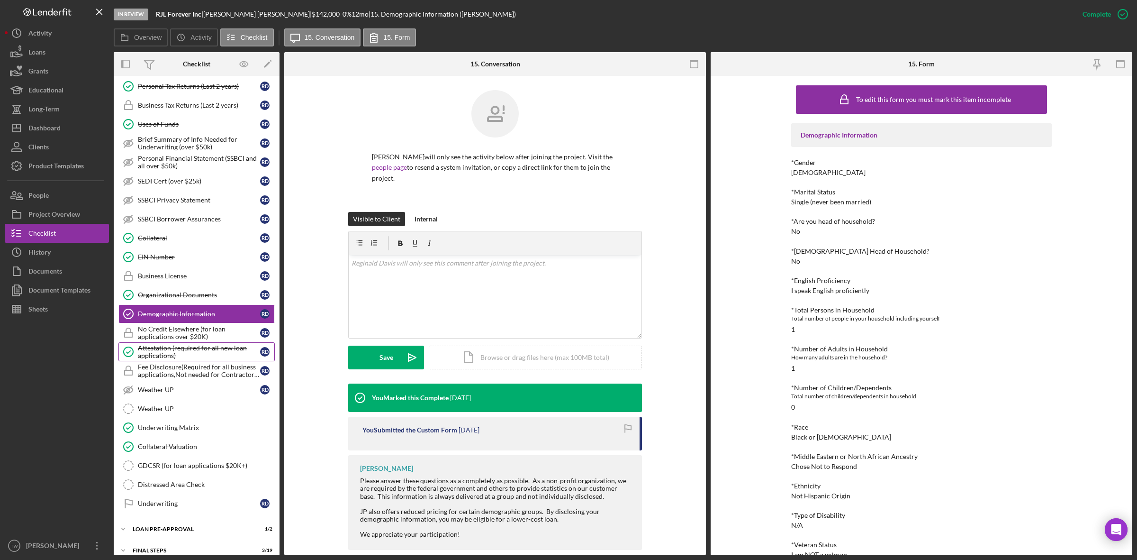
click at [172, 358] on div "Attestation (required for all new loan applications)" at bounding box center [199, 351] width 122 height 15
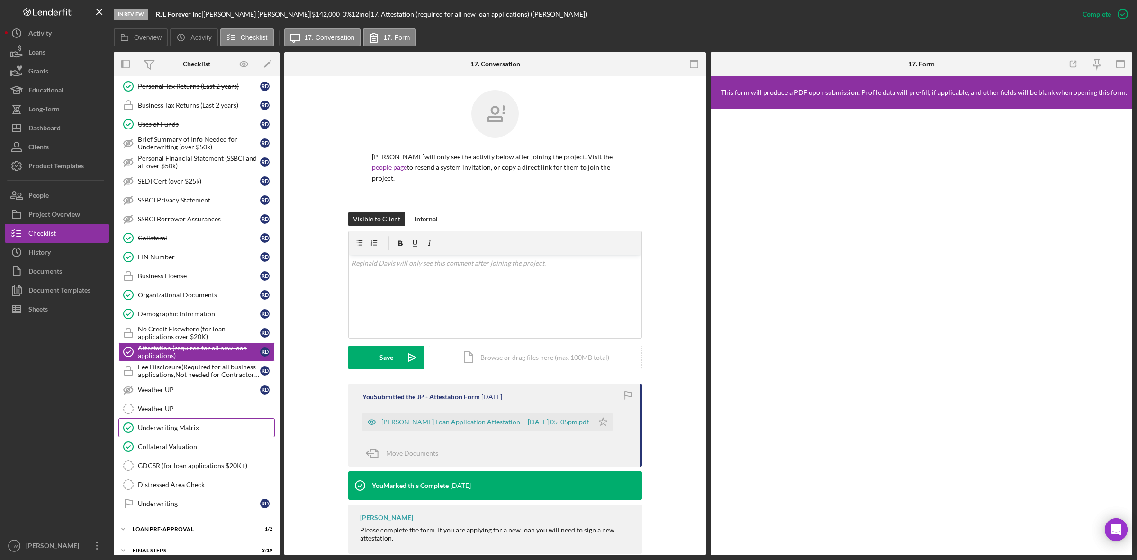
click at [174, 431] on div "Underwriting Matrix" at bounding box center [206, 428] width 136 height 8
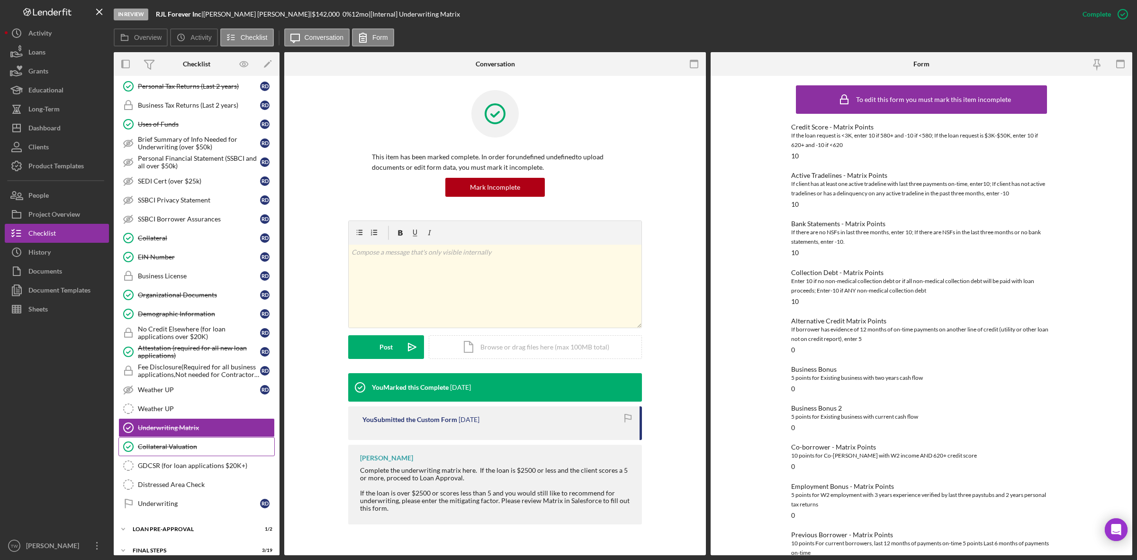
click at [173, 450] on div "Collateral Valuation" at bounding box center [206, 447] width 136 height 8
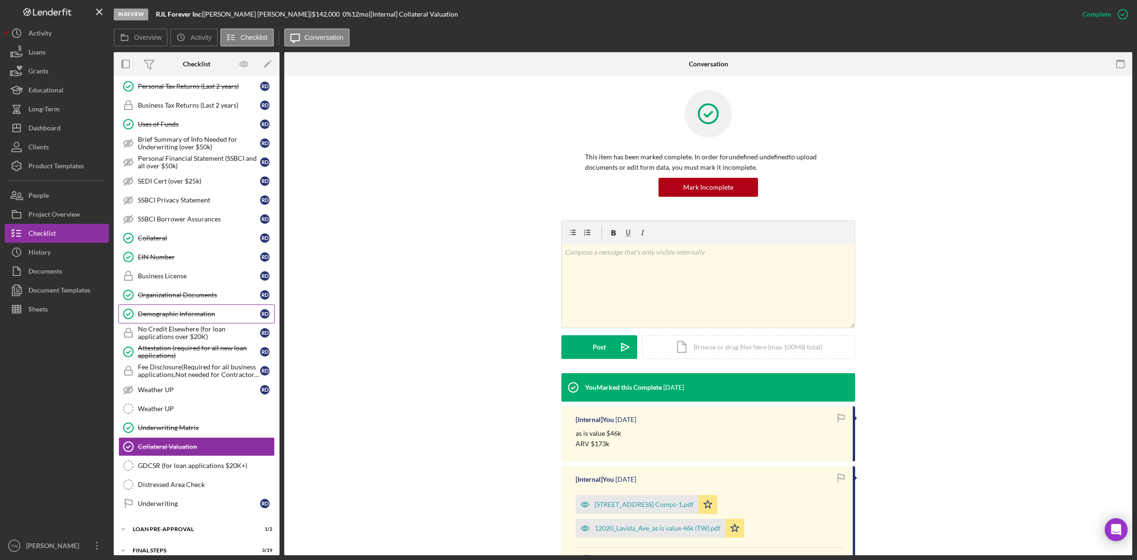
scroll to position [396, 0]
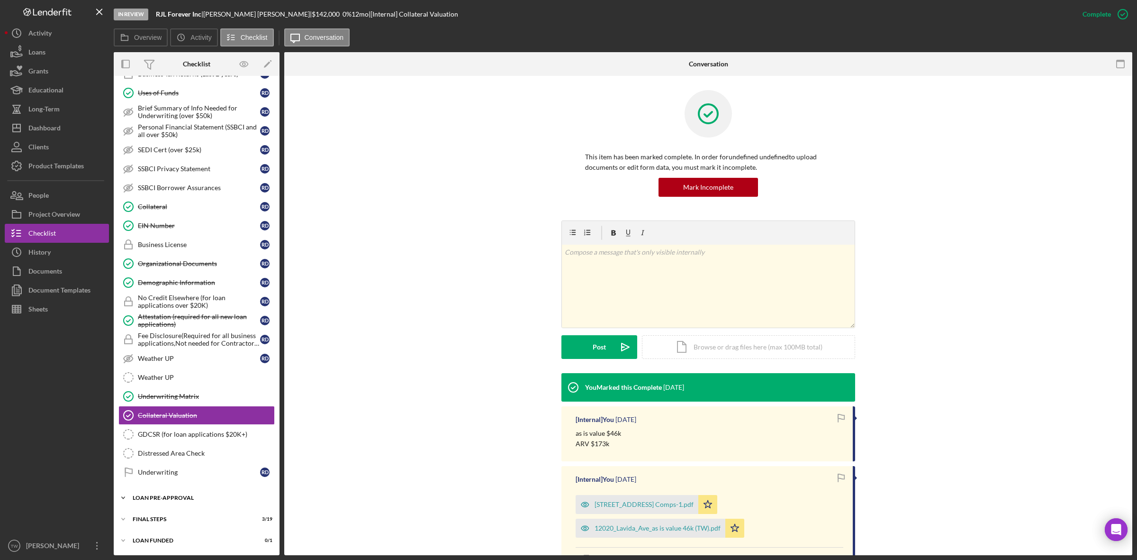
click at [182, 498] on div "LOAN PRE-APPROVAL" at bounding box center [200, 498] width 135 height 6
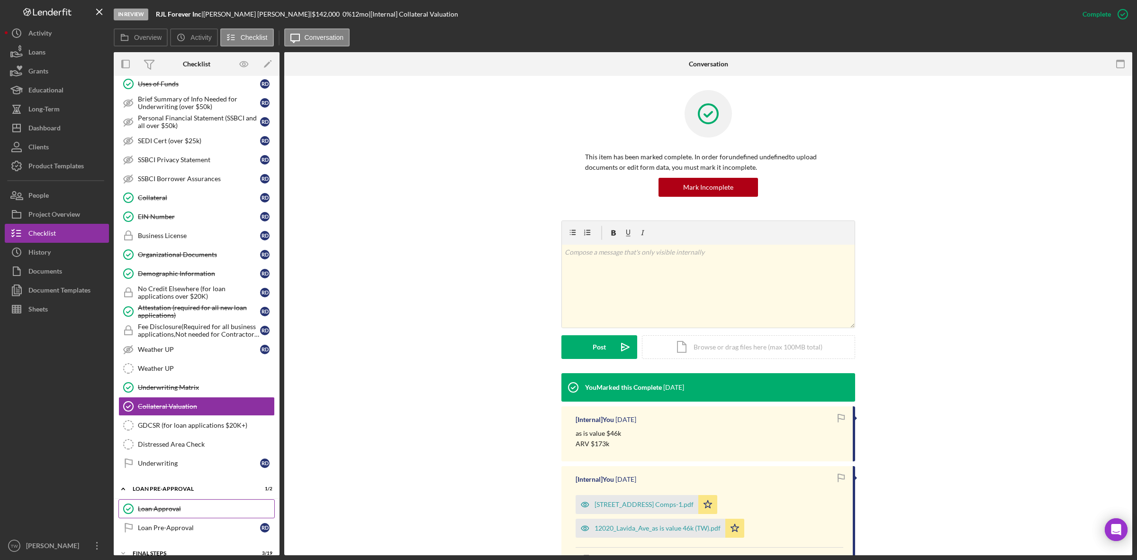
click at [171, 512] on div "Loan Approval" at bounding box center [206, 509] width 136 height 8
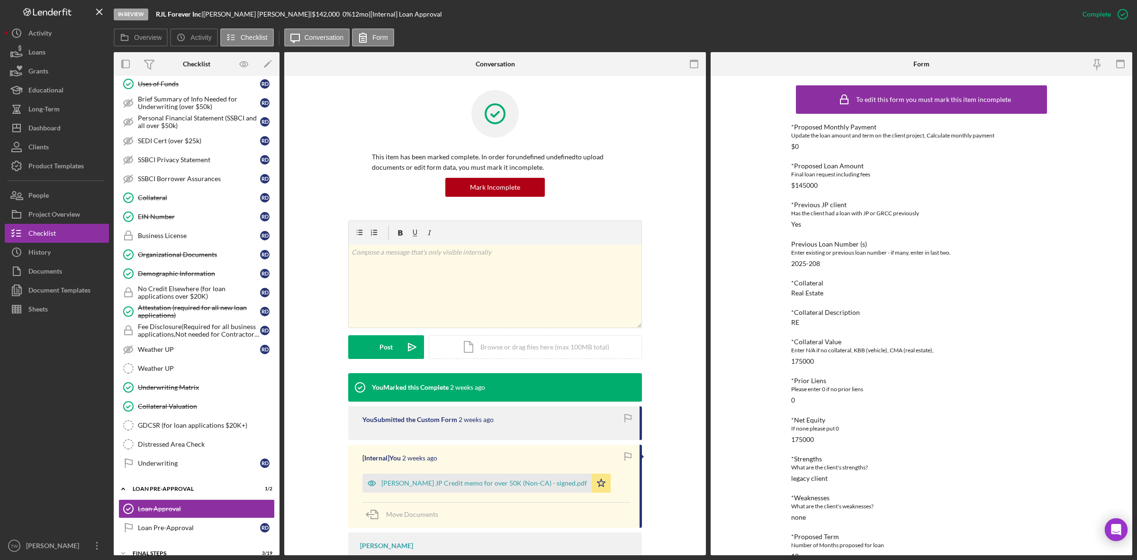
scroll to position [130, 0]
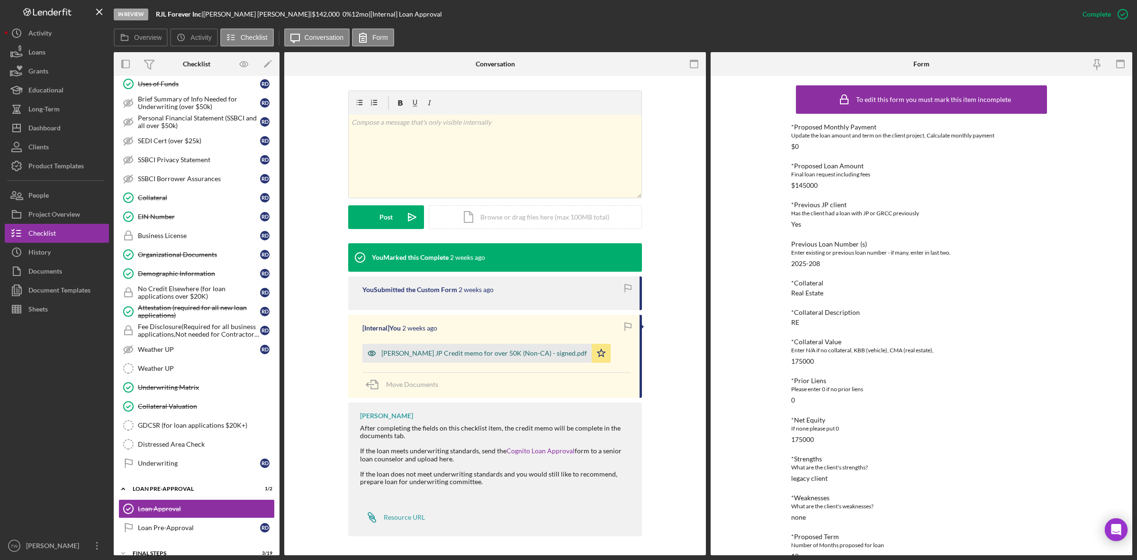
click at [499, 356] on div "[PERSON_NAME] JP Credit memo for over 50K (Non-CA) - signed.pdf" at bounding box center [484, 353] width 206 height 8
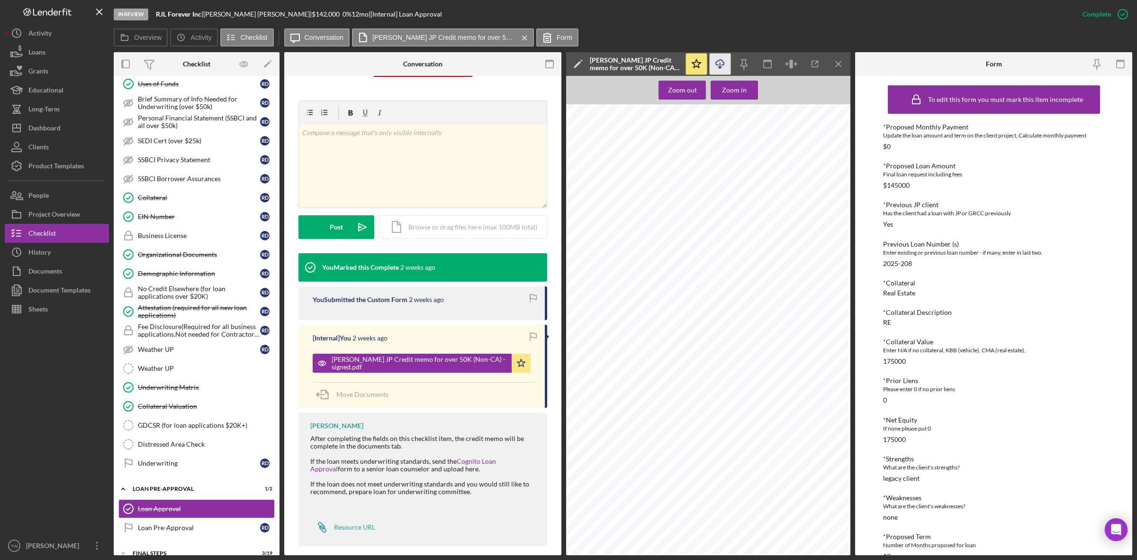
click at [724, 67] on icon "Icon/Download" at bounding box center [720, 64] width 21 height 21
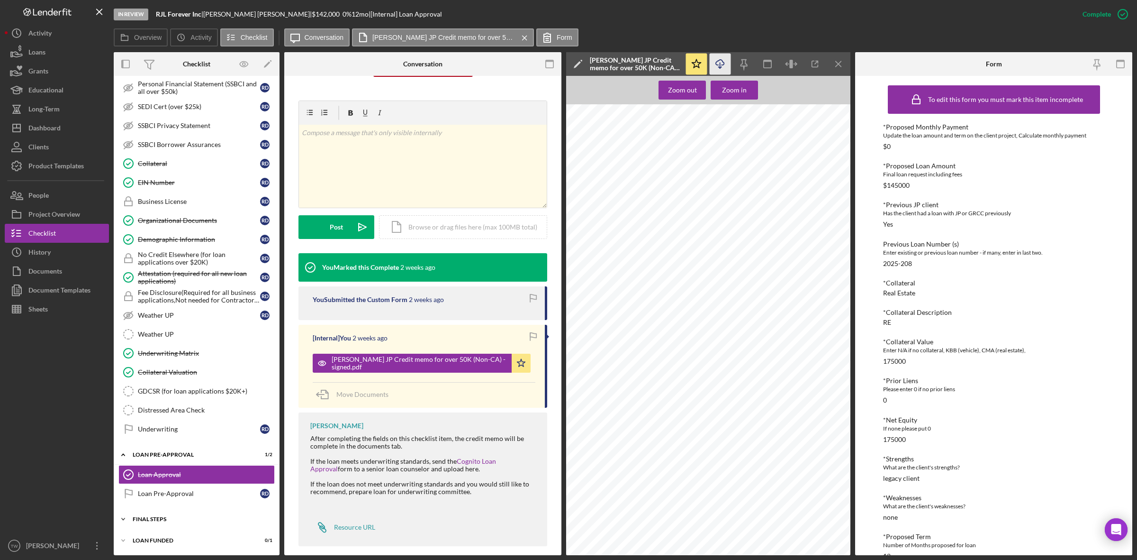
click at [177, 513] on div "Icon/Expander FINAL STEPS 3 / 19" at bounding box center [197, 518] width 166 height 19
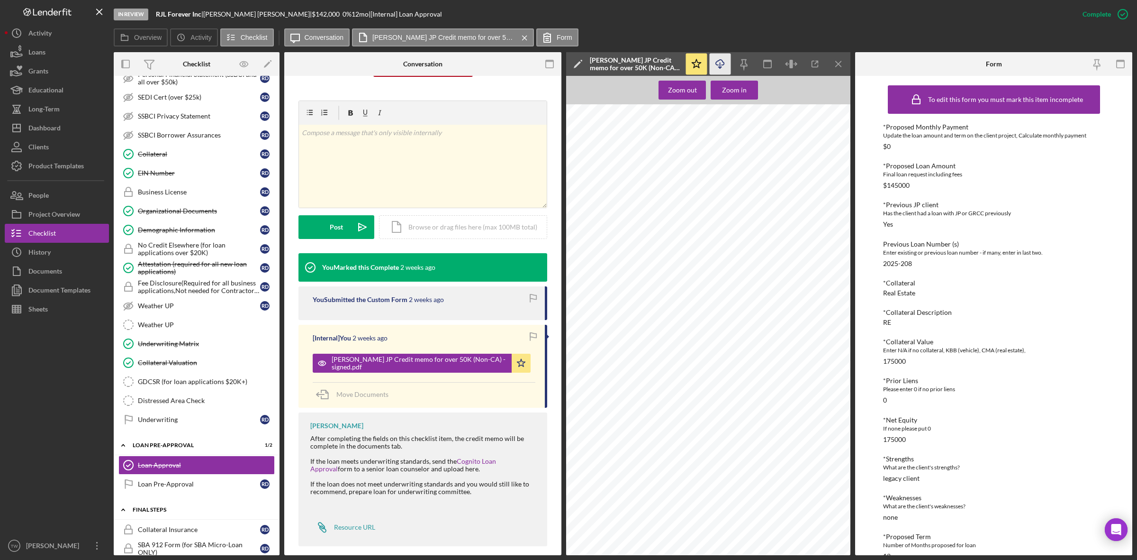
scroll to position [735, 0]
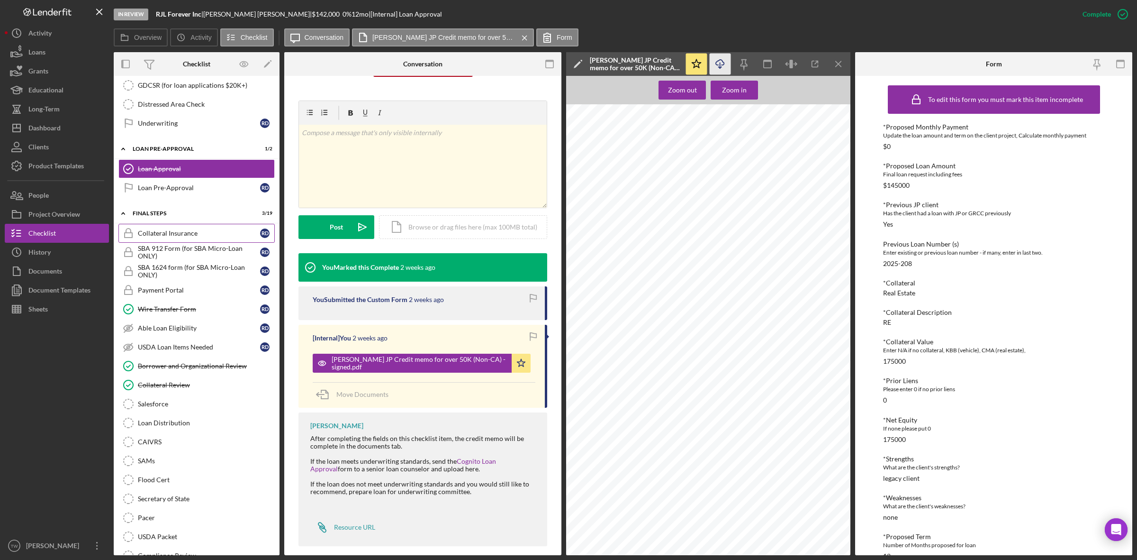
click at [184, 237] on div "Collateral Insurance" at bounding box center [199, 233] width 122 height 8
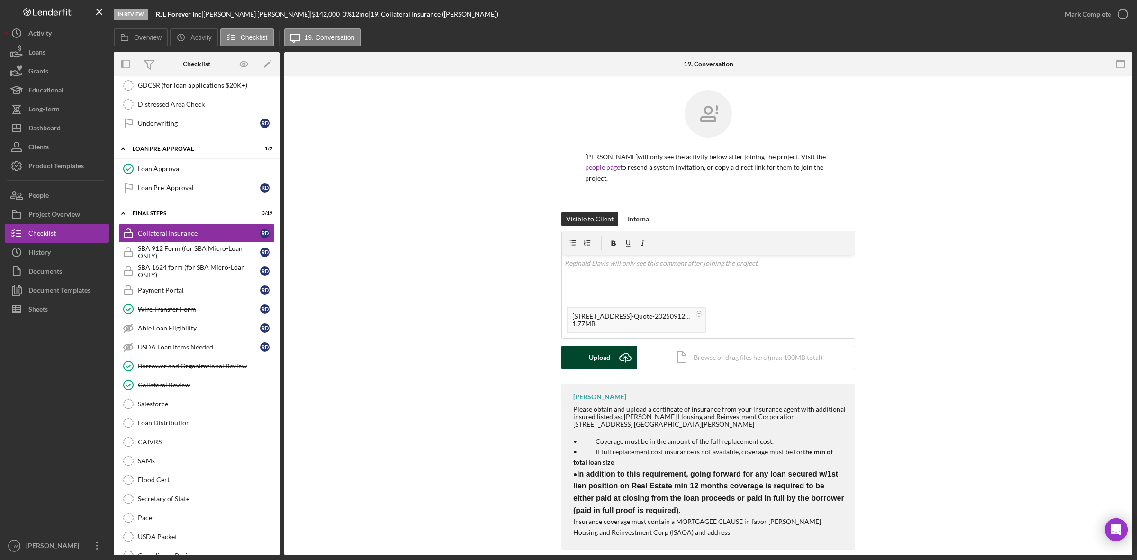
click at [582, 364] on button "Upload Icon/Upload" at bounding box center [600, 357] width 76 height 24
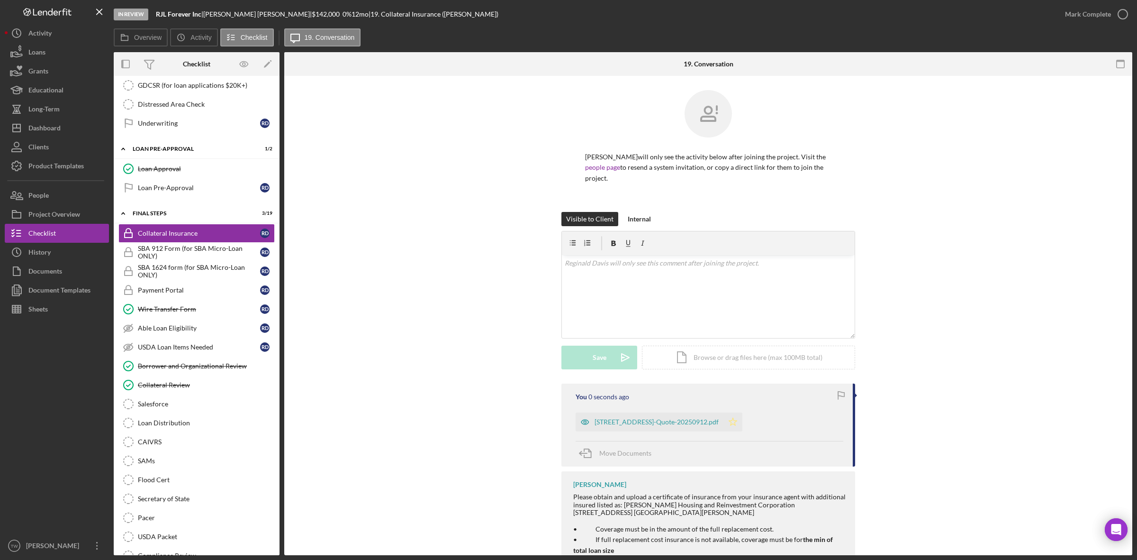
click at [732, 424] on icon "Icon/Star" at bounding box center [733, 421] width 19 height 19
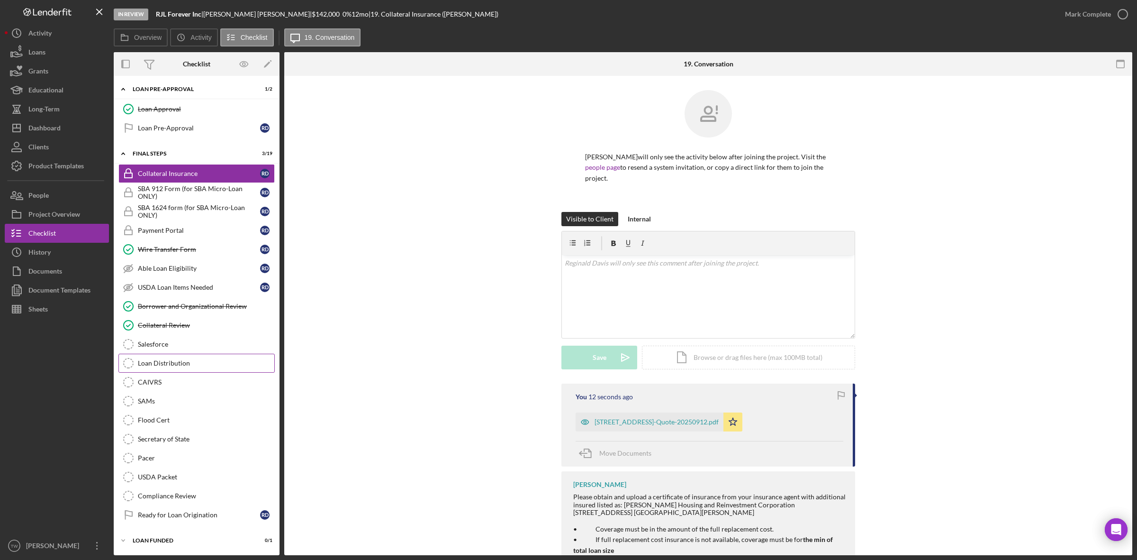
scroll to position [750, 0]
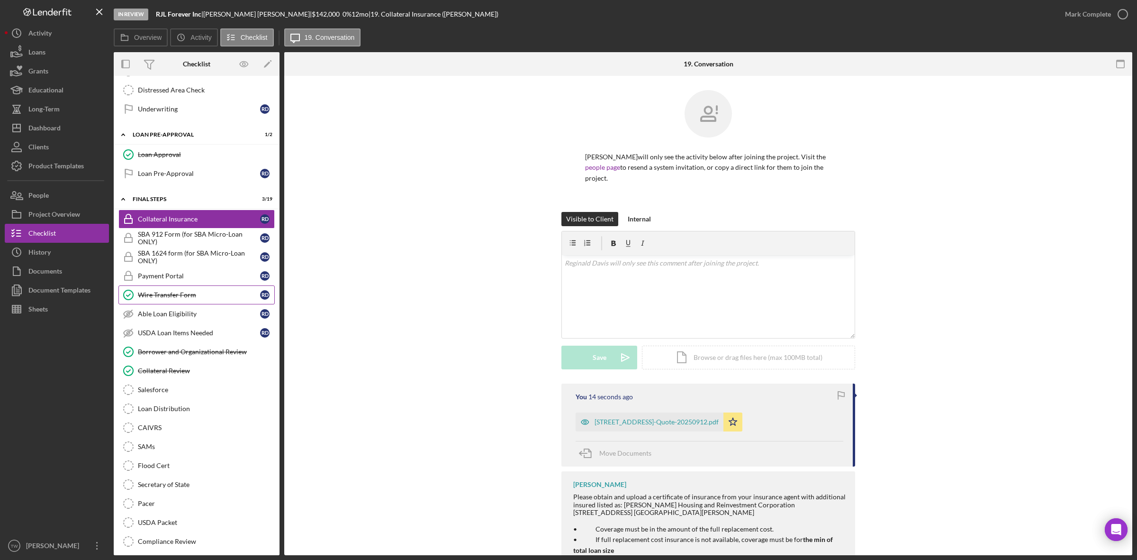
click at [194, 299] on div "Wire Transfer Form" at bounding box center [199, 295] width 122 height 8
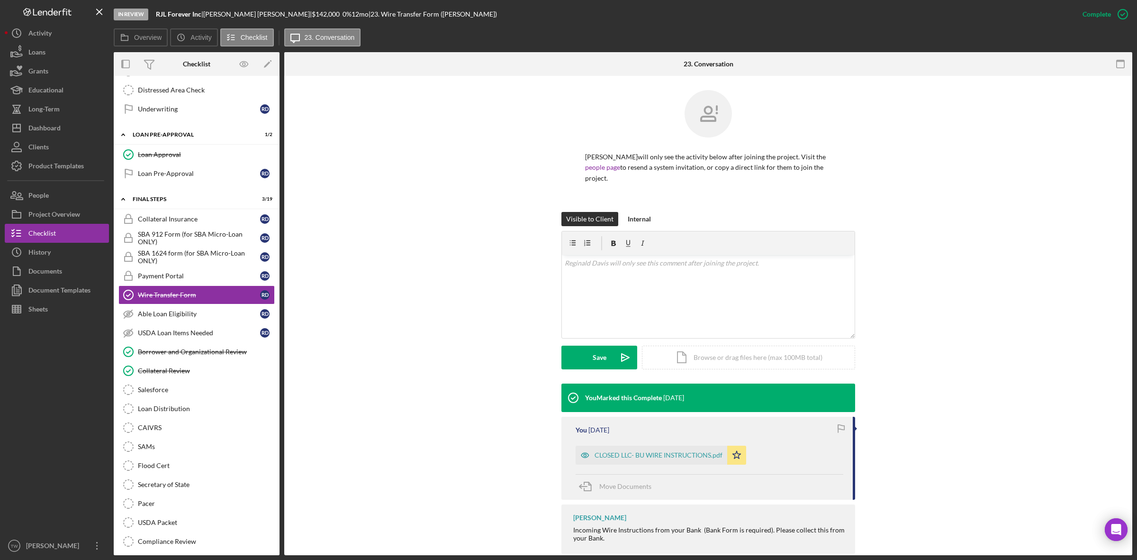
scroll to position [18, 0]
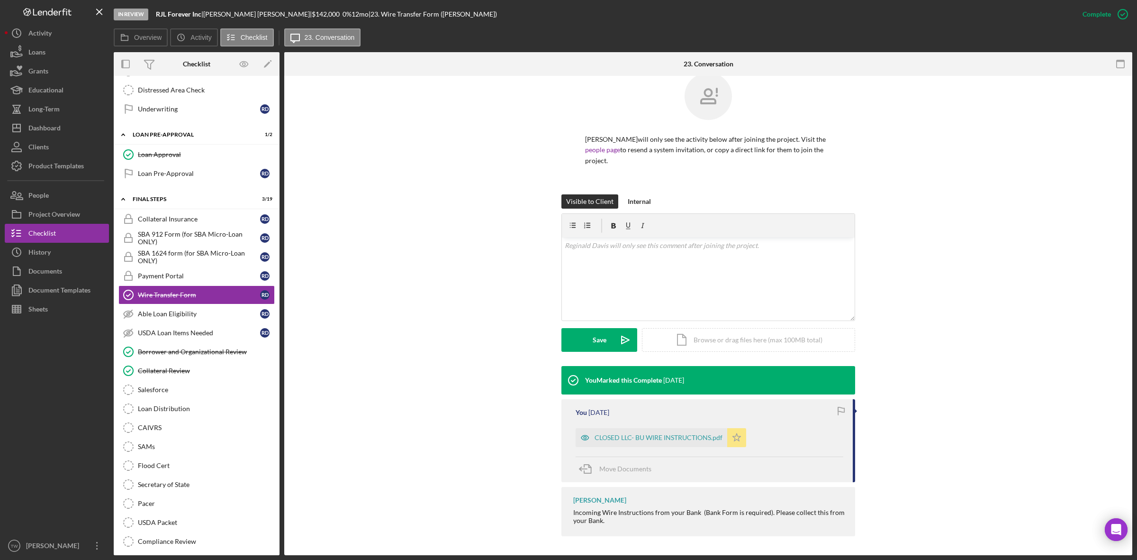
click at [734, 435] on icon "Icon/Star" at bounding box center [736, 437] width 19 height 19
click at [635, 472] on span "Move Documents" at bounding box center [625, 468] width 52 height 8
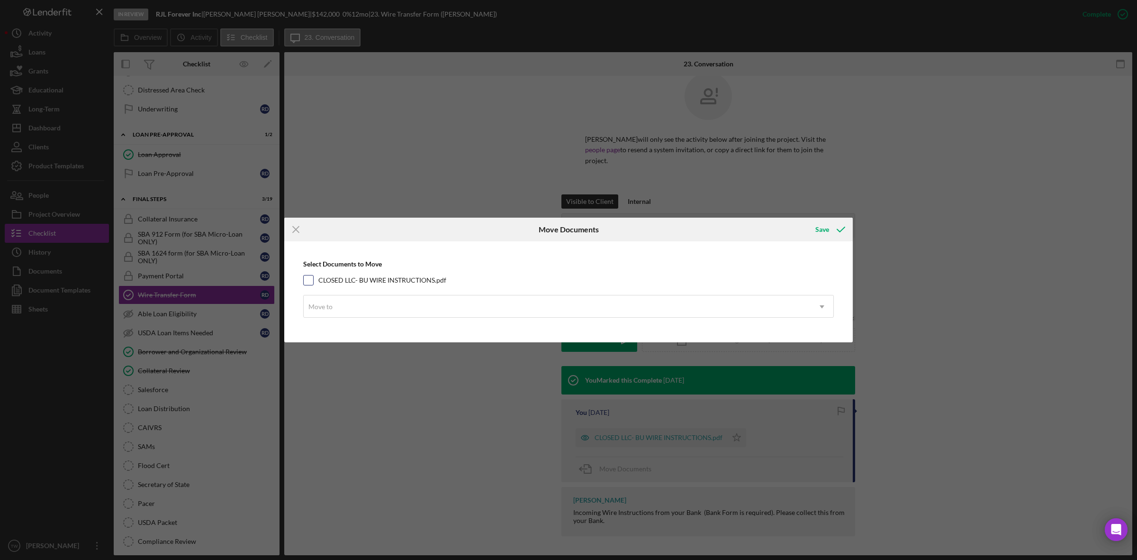
click at [411, 275] on label "CLOSED LLC- BU WIRE INSTRUCTIONS.pdf" at bounding box center [382, 279] width 128 height 9
click at [313, 275] on input "CLOSED LLC- BU WIRE INSTRUCTIONS.pdf" at bounding box center [308, 279] width 9 height 9
checkbox input "true"
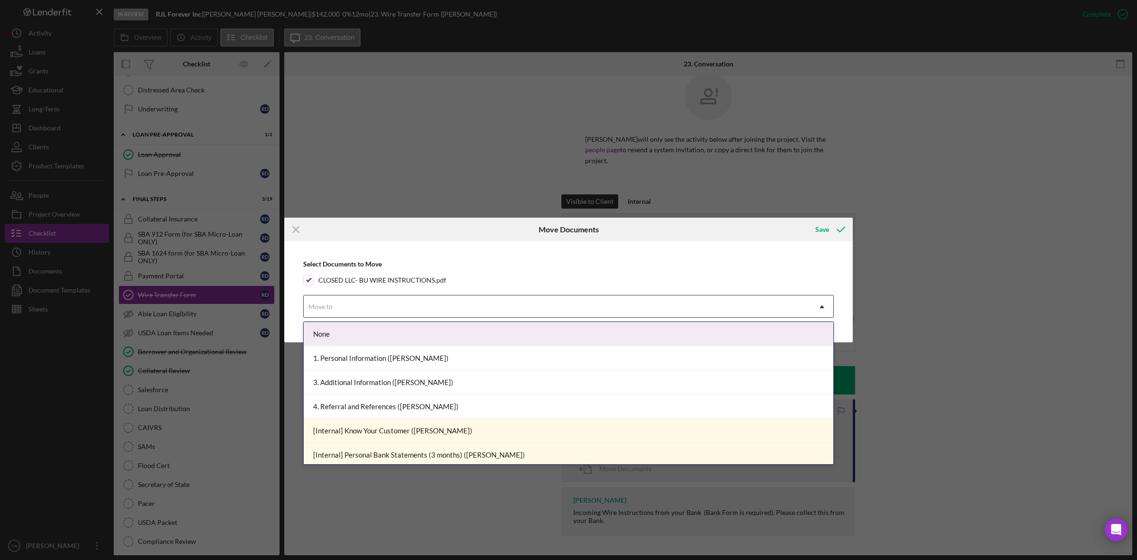
click at [404, 314] on div "Move to" at bounding box center [557, 307] width 507 height 22
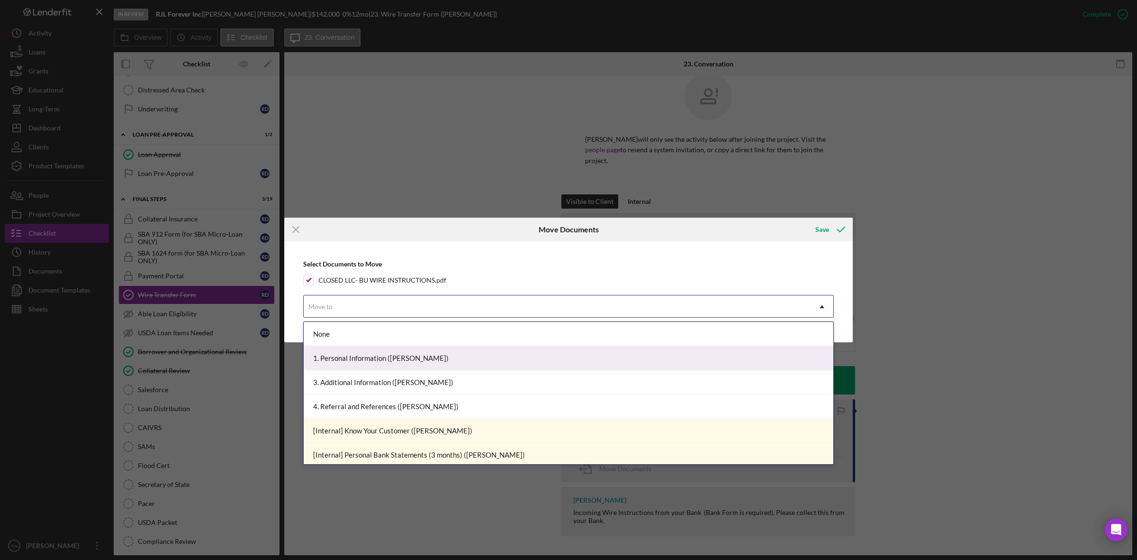
click at [394, 358] on div "1. Personal Information ([PERSON_NAME])" at bounding box center [569, 358] width 530 height 24
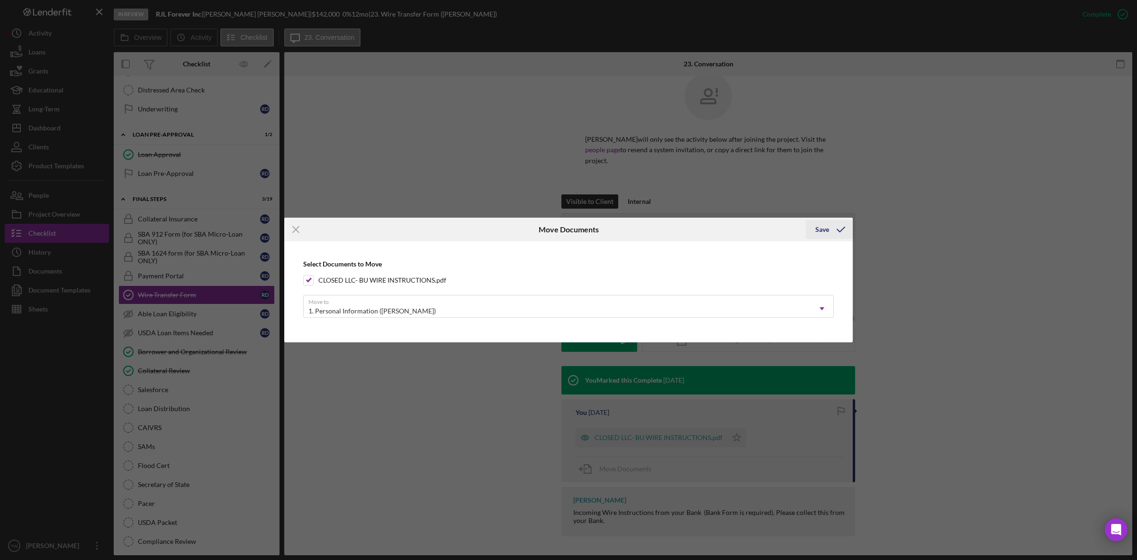
click at [845, 226] on icon "submit" at bounding box center [841, 230] width 24 height 24
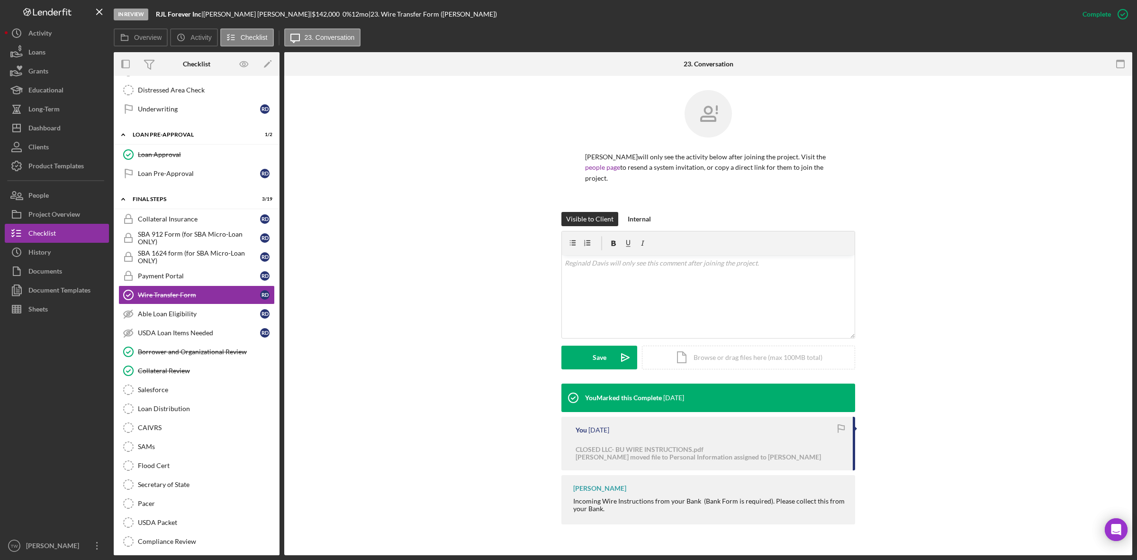
scroll to position [0, 0]
click at [577, 361] on button "Upload Icon/Upload" at bounding box center [600, 357] width 76 height 24
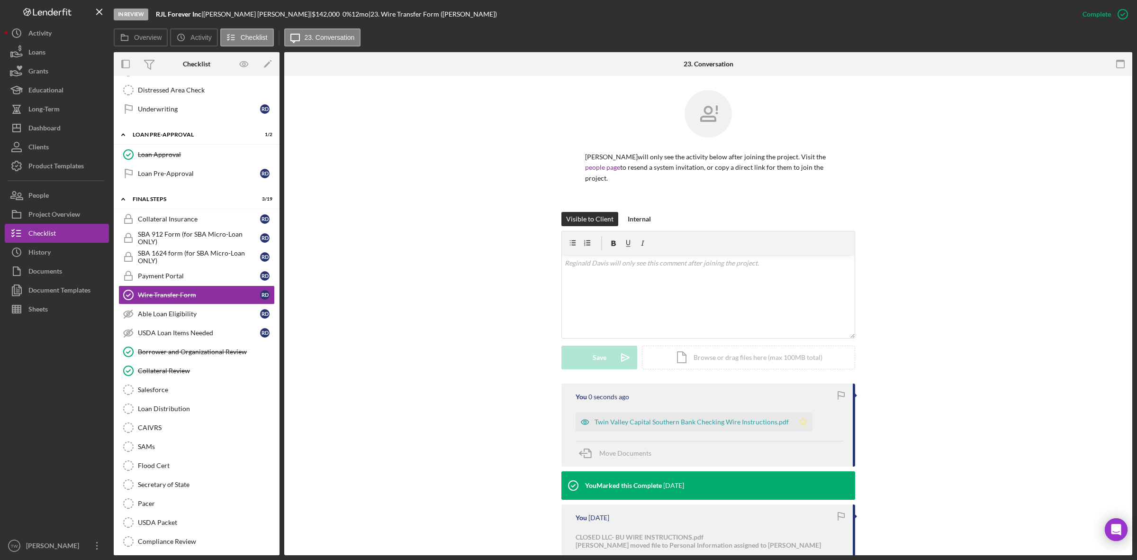
click at [798, 422] on icon "Icon/Star" at bounding box center [803, 421] width 19 height 19
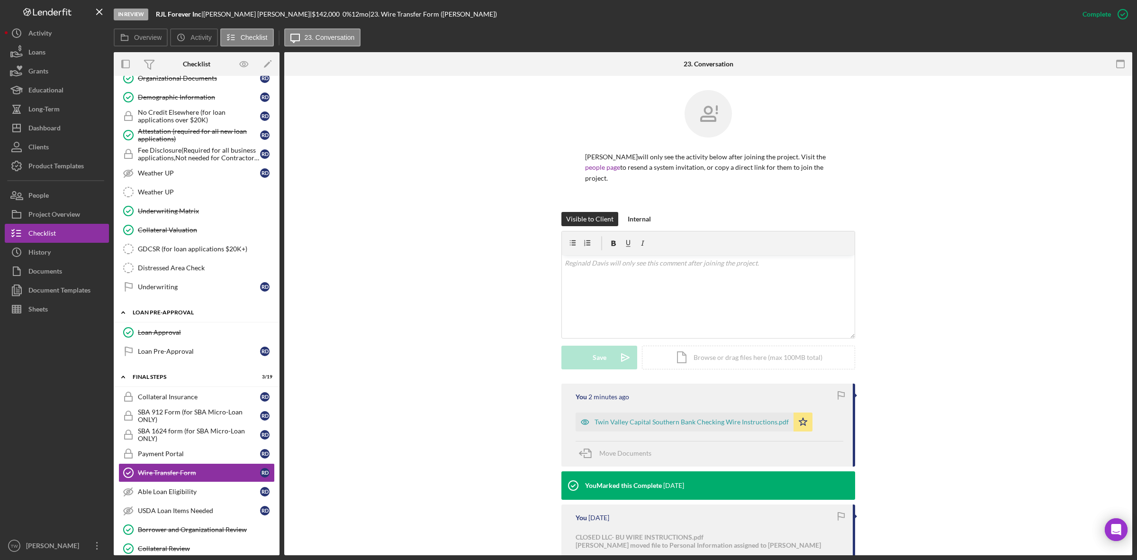
scroll to position [690, 0]
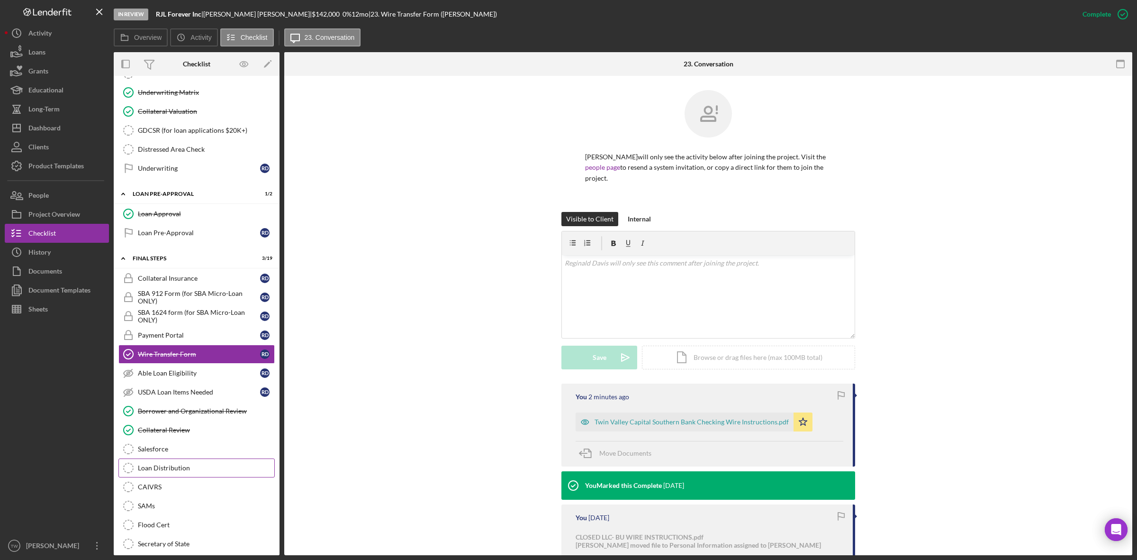
click at [180, 477] on link "Loan Distribution Loan Distribution" at bounding box center [196, 467] width 156 height 19
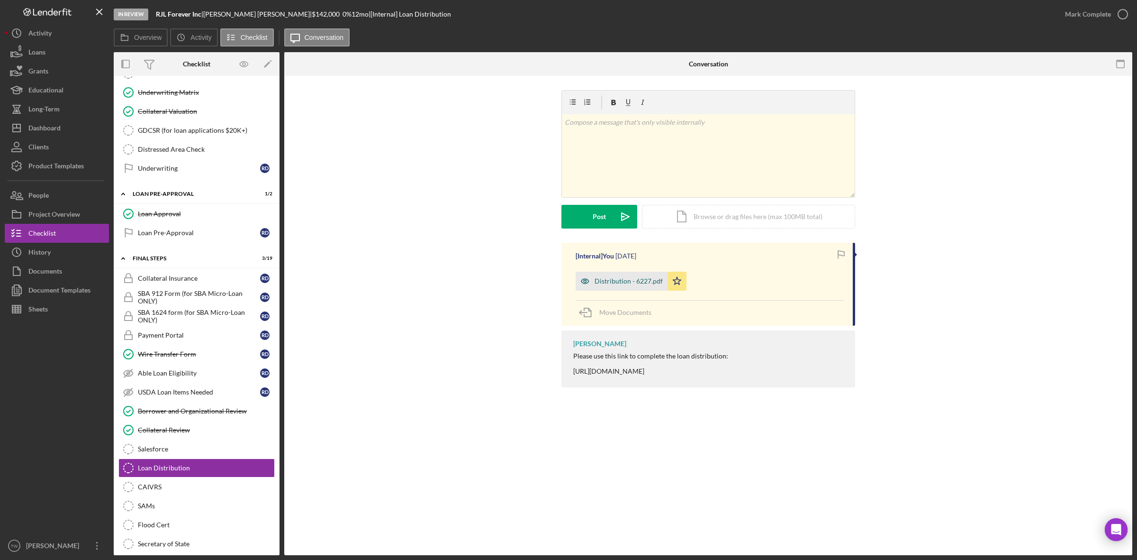
click at [637, 279] on div "Distribution - 6227.pdf" at bounding box center [629, 281] width 68 height 8
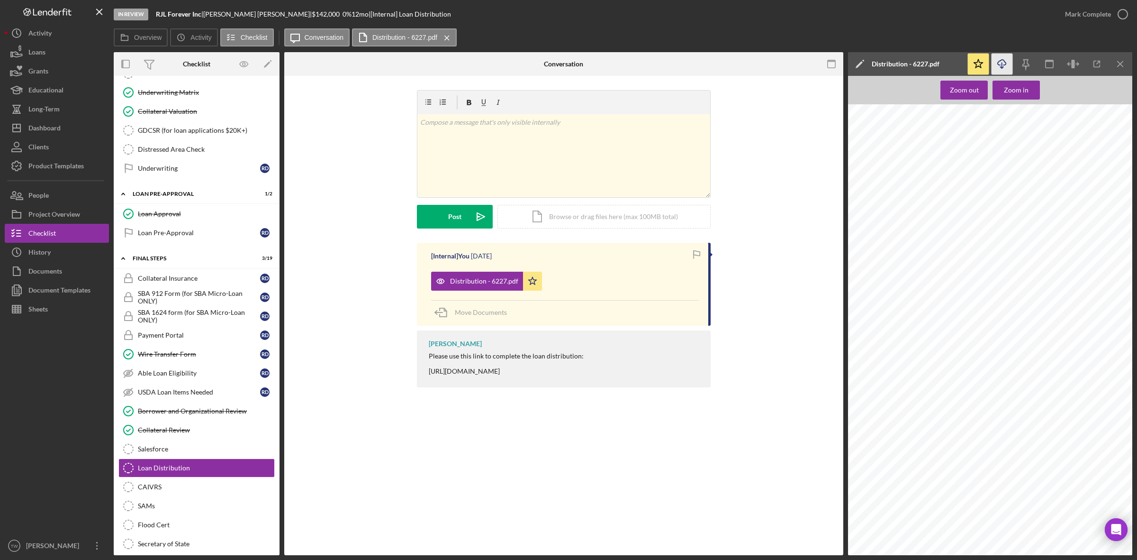
click at [994, 58] on icon "Icon/Download" at bounding box center [1002, 64] width 21 height 21
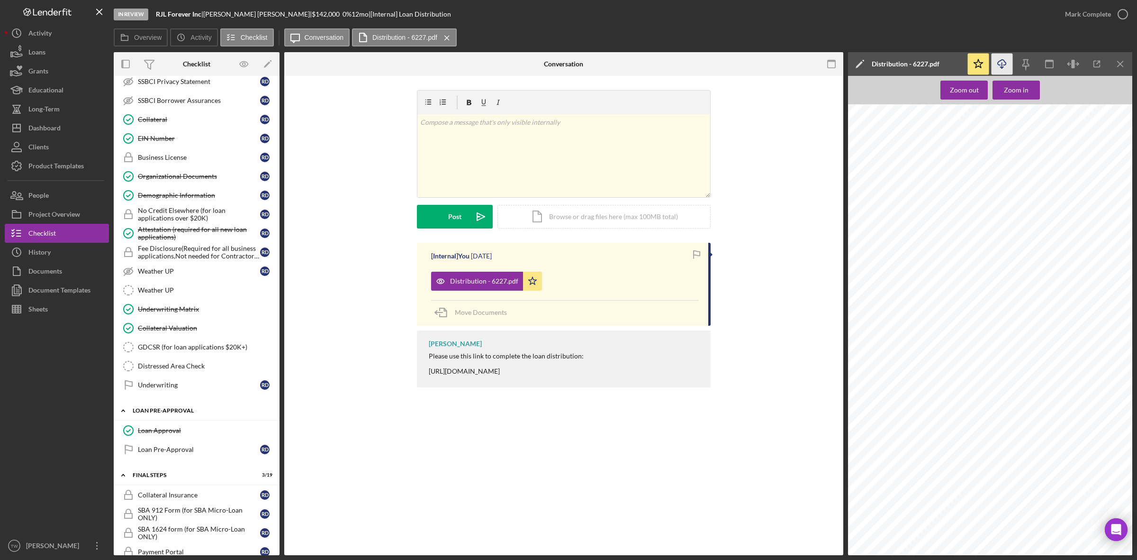
scroll to position [592, 0]
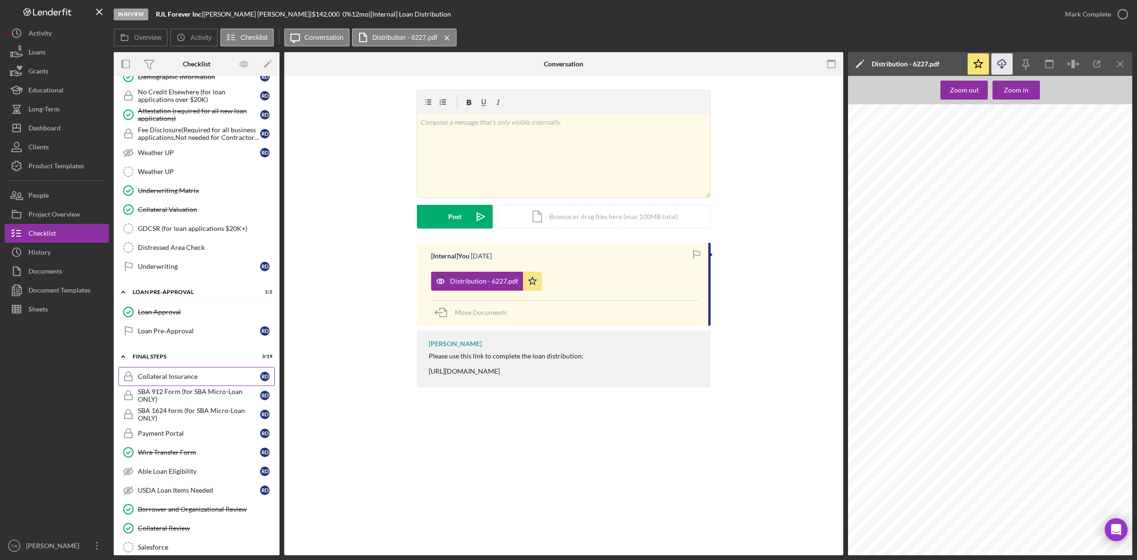
click at [186, 380] on div "Collateral Insurance" at bounding box center [199, 376] width 122 height 8
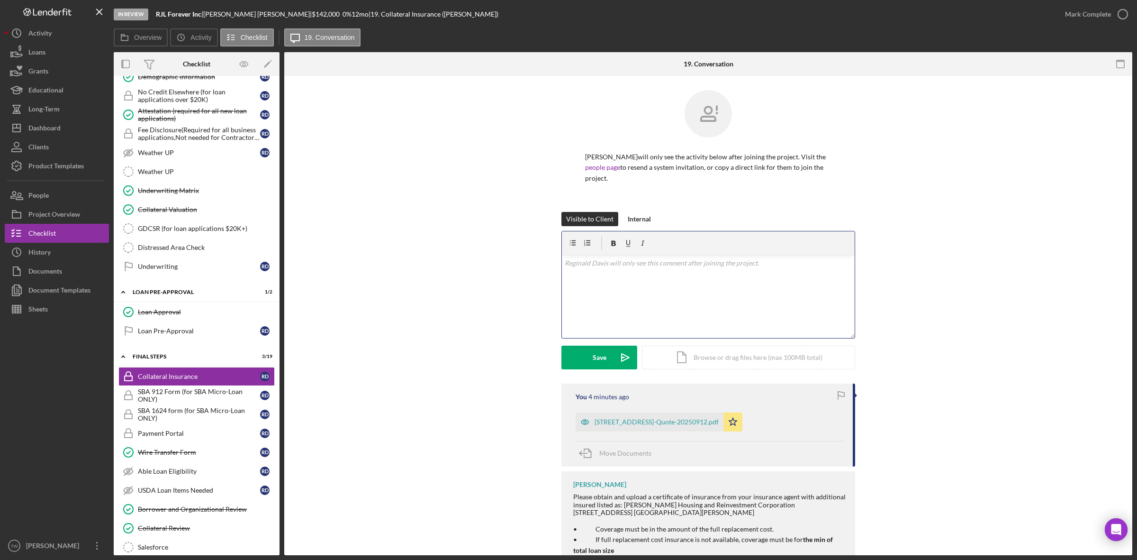
click at [649, 289] on div "v Color teal Color pink Remove color Add row above Add row below Add column bef…" at bounding box center [708, 296] width 293 height 83
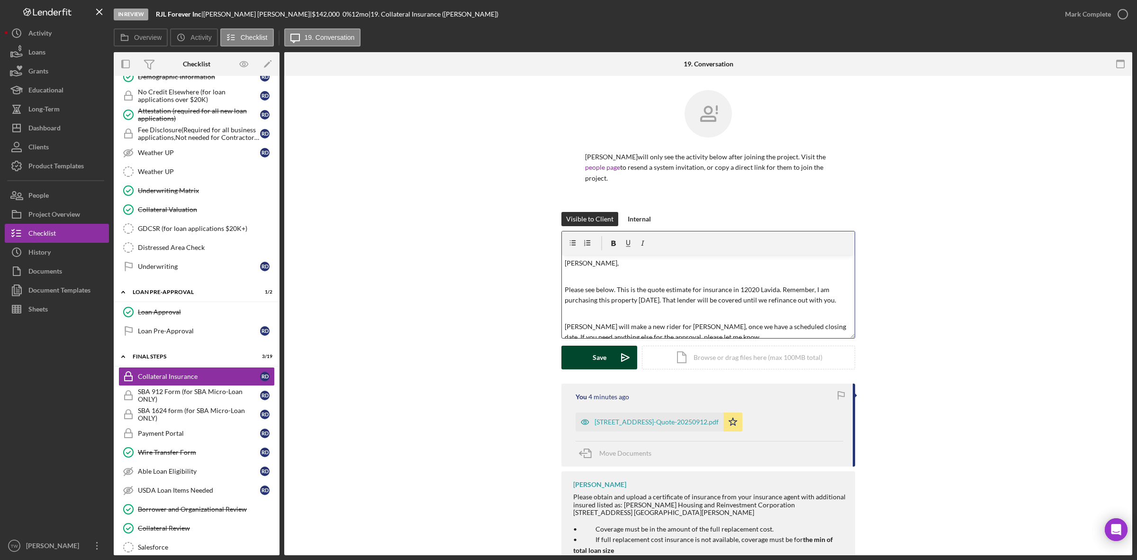
click at [599, 363] on div "Save" at bounding box center [600, 357] width 14 height 24
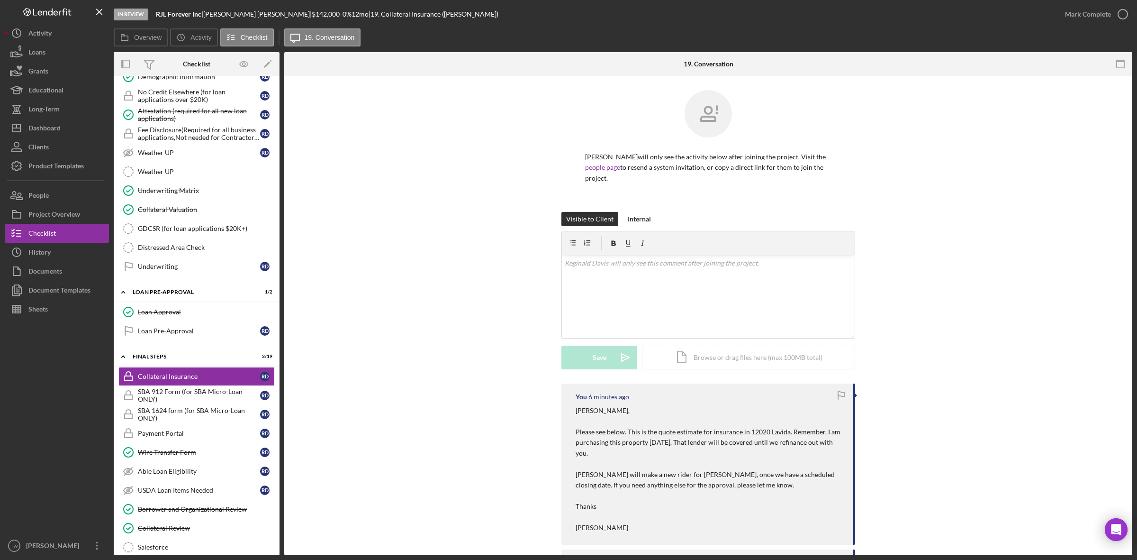
click at [519, 219] on div "Visible to Client Internal v Color teal Color pink Remove color Add row above A…" at bounding box center [709, 298] width 820 height 172
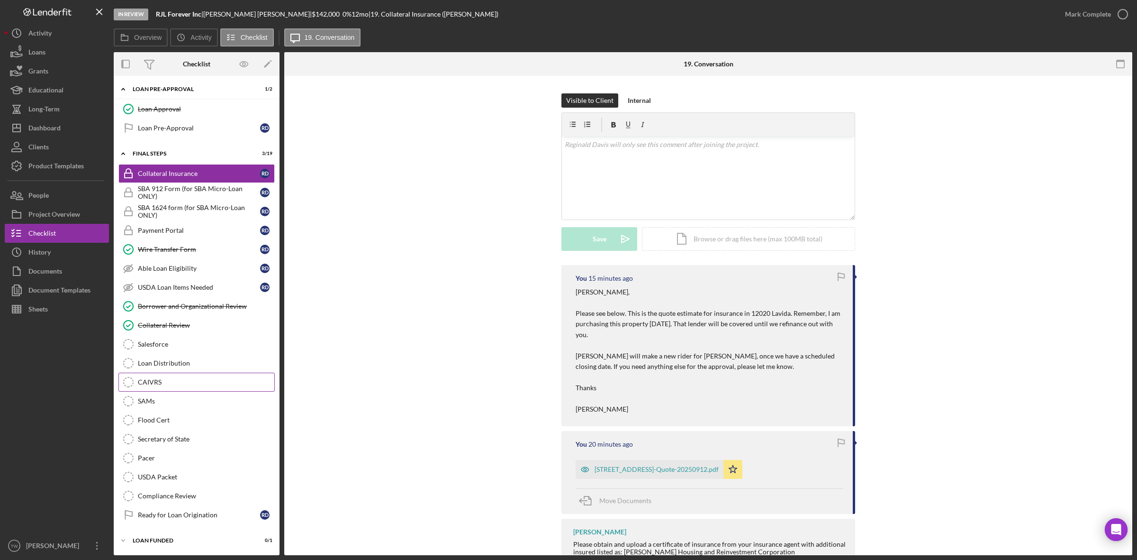
scroll to position [690, 0]
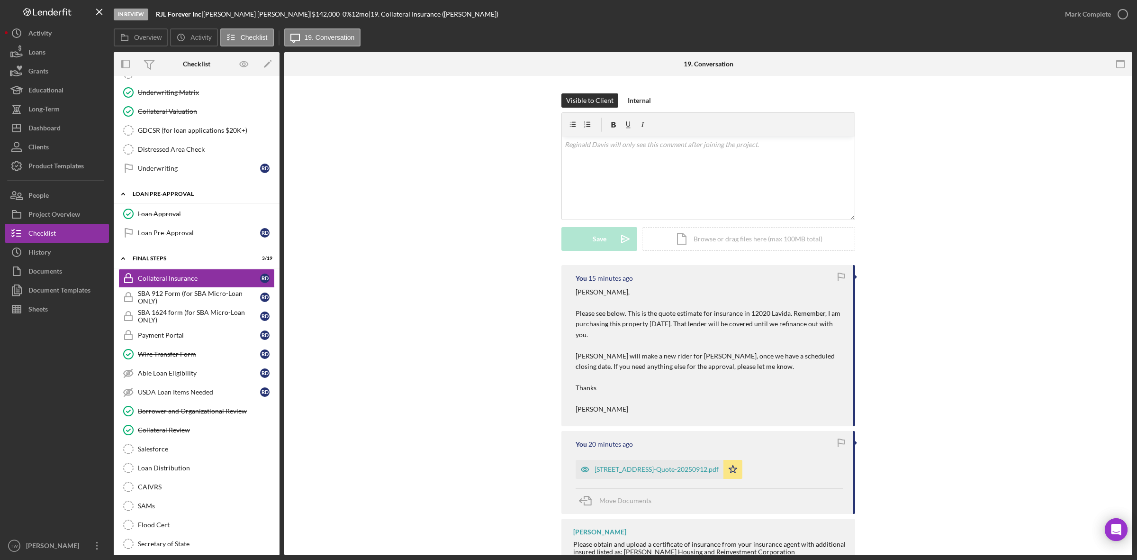
click at [176, 204] on div "Icon/Expander LOAN PRE-APPROVAL 1 / 2" at bounding box center [197, 193] width 166 height 19
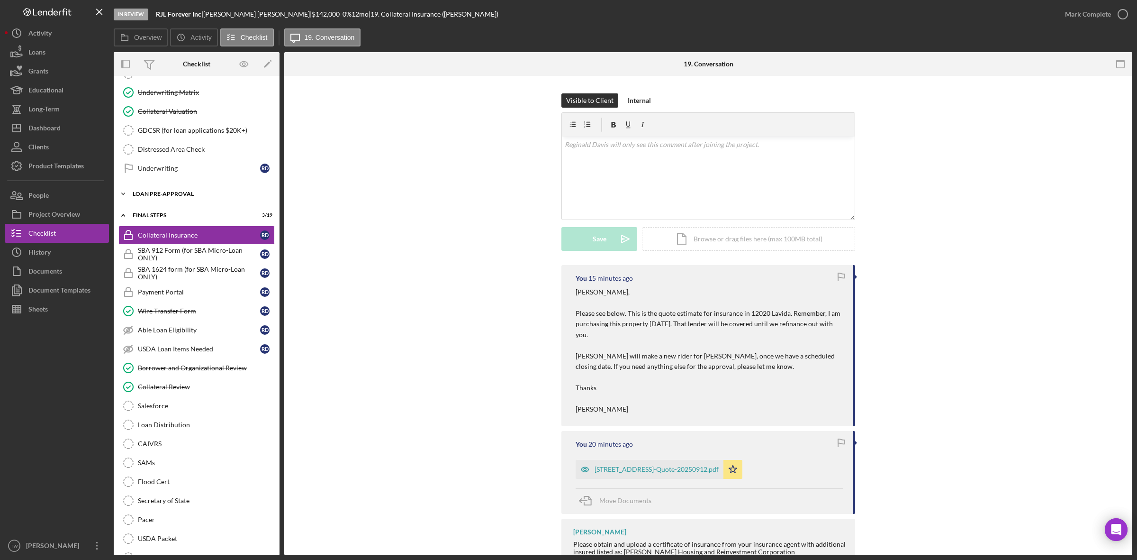
click at [176, 203] on div "Icon/Expander LOAN PRE-APPROVAL 1 / 2" at bounding box center [197, 193] width 166 height 19
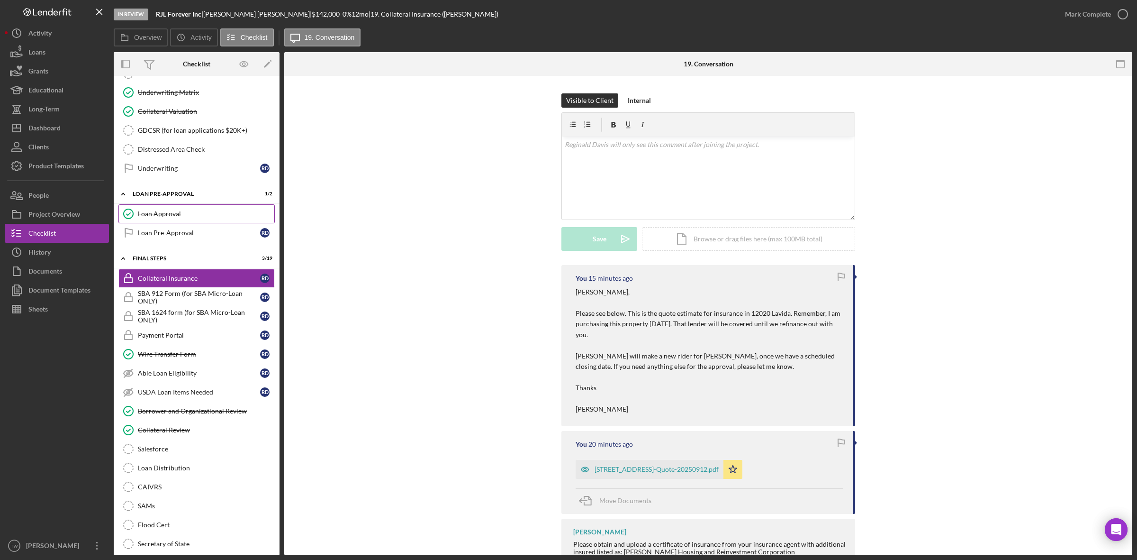
click at [167, 217] on link "Loan Approval Loan Approval" at bounding box center [196, 213] width 156 height 19
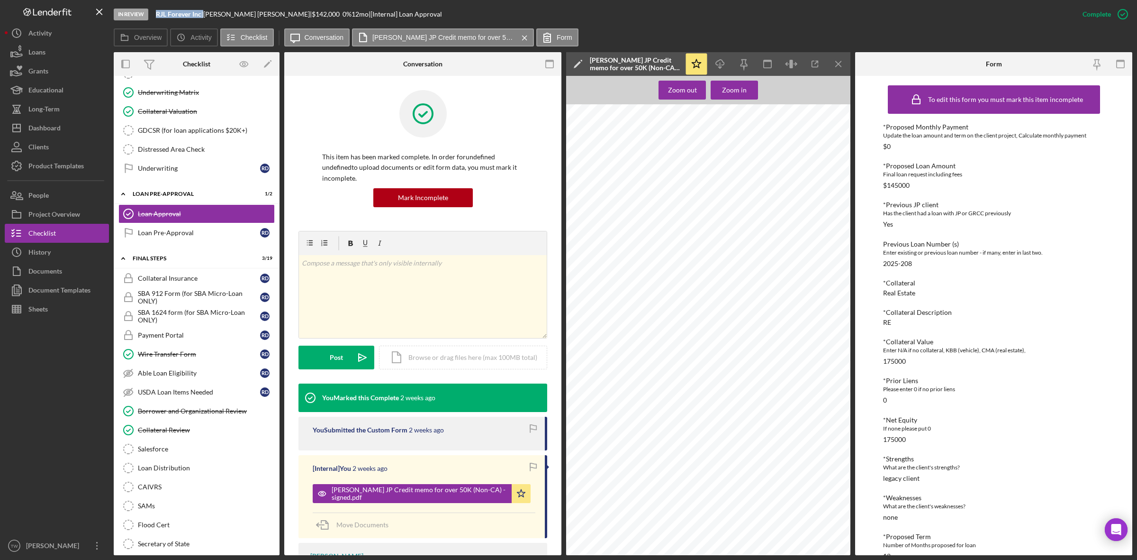
drag, startPoint x: 155, startPoint y: 15, endPoint x: 203, endPoint y: 16, distance: 47.9
click at [203, 16] on div "In Review RJL Forever Inc | [PERSON_NAME] | $142,000 $142,000 0 % 12 mo | [Inte…" at bounding box center [594, 14] width 960 height 28
copy div "RJL Forever Inc"
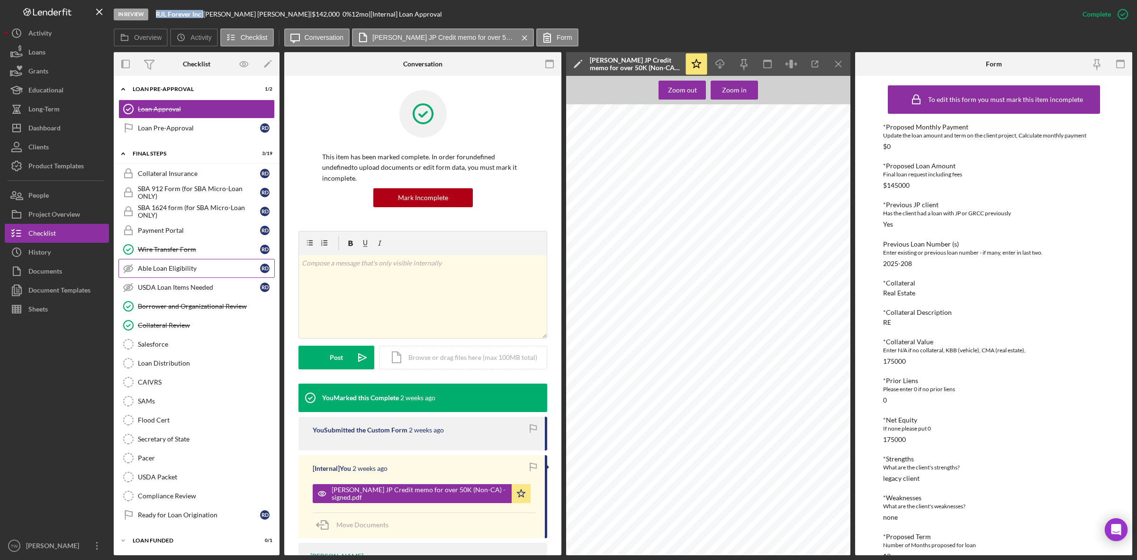
scroll to position [690, 0]
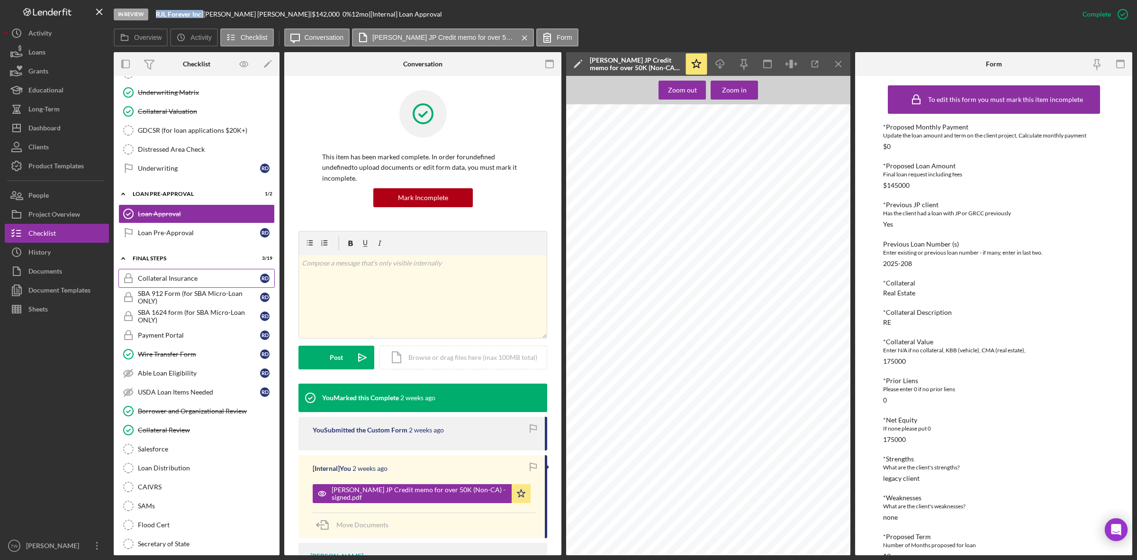
click at [191, 288] on link "Collateral Insurance Collateral Insurance R D" at bounding box center [196, 278] width 156 height 19
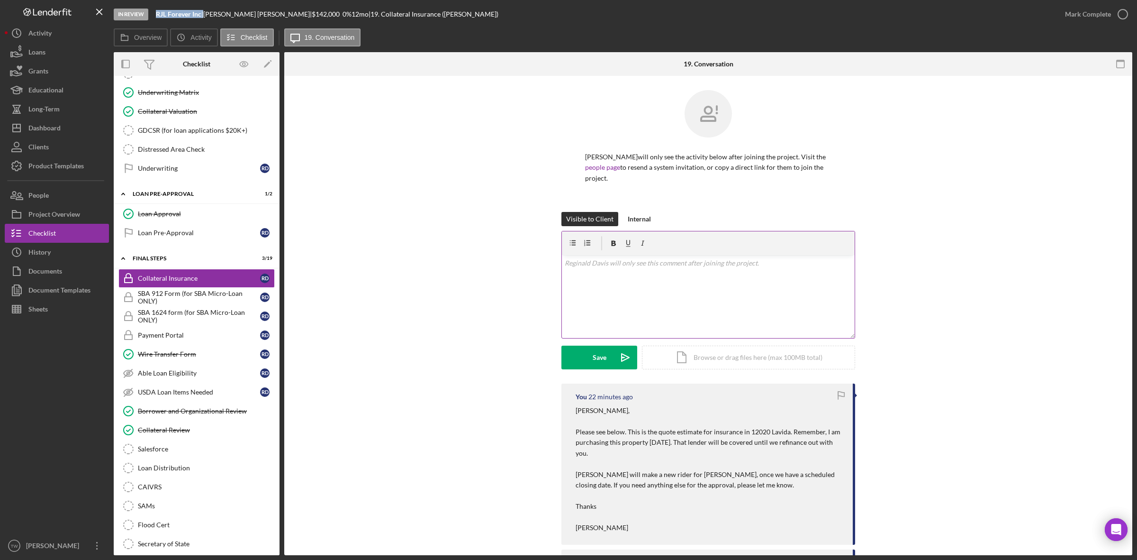
scroll to position [59, 0]
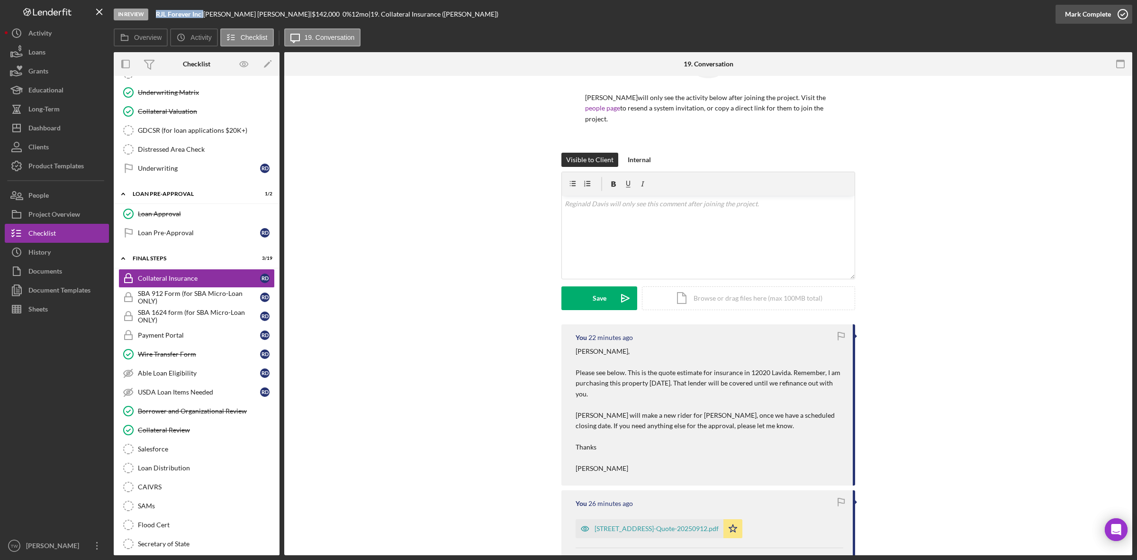
click at [1096, 13] on div "Mark Complete" at bounding box center [1088, 14] width 46 height 19
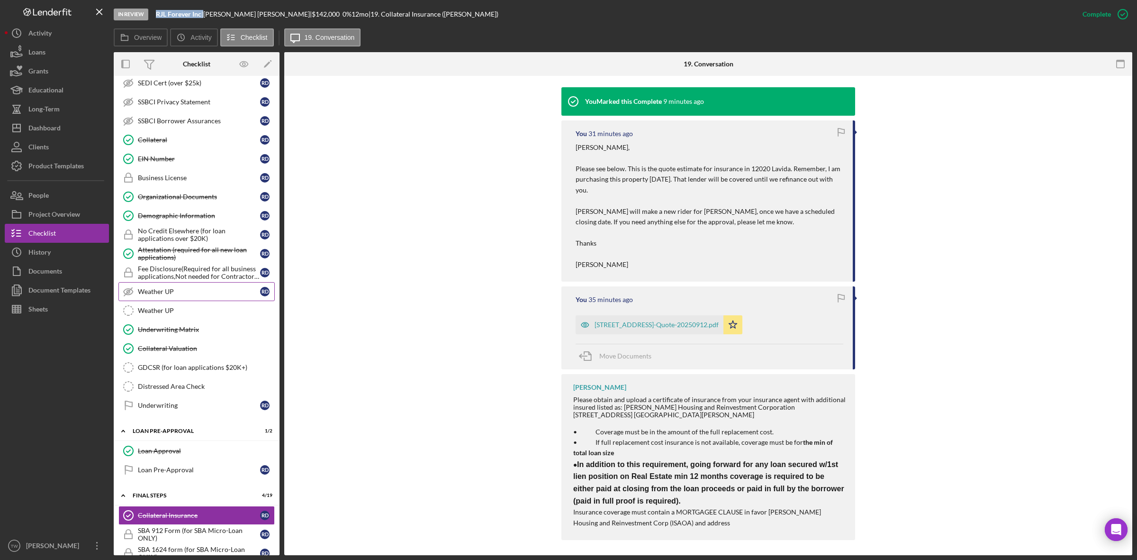
scroll to position [335, 0]
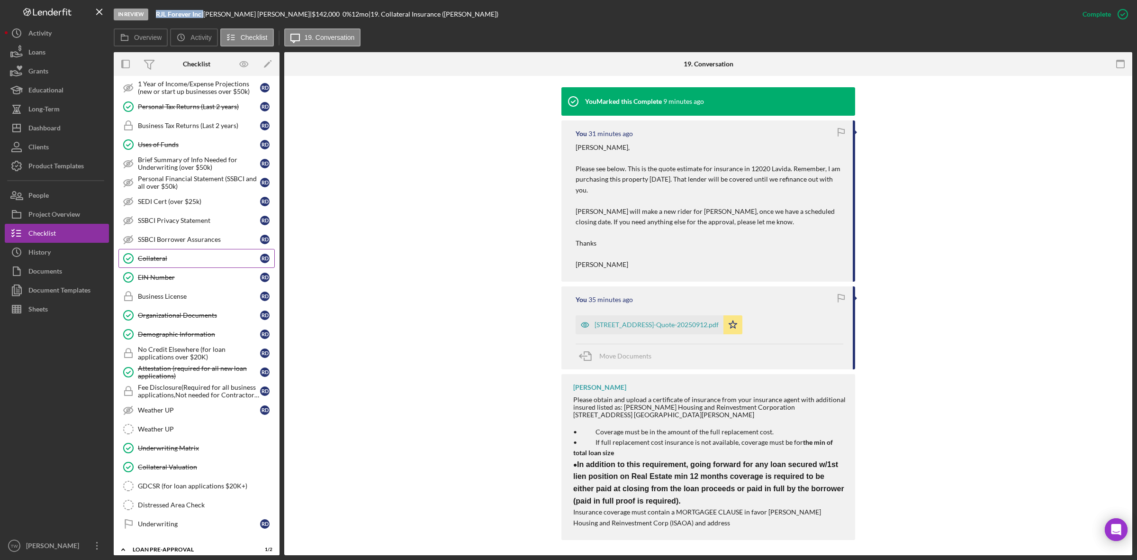
click at [176, 256] on link "Collateral Collateral R D" at bounding box center [196, 258] width 156 height 19
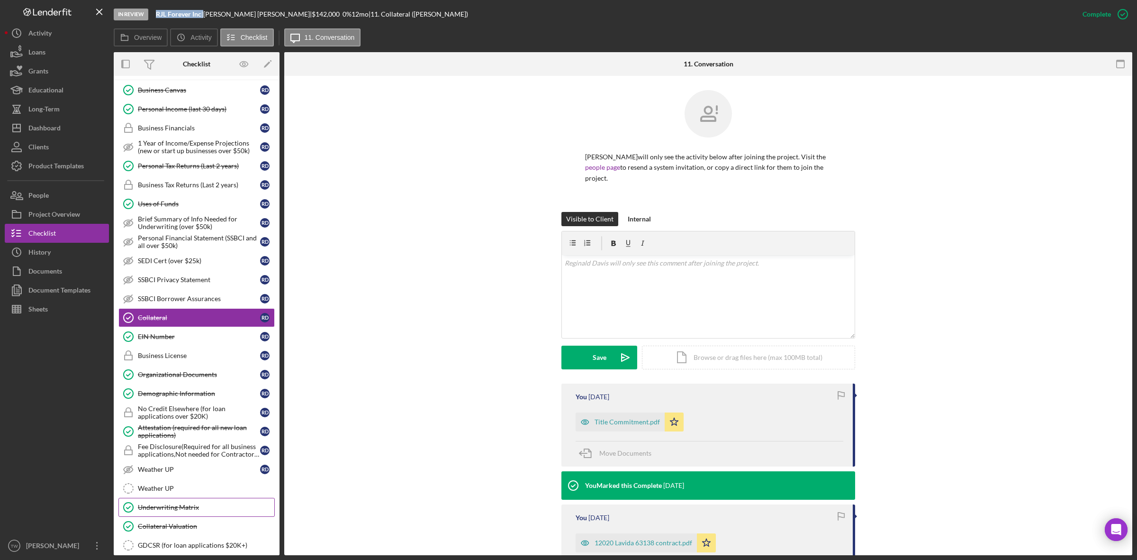
scroll to position [335, 0]
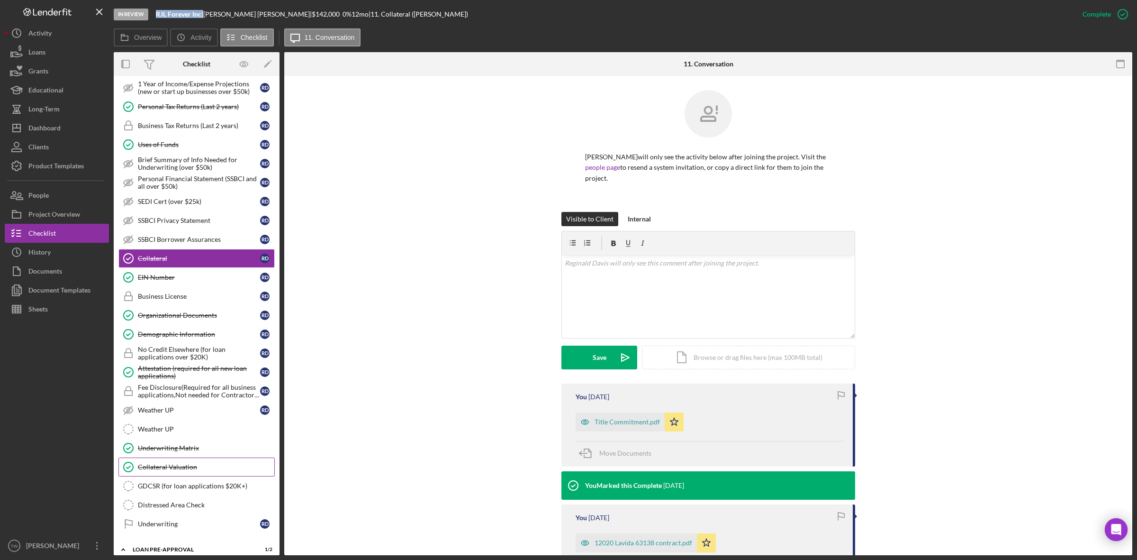
click at [190, 471] on div "Collateral Valuation" at bounding box center [206, 467] width 136 height 8
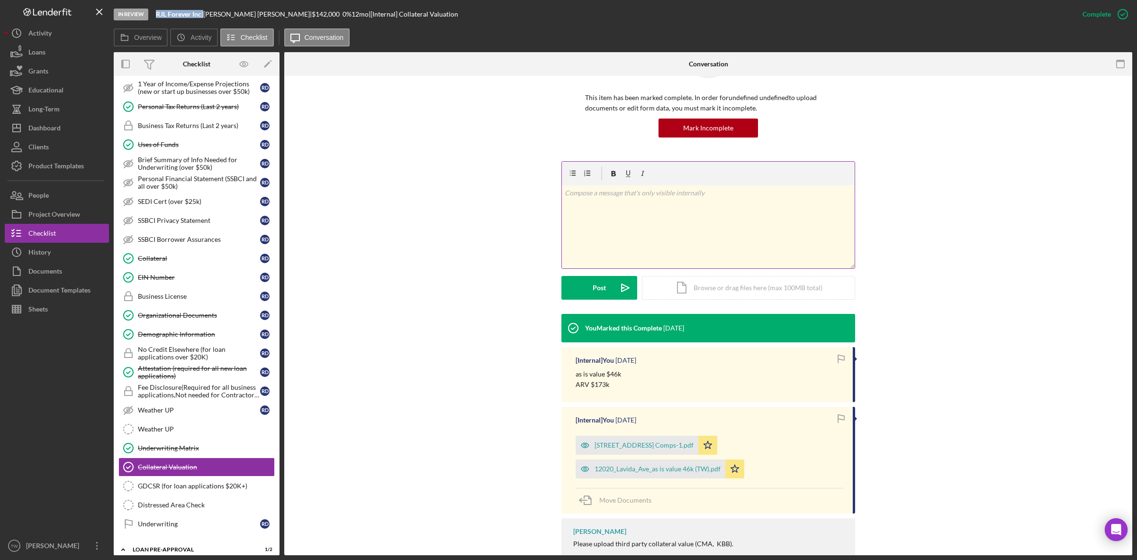
scroll to position [106, 0]
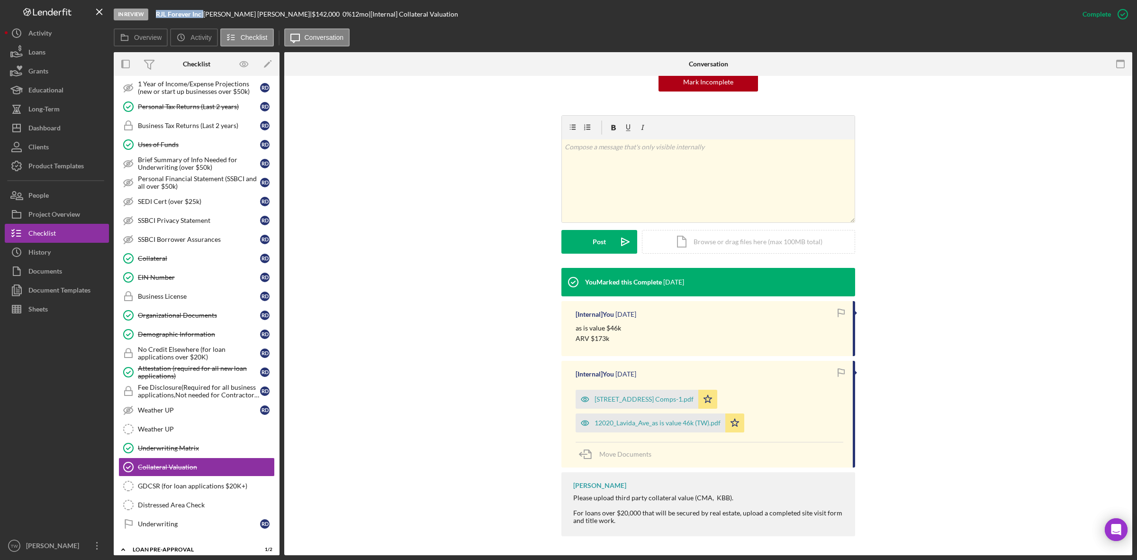
click at [1081, 262] on div "v Color teal Color pink Remove color Add row above Add row below Add column bef…" at bounding box center [709, 191] width 820 height 153
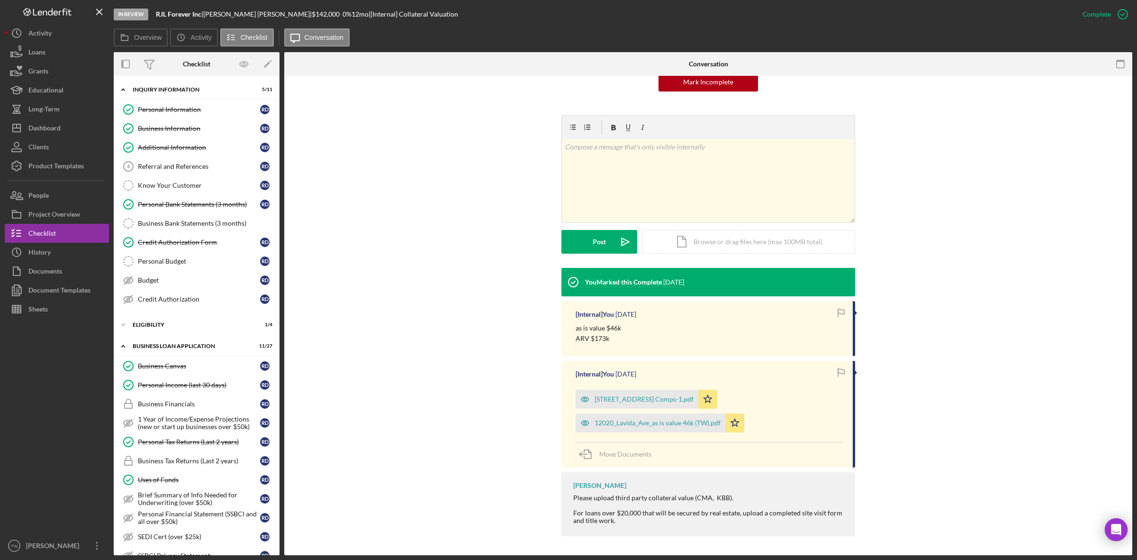
scroll to position [0, 0]
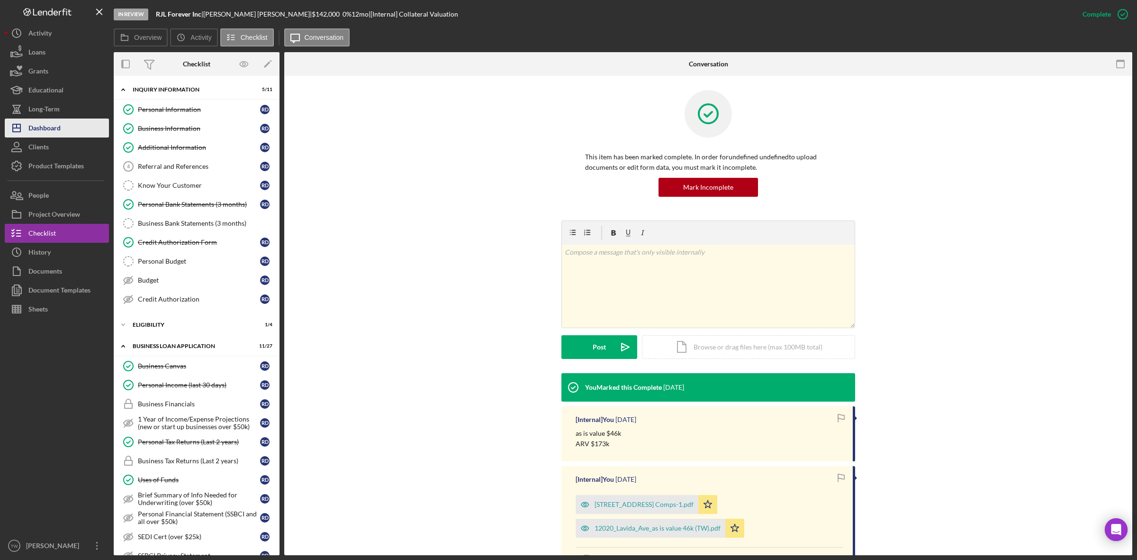
click at [62, 132] on button "Icon/Dashboard Dashboard" at bounding box center [57, 127] width 104 height 19
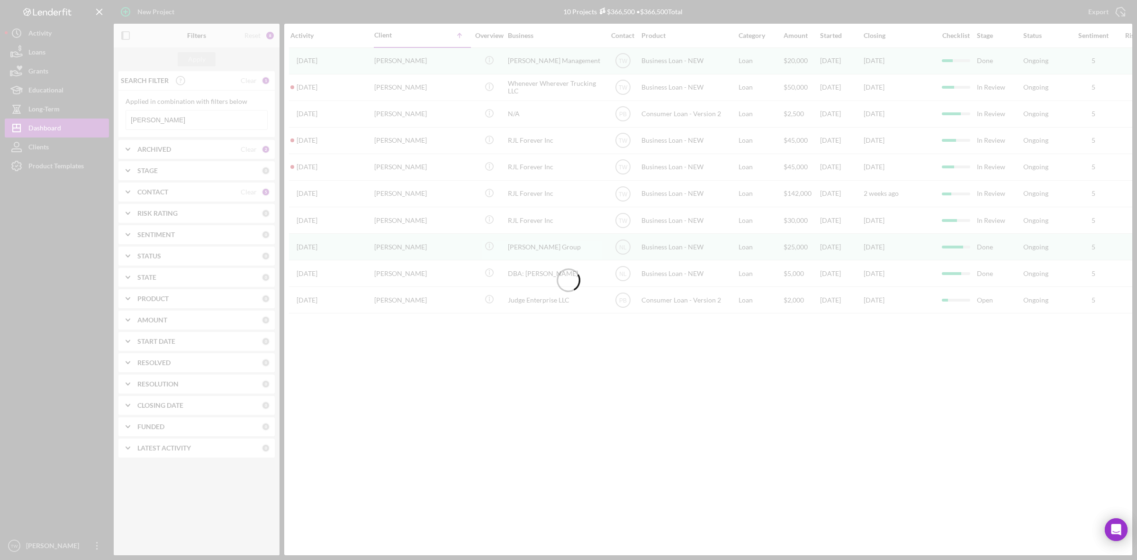
click at [189, 127] on input "[PERSON_NAME]" at bounding box center [196, 119] width 141 height 19
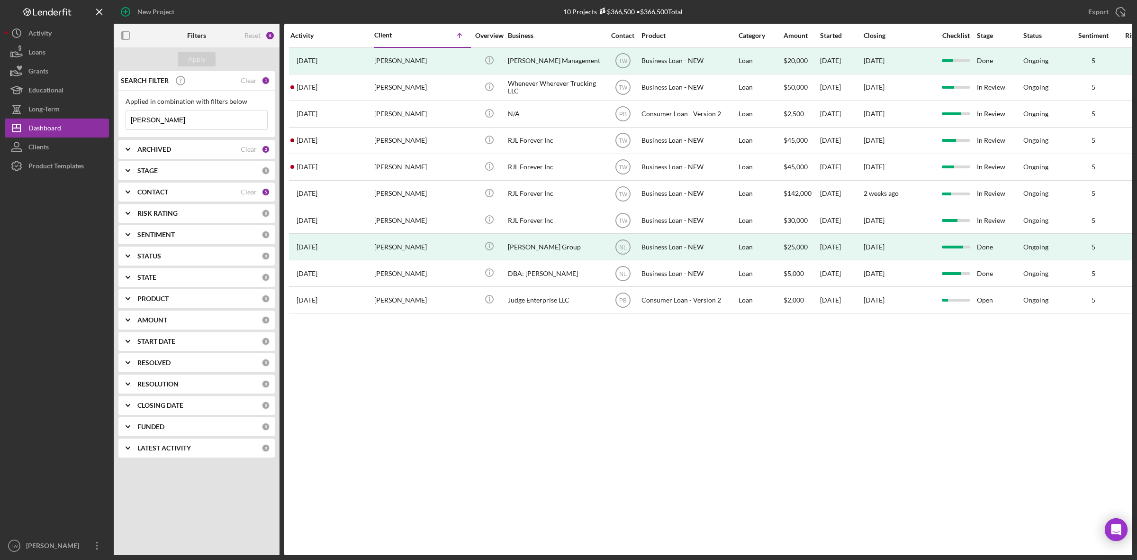
click at [189, 127] on input "[PERSON_NAME]" at bounding box center [196, 119] width 141 height 19
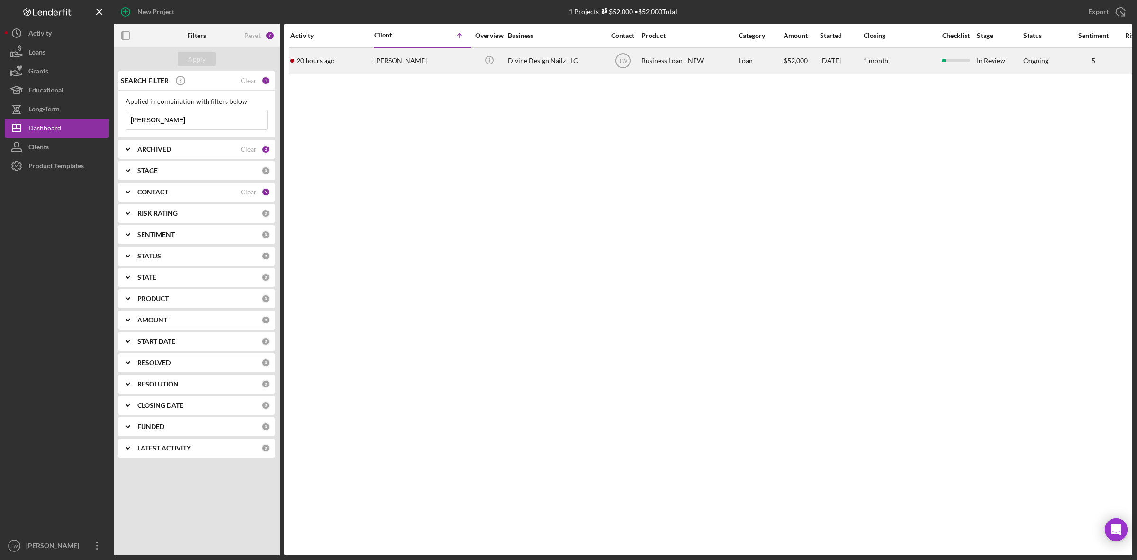
type input "[PERSON_NAME]"
click at [400, 66] on div "[PERSON_NAME]" at bounding box center [421, 60] width 95 height 25
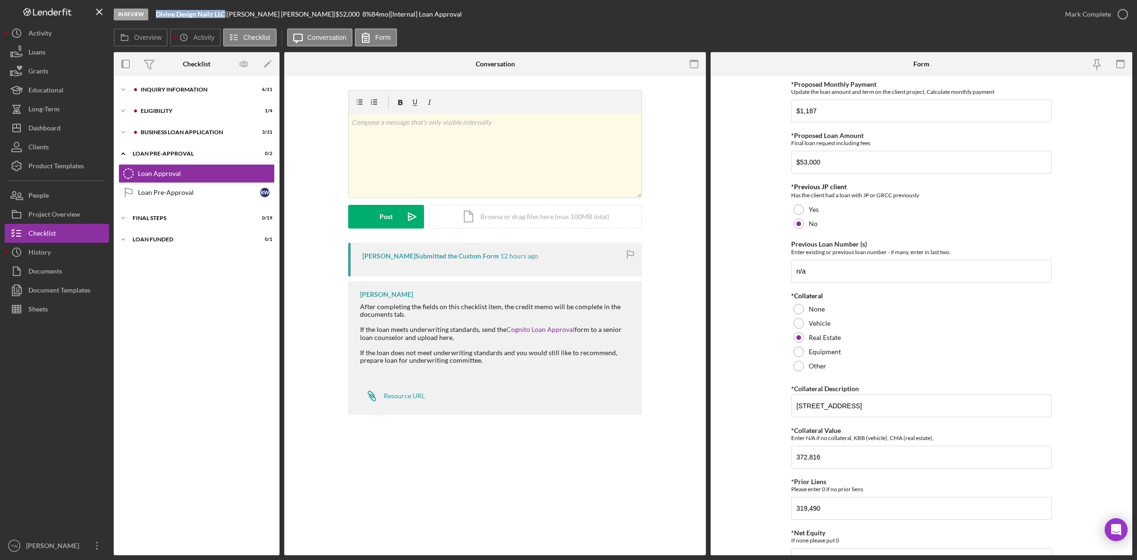
drag, startPoint x: 153, startPoint y: 13, endPoint x: 227, endPoint y: 12, distance: 73.9
click at [227, 12] on div "In Review Divine Design Nailz LLC | [PERSON_NAME] | $52,000 $52,000 8 % 84 mo |…" at bounding box center [585, 14] width 942 height 28
copy b "Divine Design Nailz LLC"
click at [176, 83] on div "Icon/Expander INQUIRY INFORMATION 6 / 11" at bounding box center [197, 89] width 166 height 19
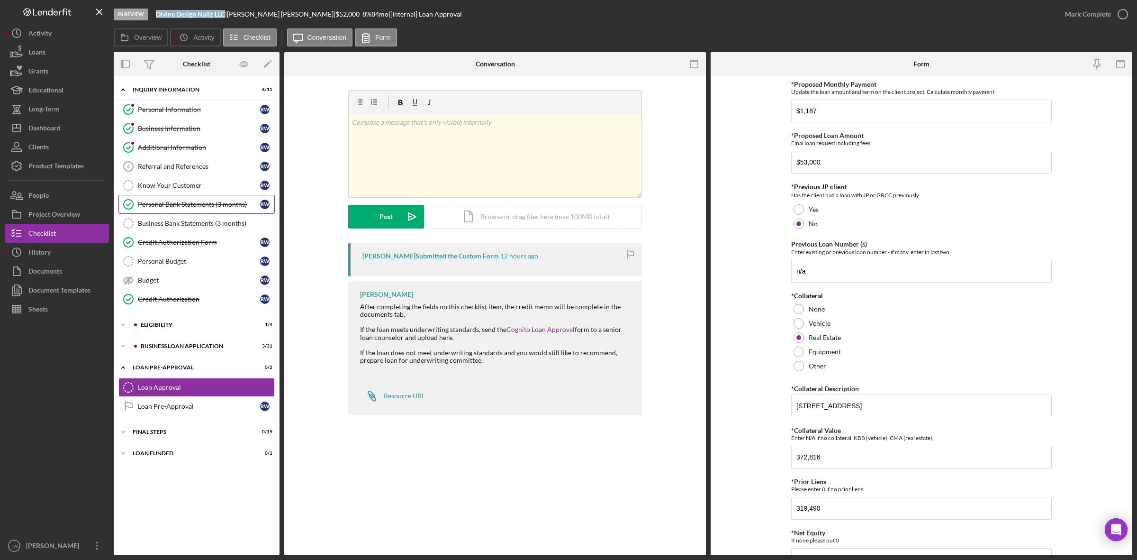
click at [174, 212] on link "Personal Bank Statements (3 months) Personal Bank Statements (3 months) R W" at bounding box center [196, 204] width 156 height 19
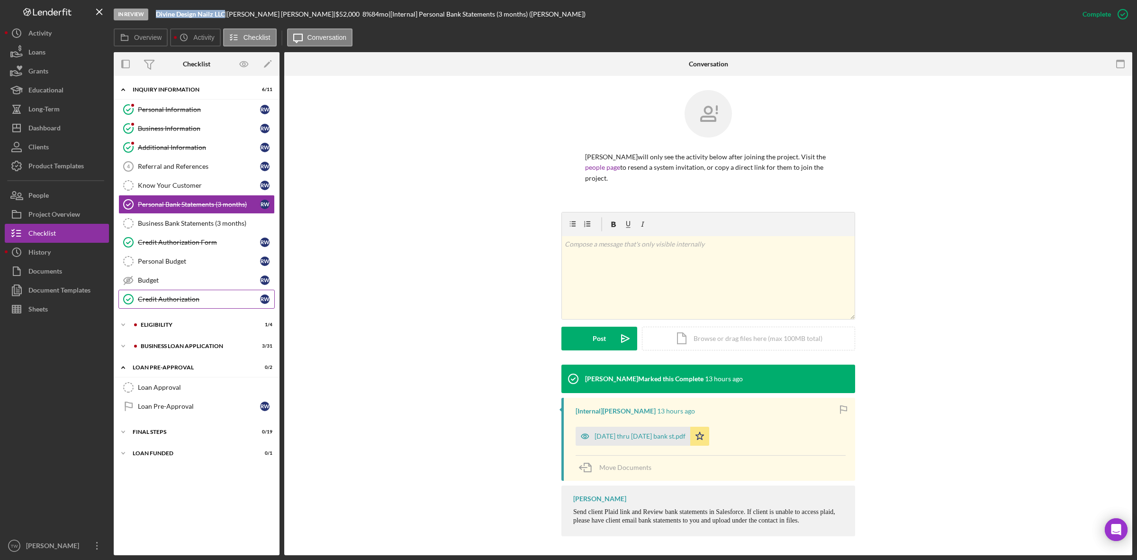
click at [169, 303] on div "Credit Authorization" at bounding box center [199, 299] width 122 height 8
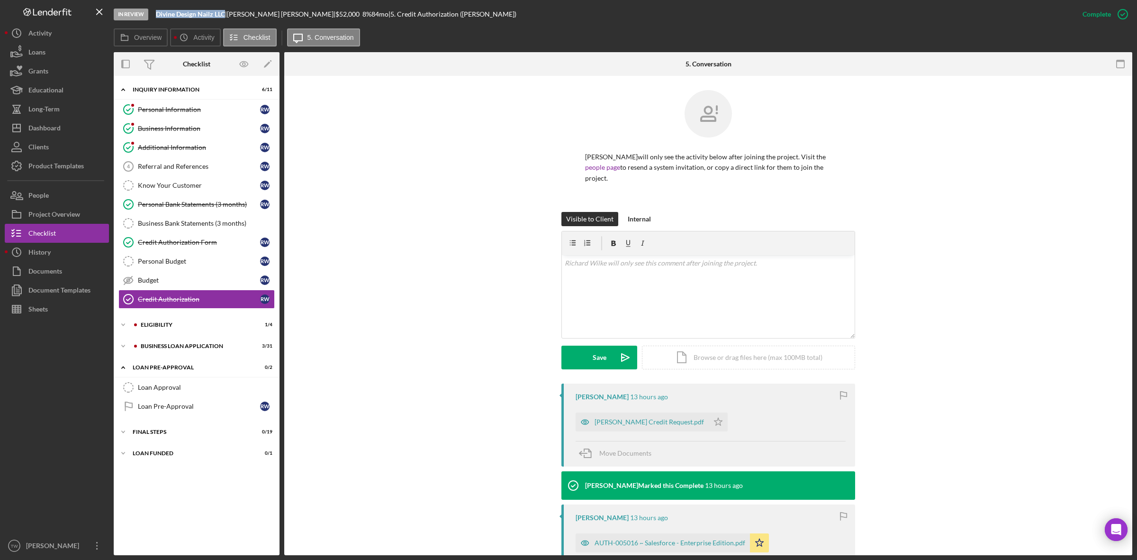
scroll to position [114, 0]
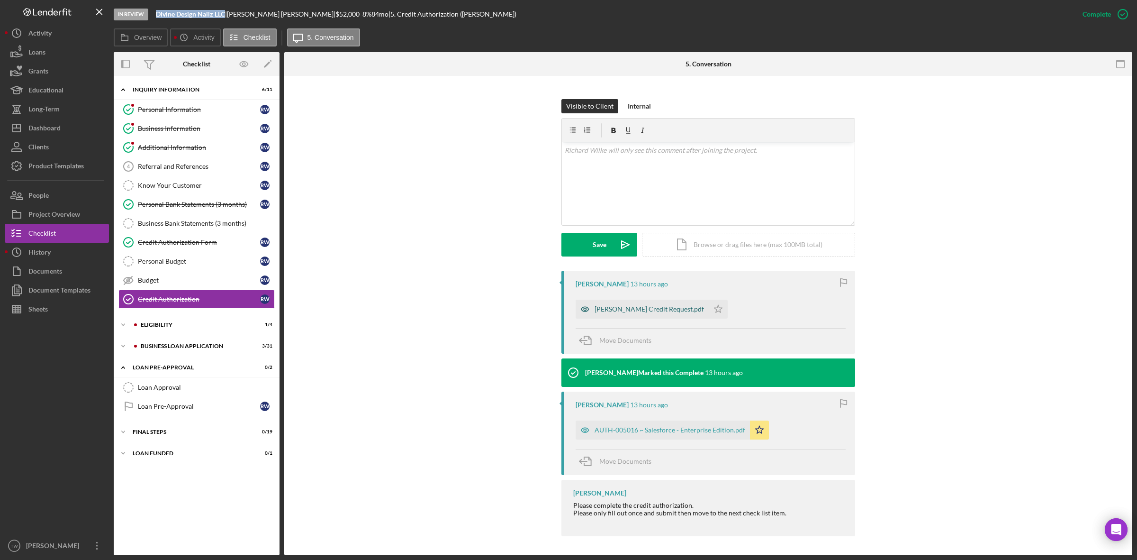
click at [641, 312] on div "[PERSON_NAME] Credit Request.pdf" at bounding box center [649, 309] width 109 height 8
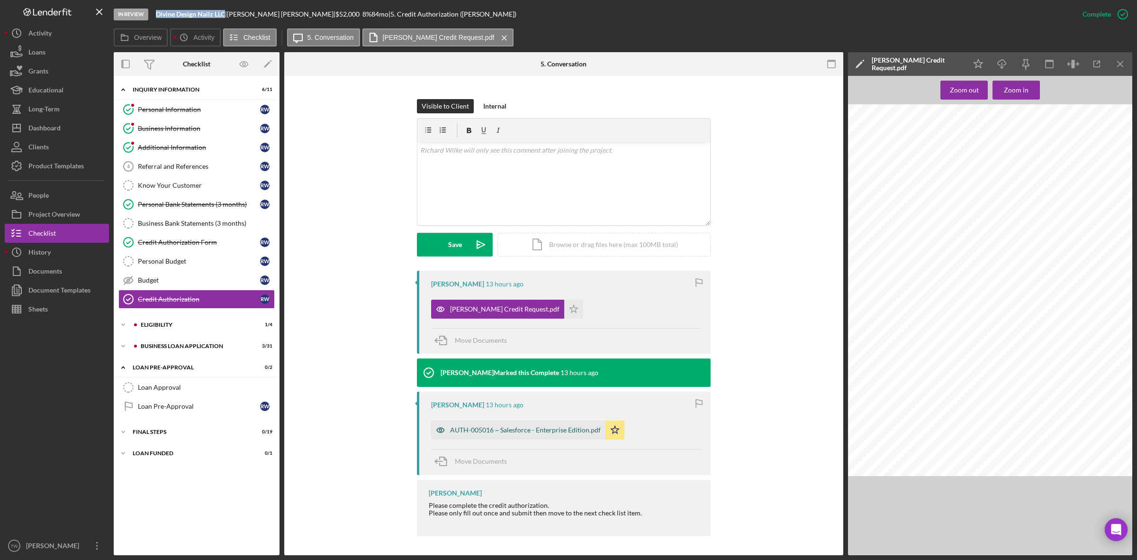
click at [545, 432] on div "AUTH-005016 ~ Salesforce - Enterprise Edition.pdf" at bounding box center [525, 430] width 151 height 8
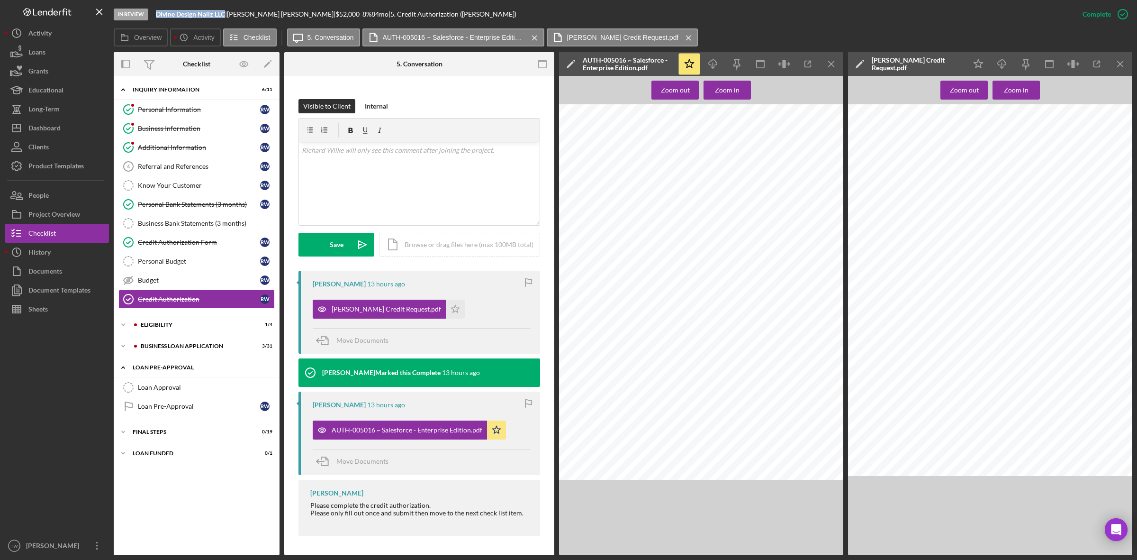
click at [192, 365] on div "Icon/Expander LOAN PRE-APPROVAL 0 / 2" at bounding box center [197, 367] width 166 height 19
click at [166, 347] on div "BUSINESS LOAN APPLICATION" at bounding box center [204, 346] width 127 height 6
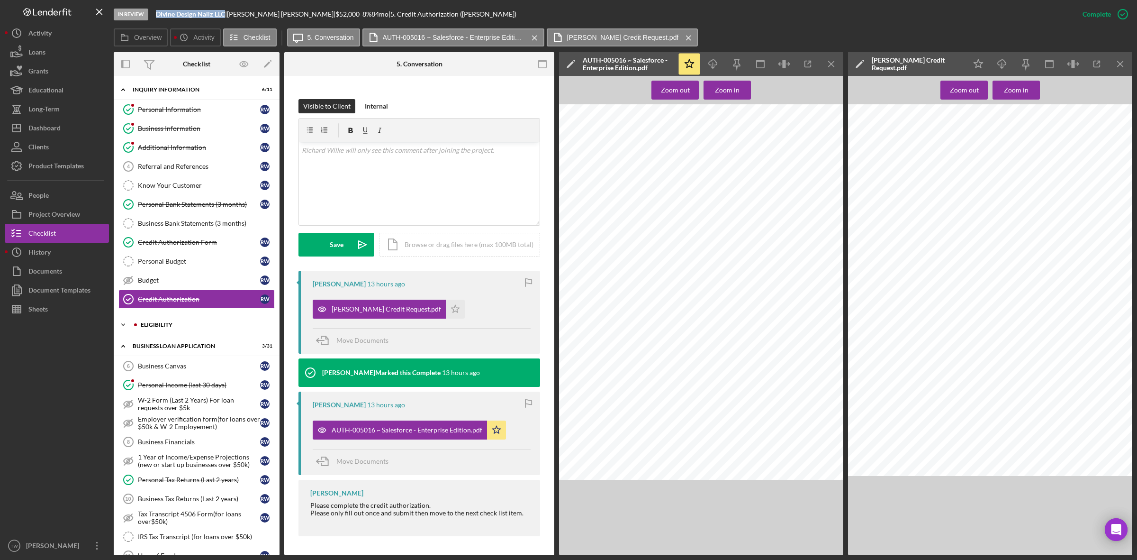
click at [156, 327] on div "ELIGIBILITY" at bounding box center [204, 325] width 127 height 6
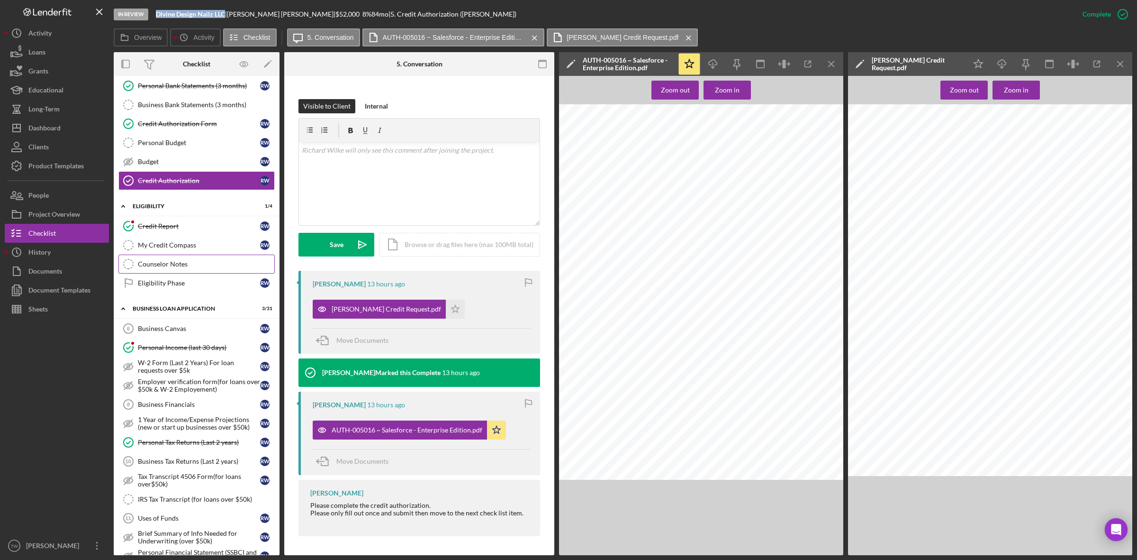
scroll to position [415, 0]
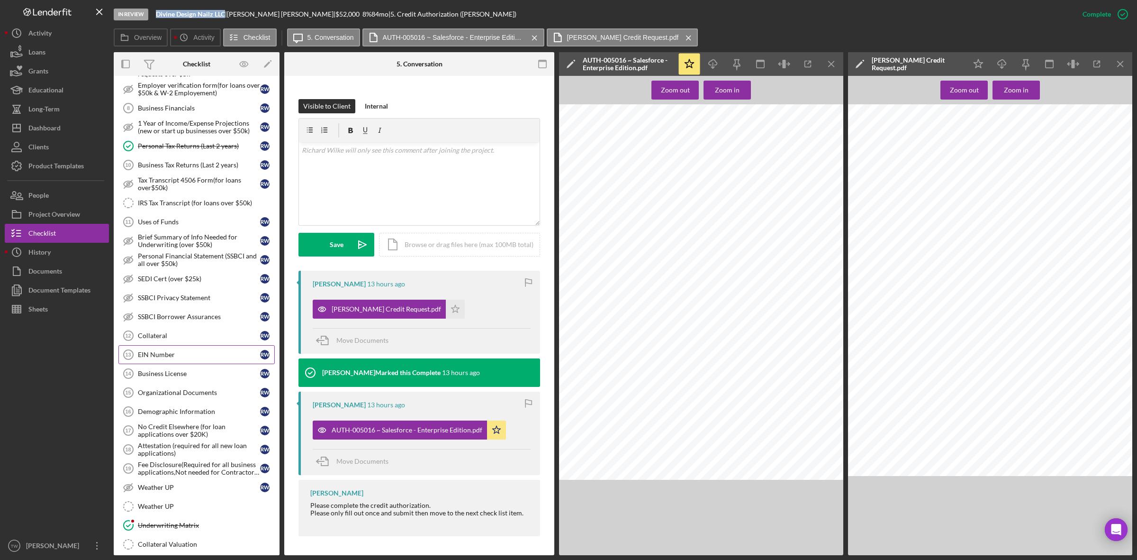
click at [164, 364] on link "EIN Number 13 EIN Number R W" at bounding box center [196, 354] width 156 height 19
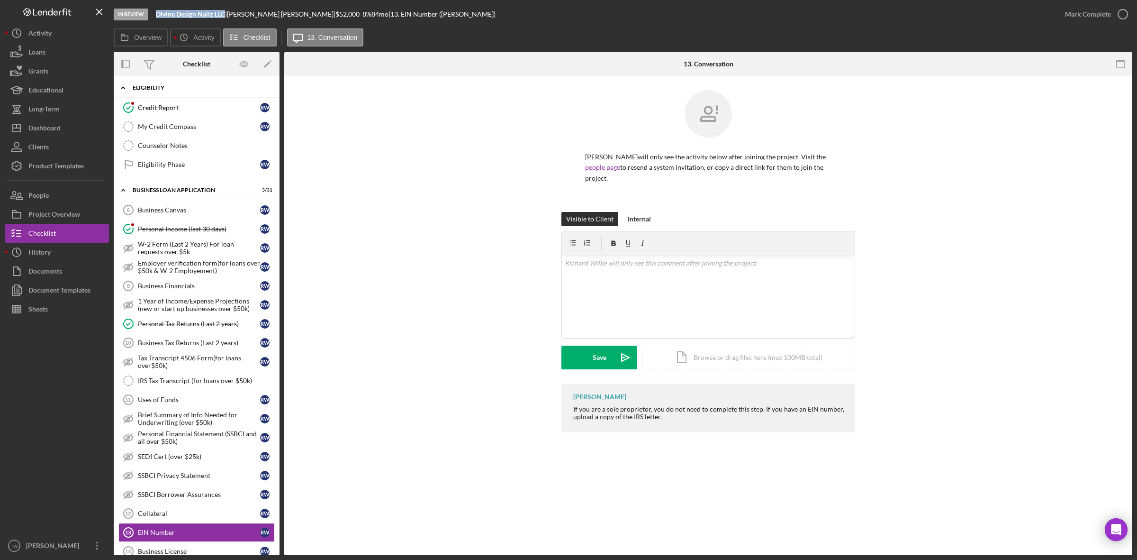
scroll to position [178, 0]
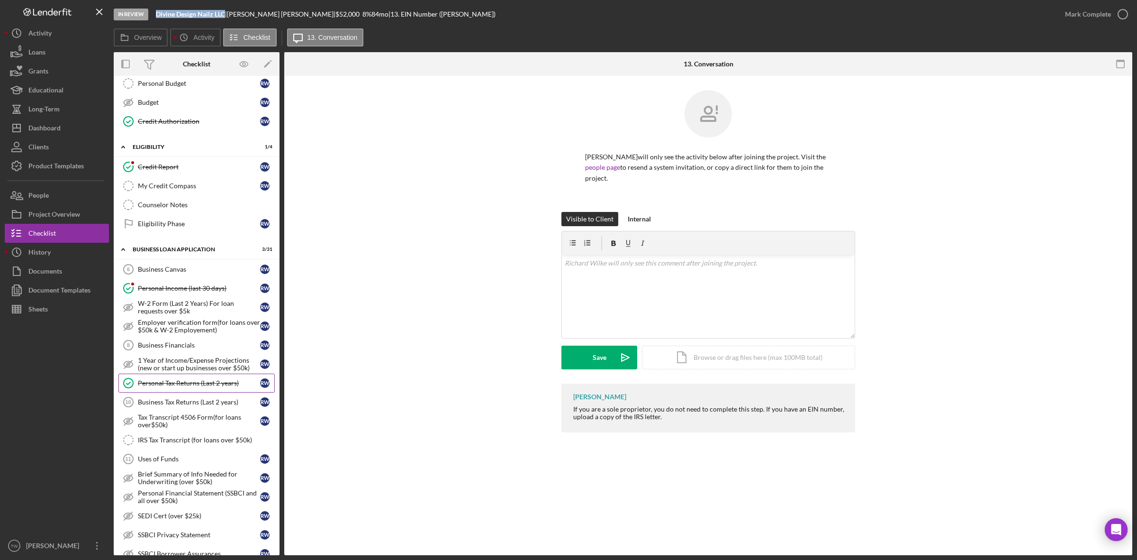
click at [179, 385] on div "Personal Tax Returns (Last 2 years)" at bounding box center [199, 383] width 122 height 8
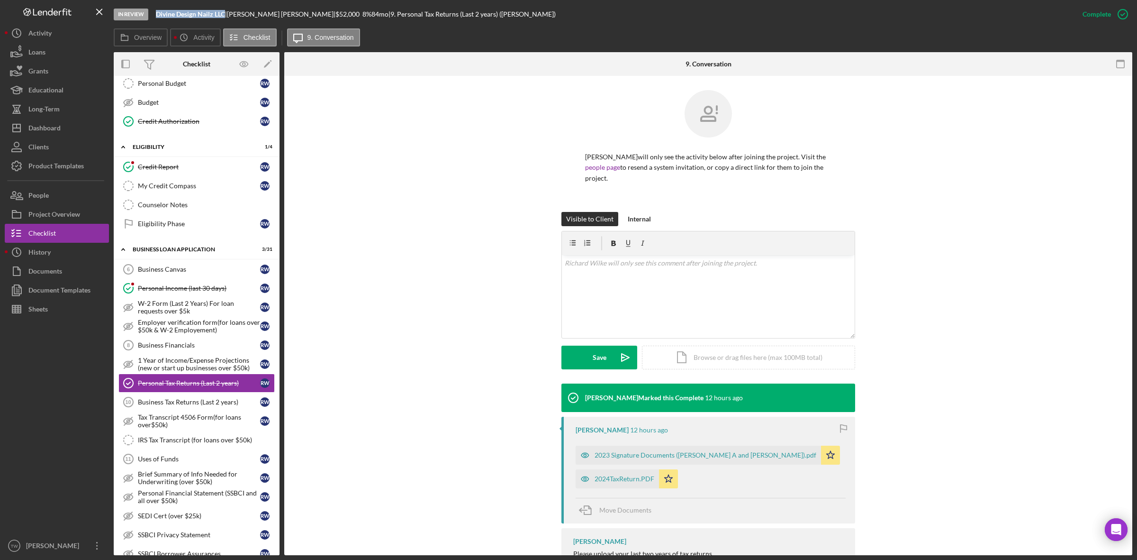
scroll to position [40, 0]
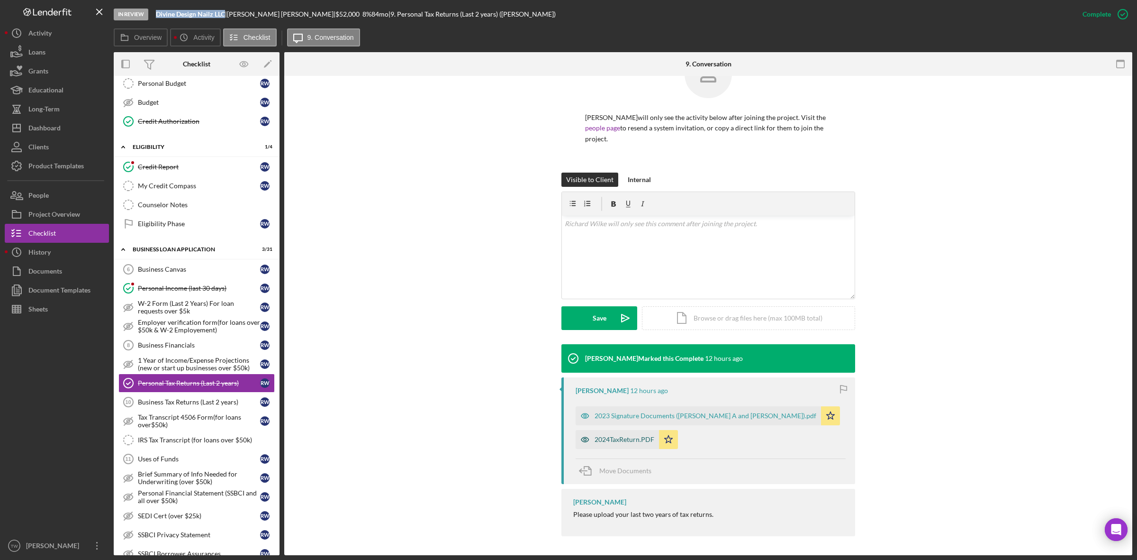
click at [638, 438] on div "2024TaxReturn.PDF" at bounding box center [625, 440] width 60 height 8
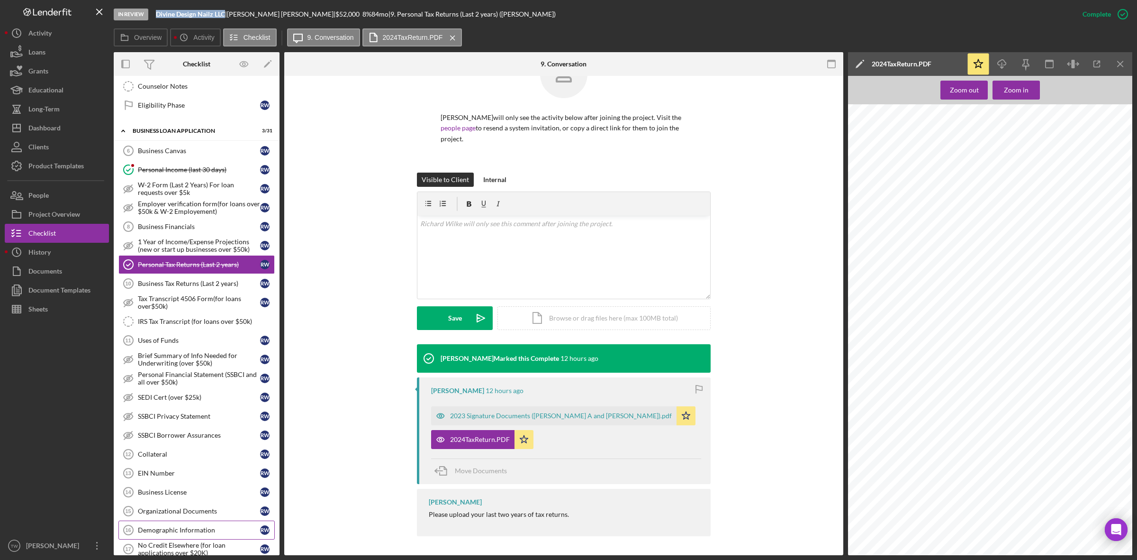
scroll to position [474, 0]
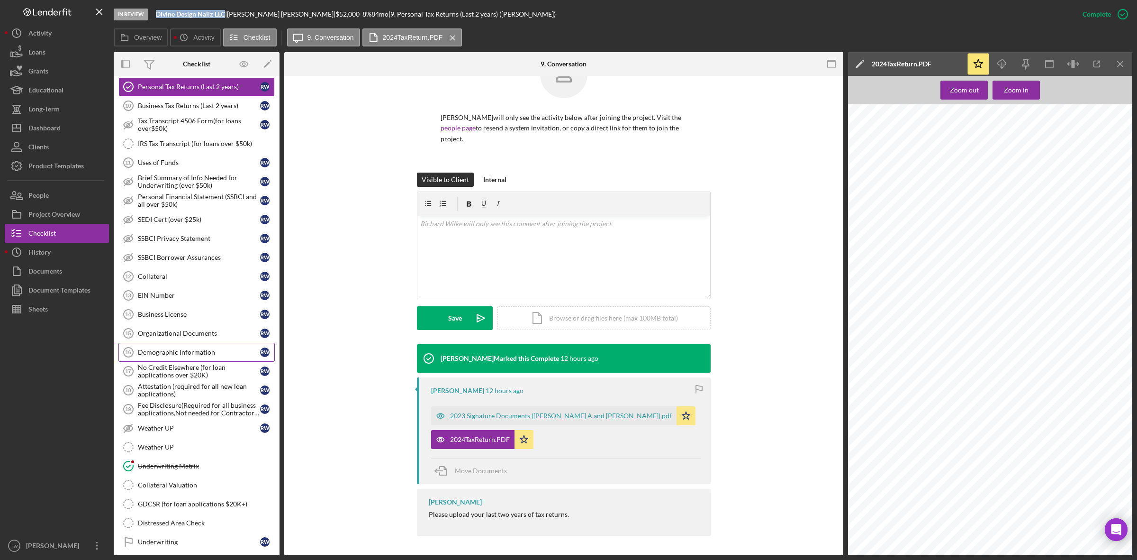
click at [190, 352] on link "Demographic Information 16 Demographic Information R W" at bounding box center [196, 352] width 156 height 19
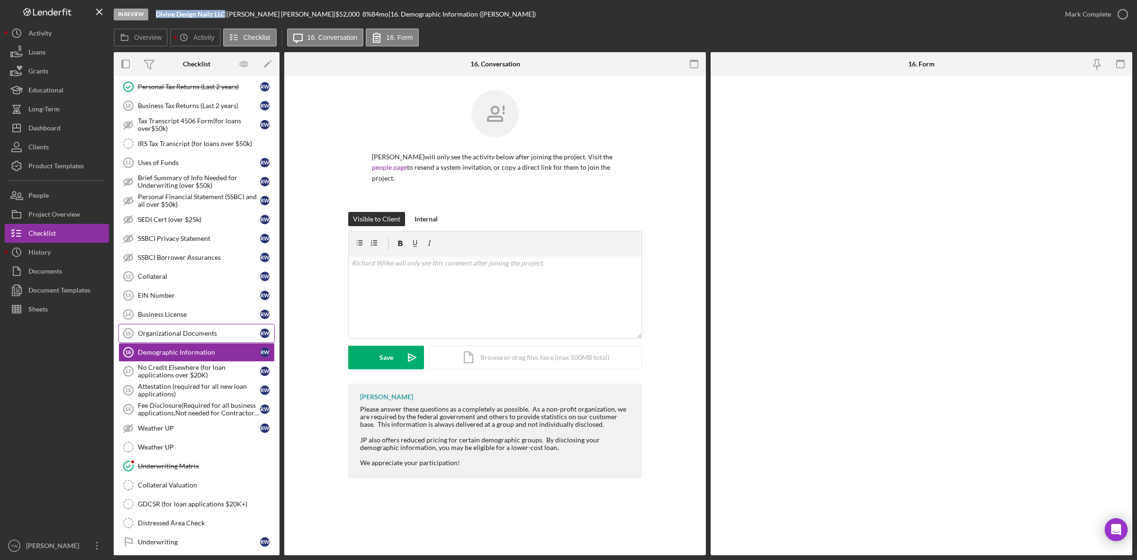
click at [191, 337] on div "Organizational Documents" at bounding box center [199, 333] width 122 height 8
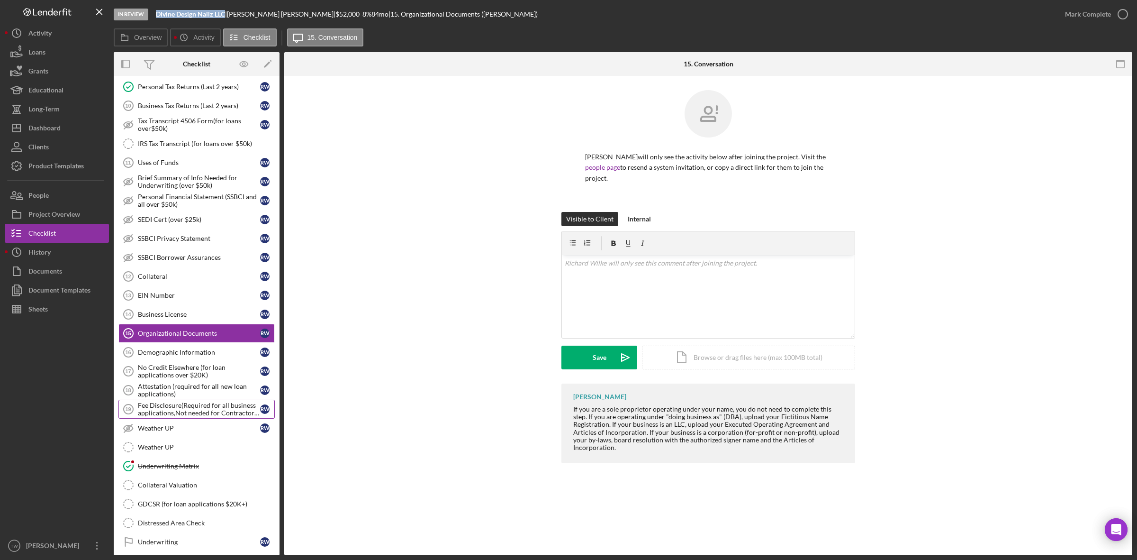
scroll to position [554, 0]
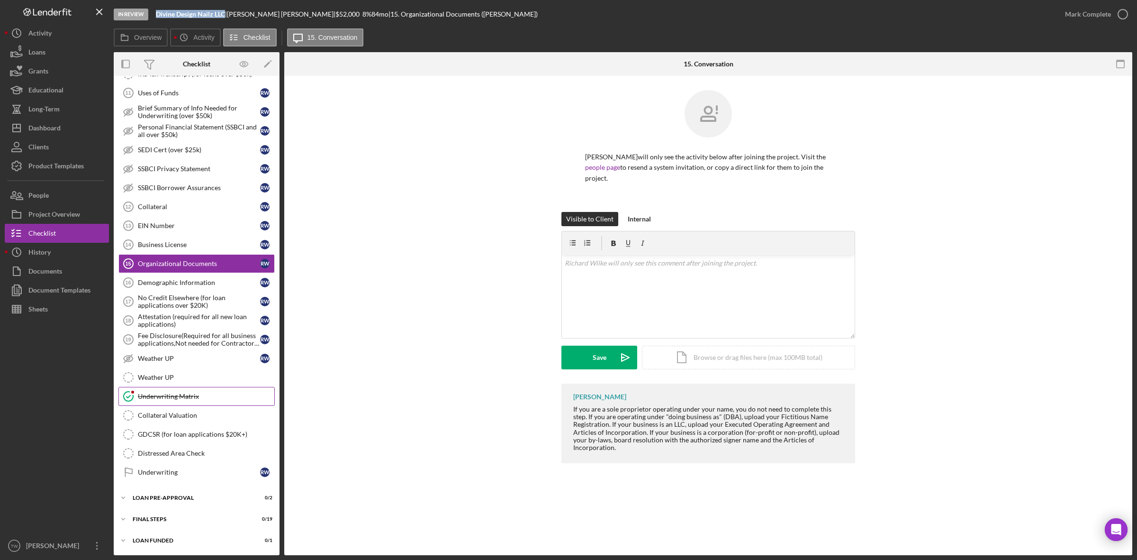
click at [171, 392] on div "Underwriting Matrix" at bounding box center [206, 396] width 136 height 8
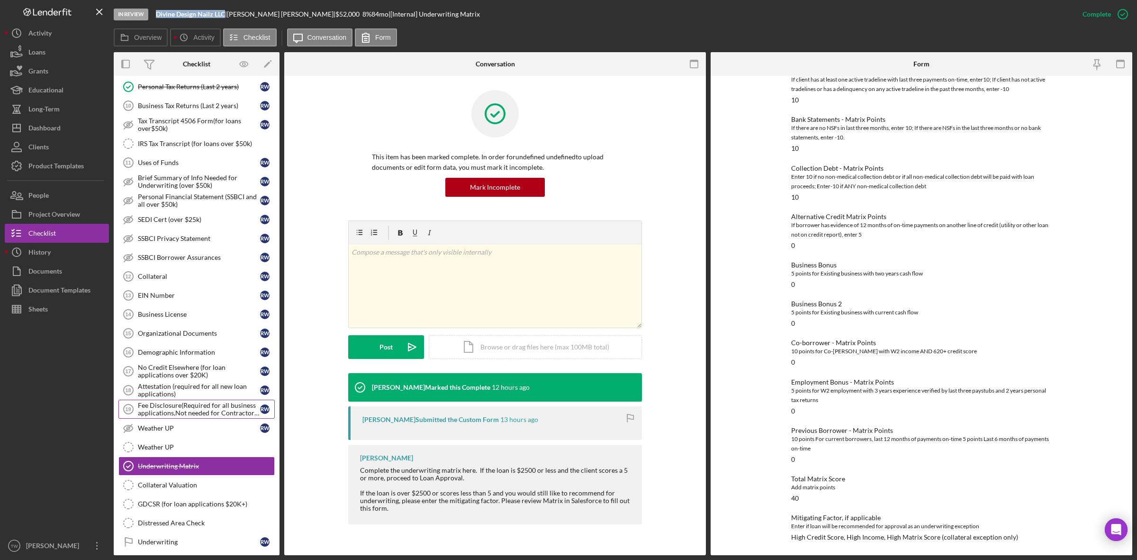
scroll to position [554, 0]
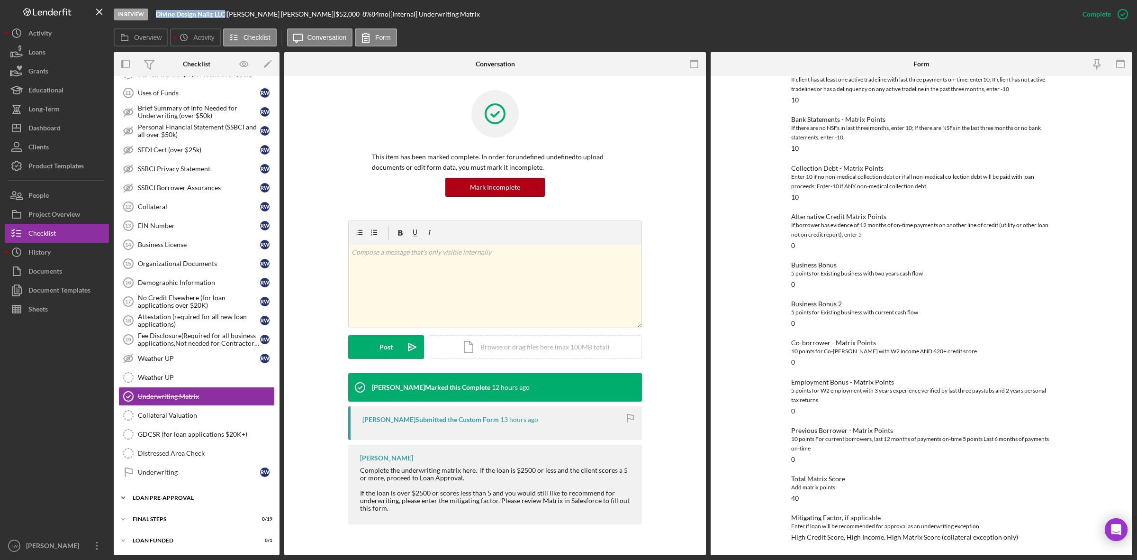
click at [170, 495] on div "LOAN PRE-APPROVAL" at bounding box center [200, 498] width 135 height 6
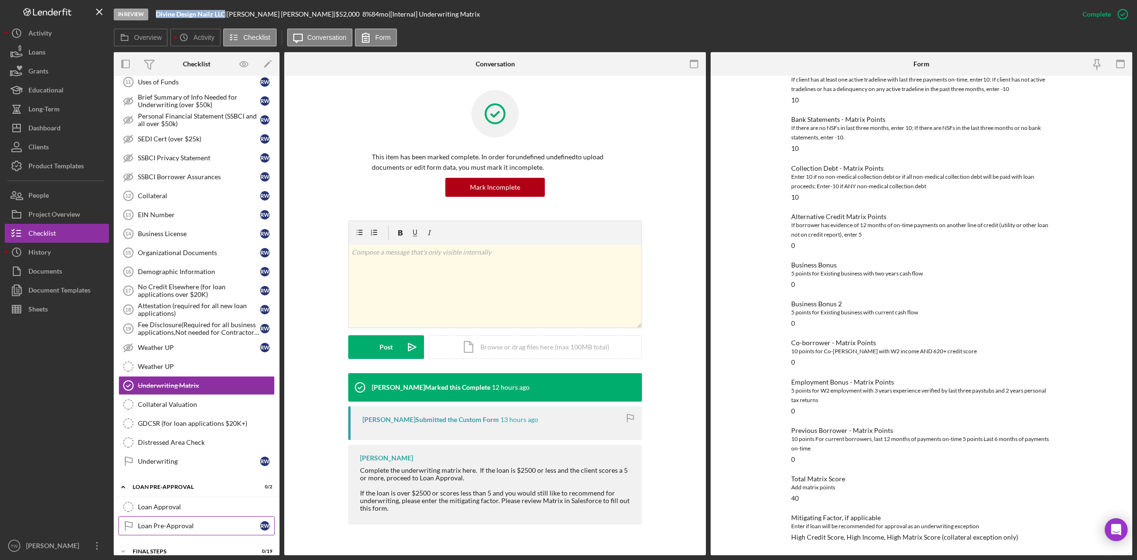
scroll to position [598, 0]
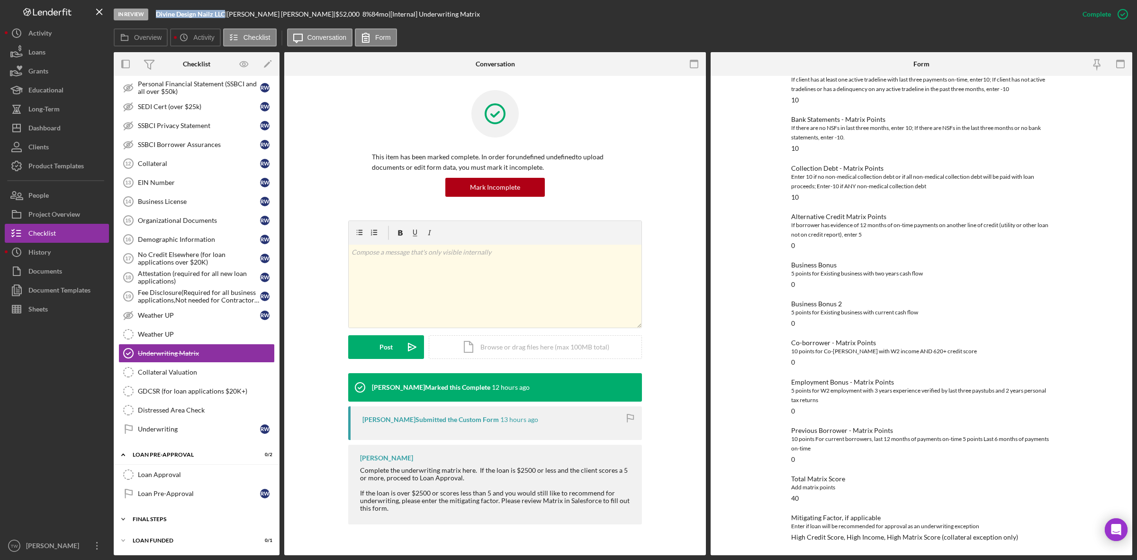
click at [174, 515] on div "Icon/Expander FINAL STEPS 0 / 19" at bounding box center [197, 518] width 166 height 19
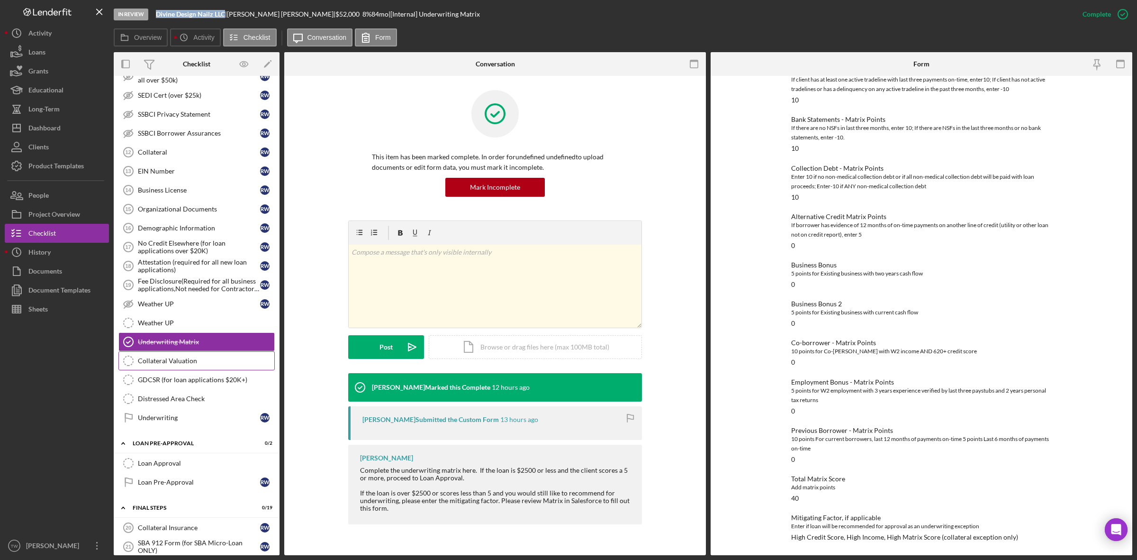
click at [184, 364] on div "Collateral Valuation" at bounding box center [206, 361] width 136 height 8
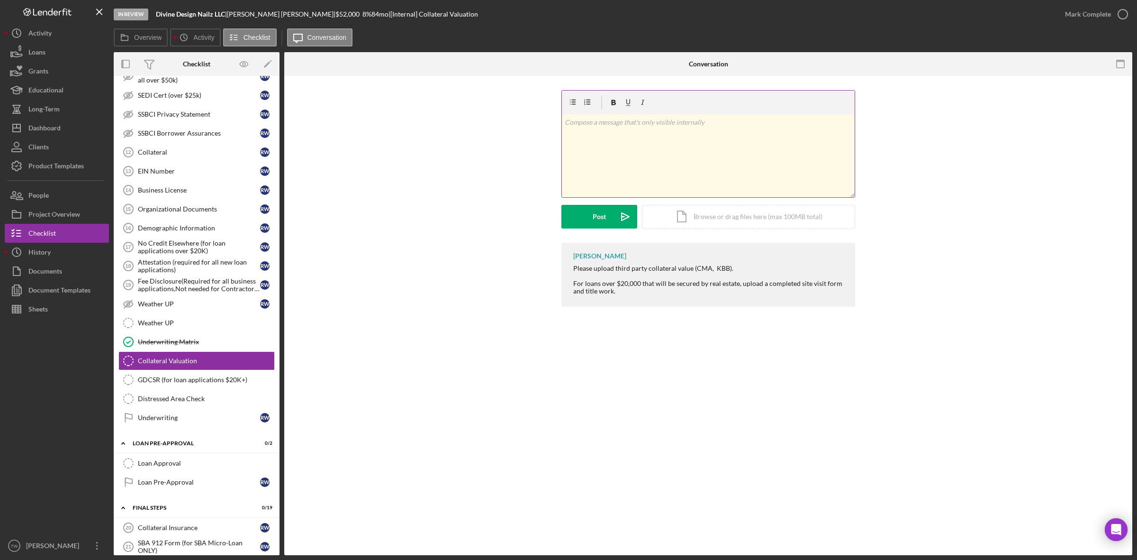
click at [646, 136] on div "v Color teal Color pink Remove color Add row above Add row below Add column bef…" at bounding box center [708, 155] width 293 height 83
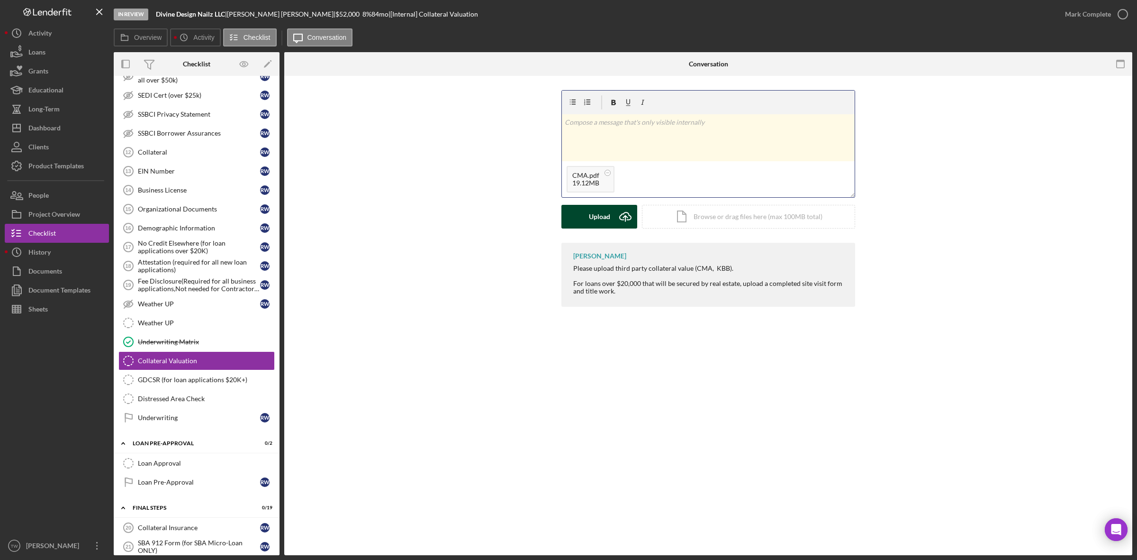
click at [608, 218] on div "Upload" at bounding box center [599, 217] width 21 height 24
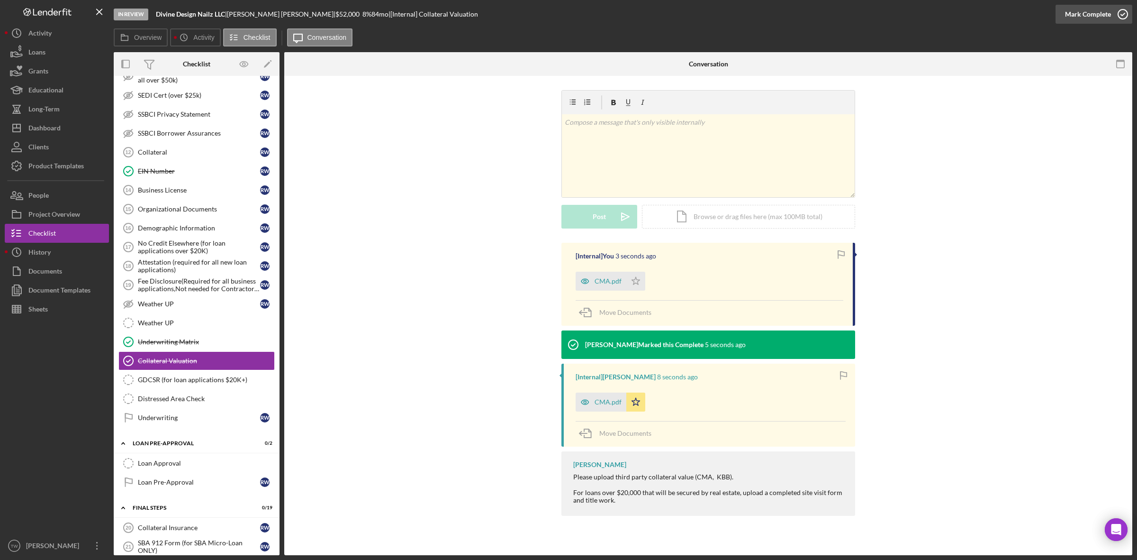
click at [1094, 18] on div "Mark Complete" at bounding box center [1088, 14] width 46 height 19
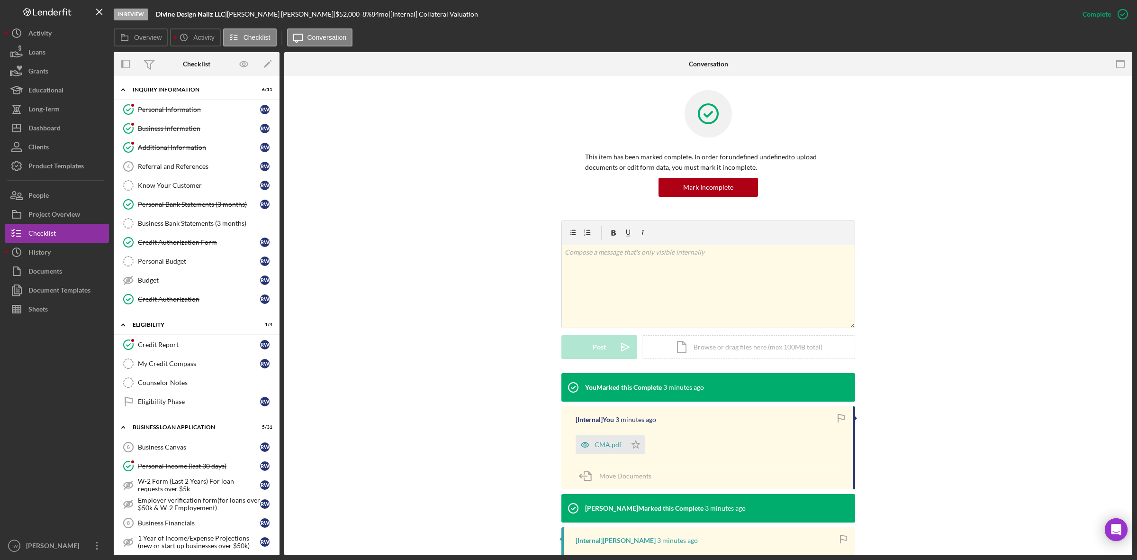
drag, startPoint x: 154, startPoint y: 345, endPoint x: 340, endPoint y: 384, distance: 189.9
click at [154, 345] on div "Credit Report" at bounding box center [199, 345] width 122 height 8
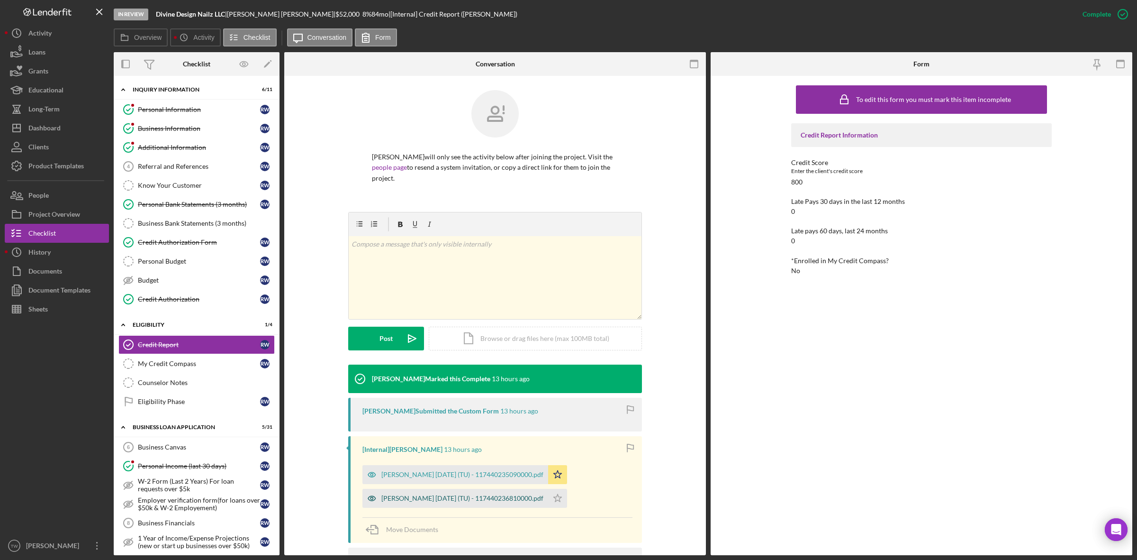
click at [500, 501] on div "[PERSON_NAME] [DATE] (TU) - 117440236810000.pdf" at bounding box center [462, 498] width 162 height 8
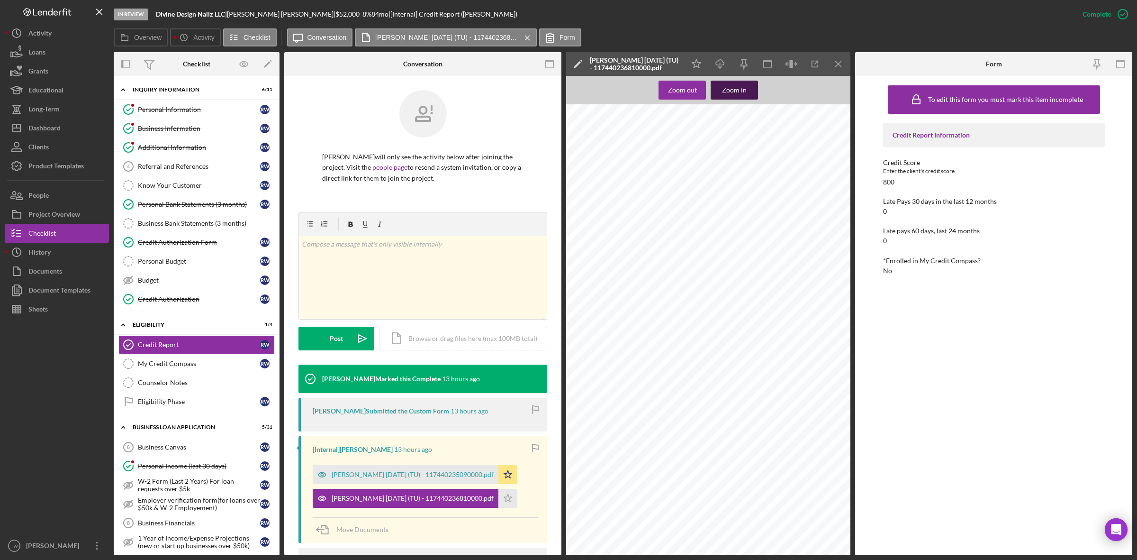
click at [717, 91] on button "Zoom in" at bounding box center [734, 90] width 47 height 19
click at [453, 478] on div "[PERSON_NAME] [DATE] (TU) - 117440235090000.pdf" at bounding box center [413, 475] width 162 height 8
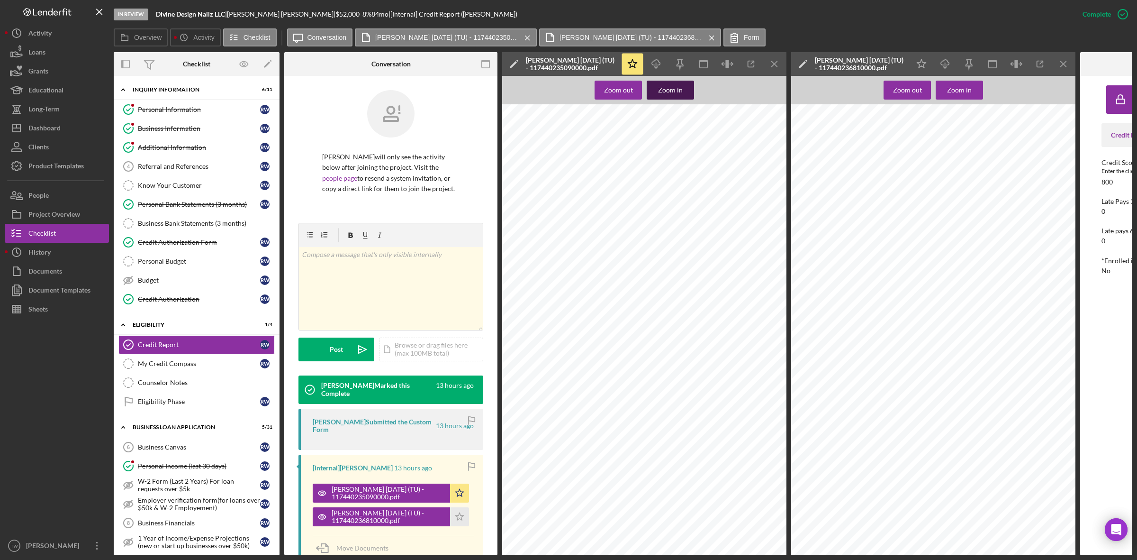
click at [676, 84] on div "Zoom in" at bounding box center [670, 90] width 25 height 19
click at [176, 465] on link "Personal Income (last 30 days) Personal Income (last 30 days) R W" at bounding box center [196, 465] width 156 height 19
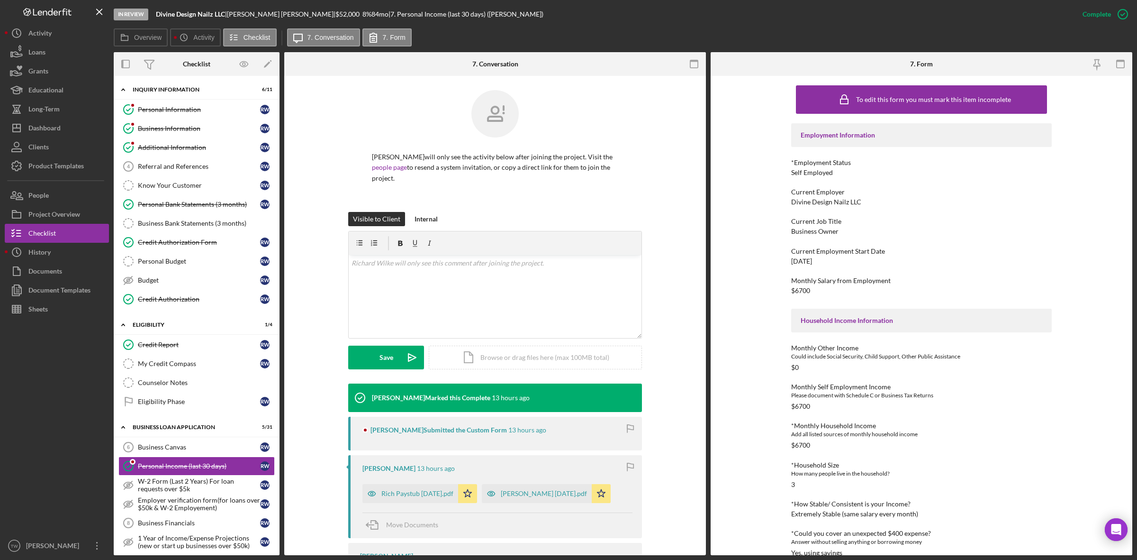
scroll to position [118, 0]
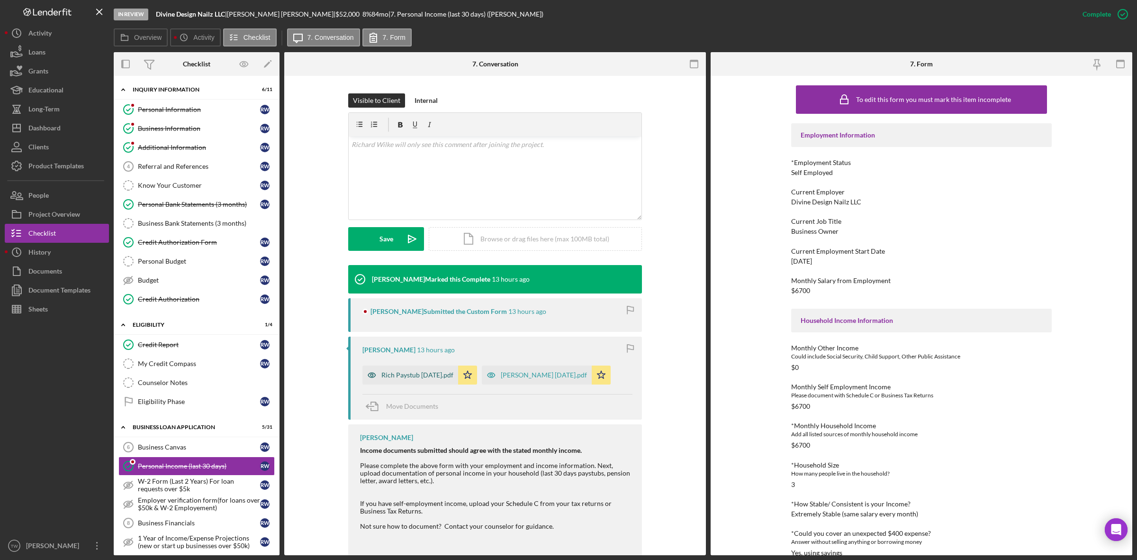
click at [416, 372] on div "Rich Paystub [DATE].pdf" at bounding box center [417, 375] width 72 height 8
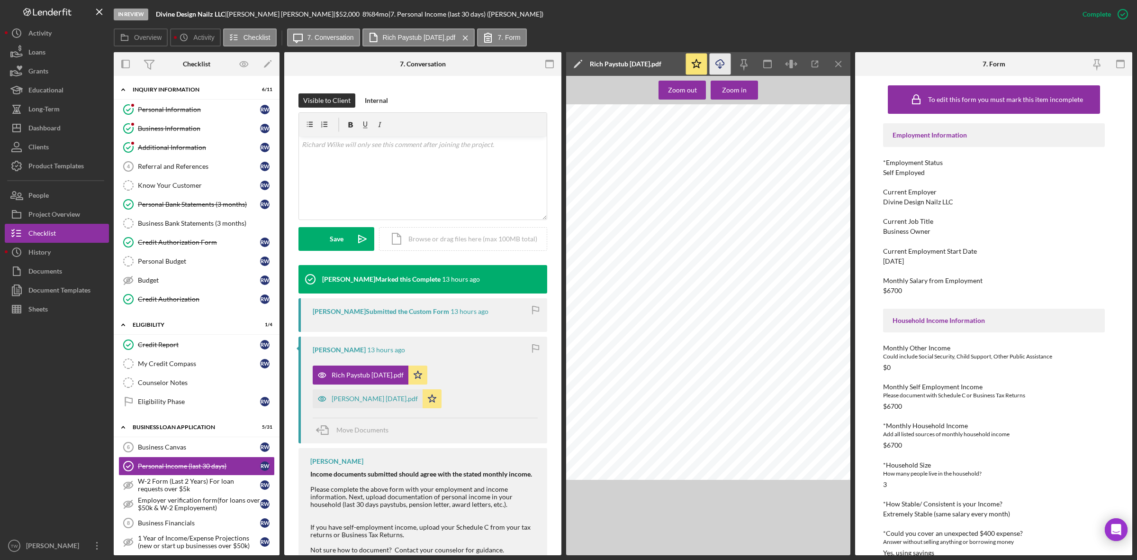
click at [719, 65] on icon "Icon/Download" at bounding box center [720, 64] width 21 height 21
click at [161, 348] on div "Credit Report" at bounding box center [199, 345] width 122 height 8
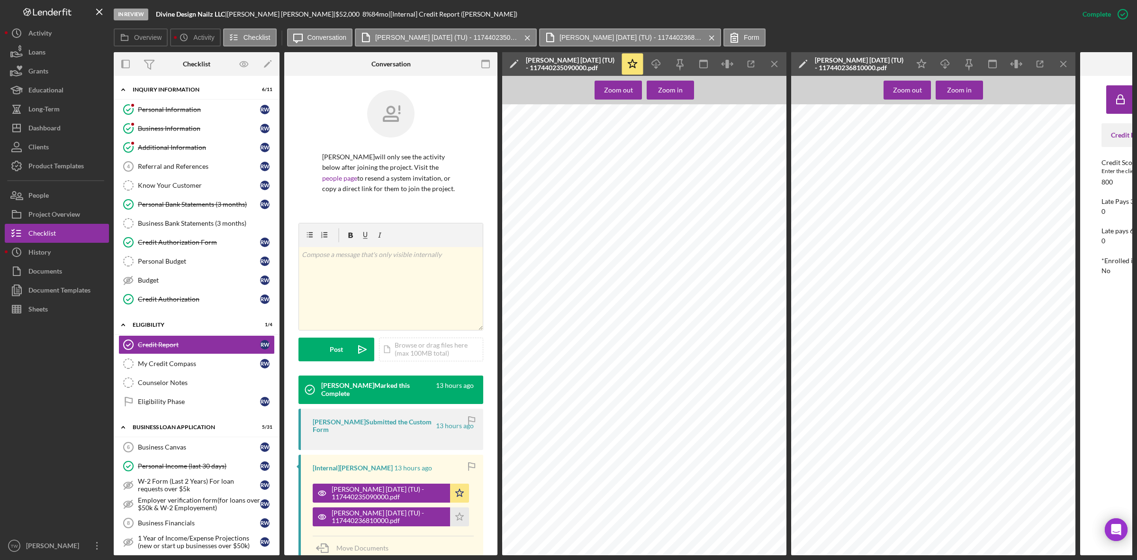
scroll to position [118, 0]
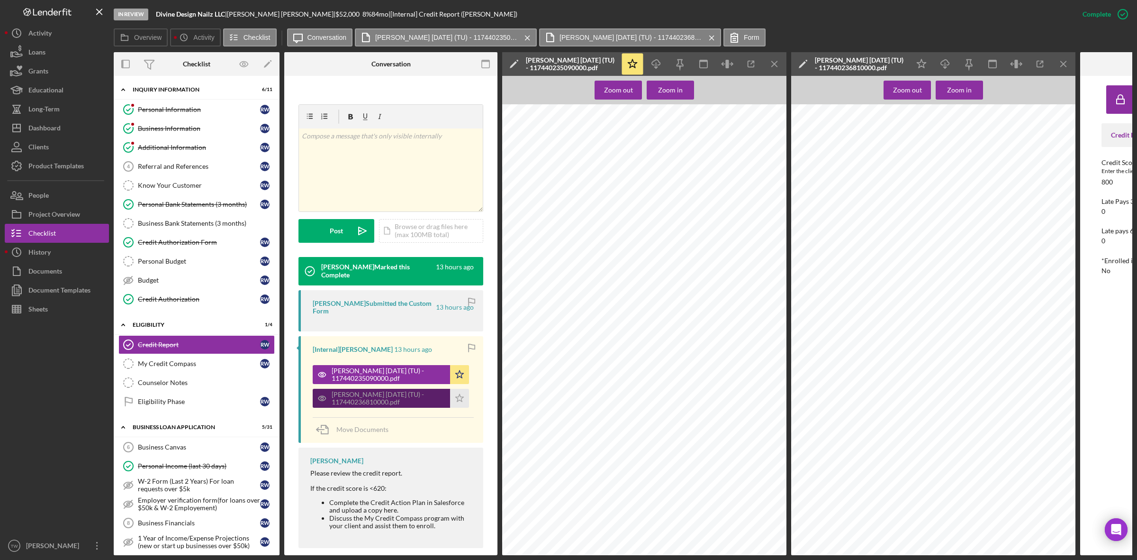
click at [381, 401] on div "[PERSON_NAME] [DATE] (TU) - 117440236810000.pdf" at bounding box center [389, 397] width 114 height 15
click at [778, 60] on icon "Icon/Menu Close" at bounding box center [774, 64] width 21 height 21
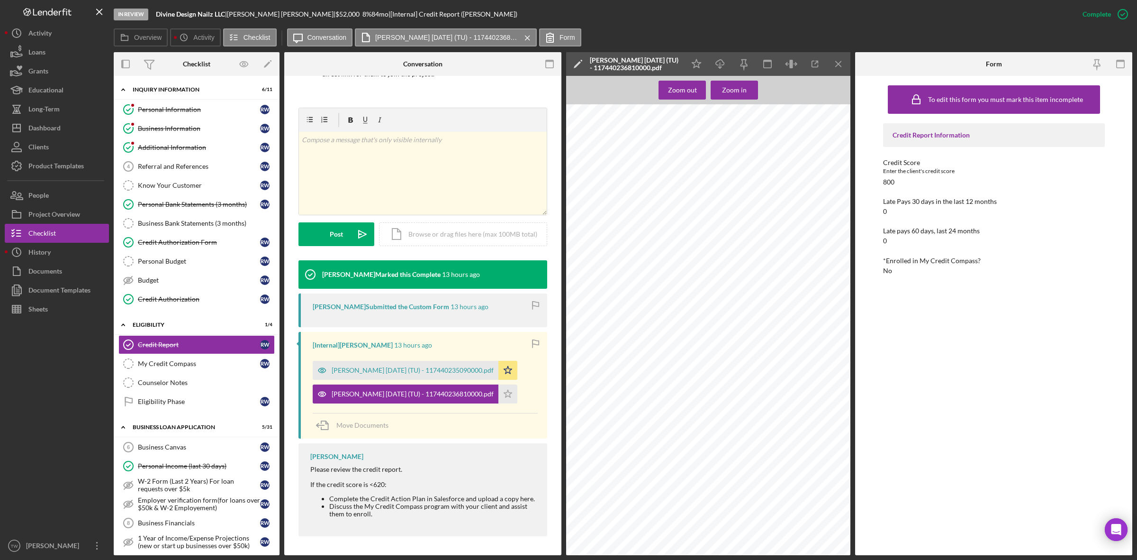
scroll to position [105, 0]
click at [736, 86] on div "Zoom in" at bounding box center [734, 90] width 25 height 19
click at [723, 64] on icon "button" at bounding box center [720, 62] width 8 height 5
click at [53, 122] on div "Dashboard" at bounding box center [44, 128] width 32 height 21
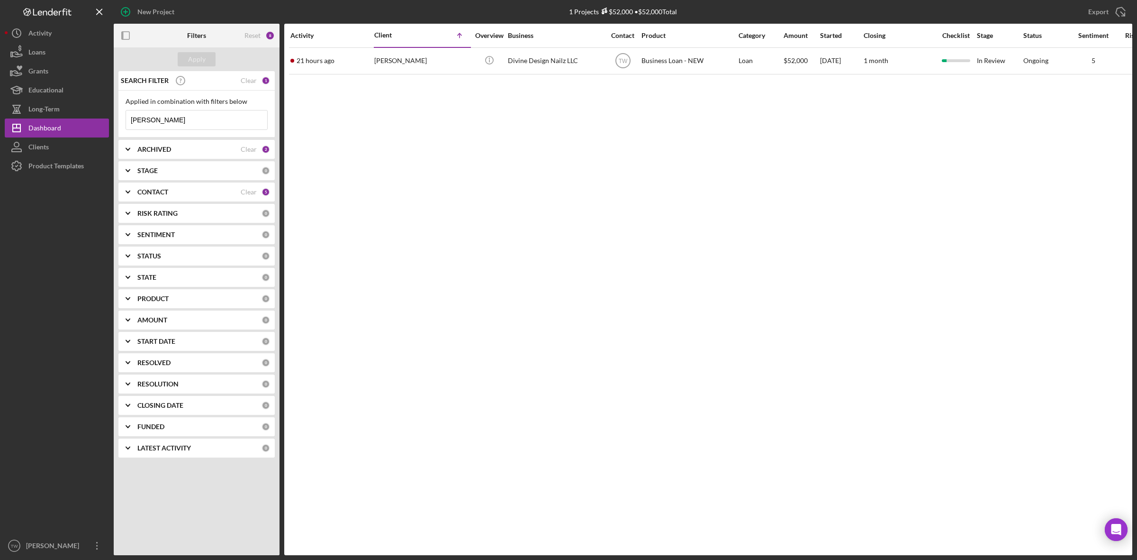
click at [188, 126] on input "[PERSON_NAME]" at bounding box center [196, 119] width 141 height 19
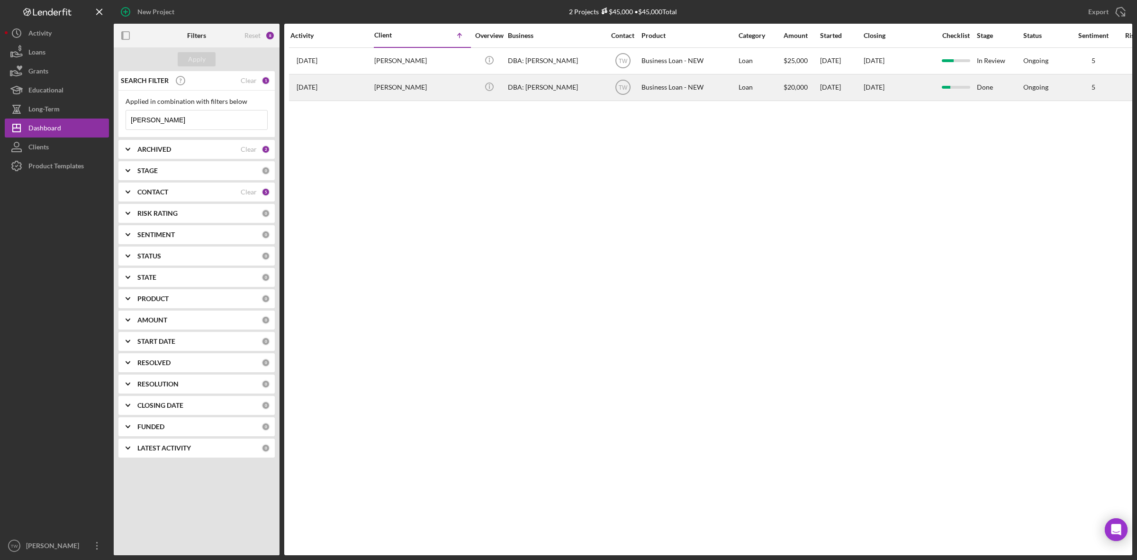
type input "[PERSON_NAME]"
click at [420, 82] on div "[PERSON_NAME]" at bounding box center [421, 87] width 95 height 25
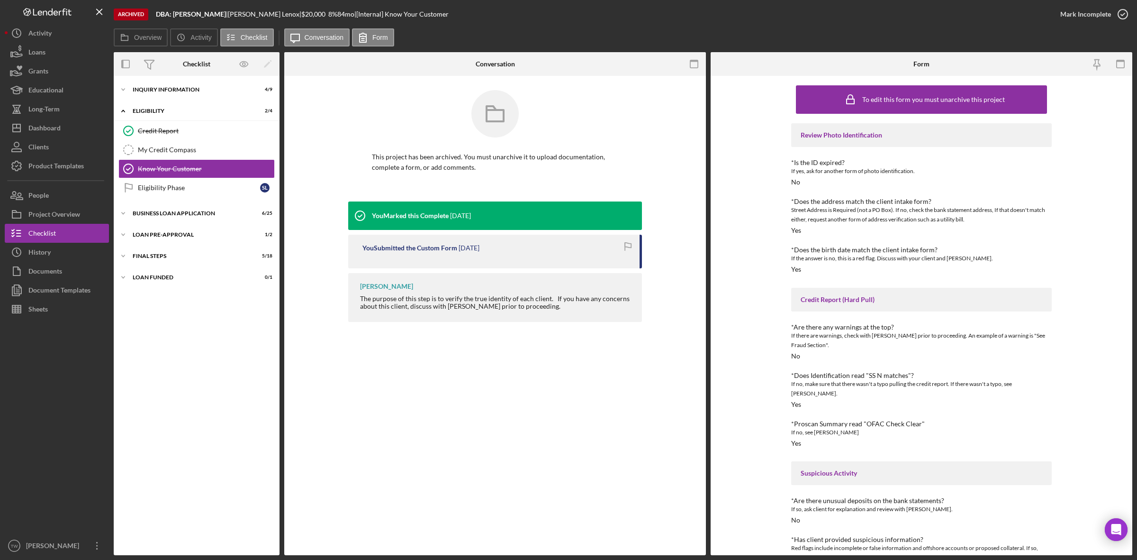
click at [157, 226] on div "Icon/Expander INQUIRY INFORMATION 4 / 9 Icon/Expander ELIGIBILITY 2 / 4 Credit …" at bounding box center [197, 316] width 166 height 470
click at [150, 217] on div "Icon/Expander BUSINESS LOAN APPLICATION 6 / 25" at bounding box center [197, 213] width 166 height 19
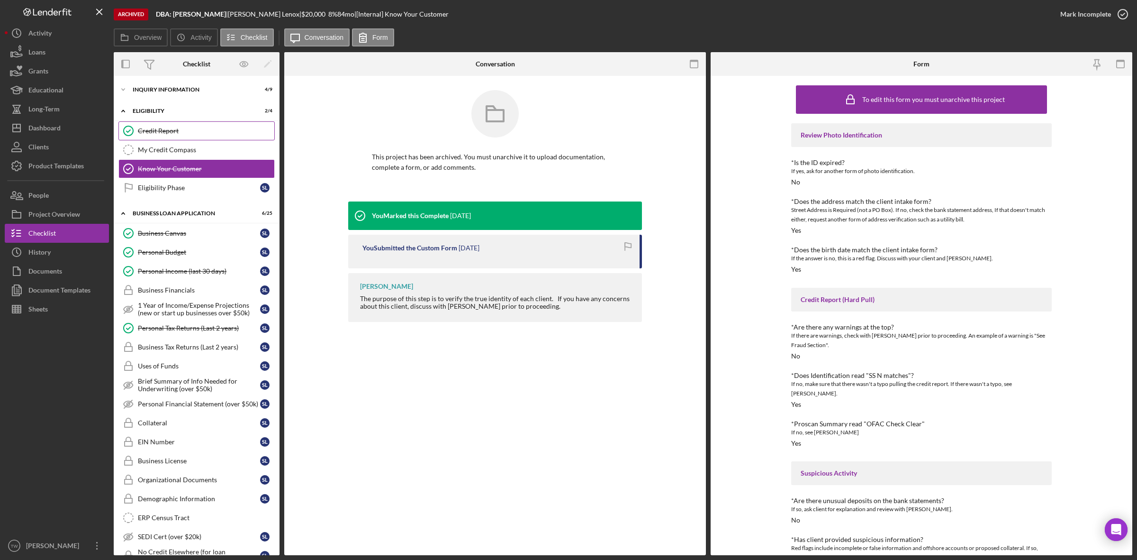
click at [166, 130] on div "Credit Report" at bounding box center [206, 131] width 136 height 8
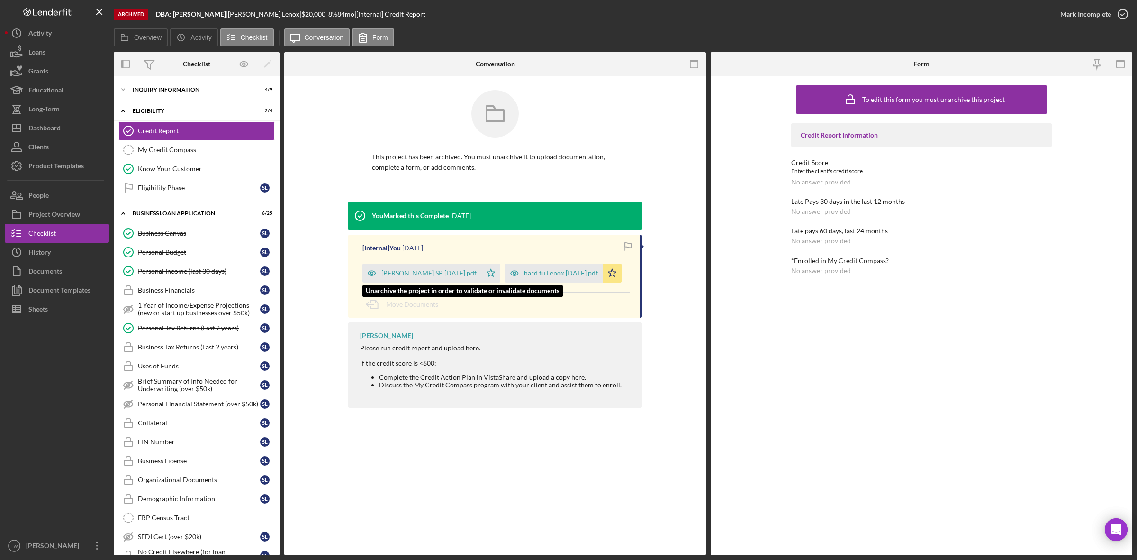
click at [437, 275] on div "[PERSON_NAME] SP [DATE].pdf" at bounding box center [428, 273] width 95 height 8
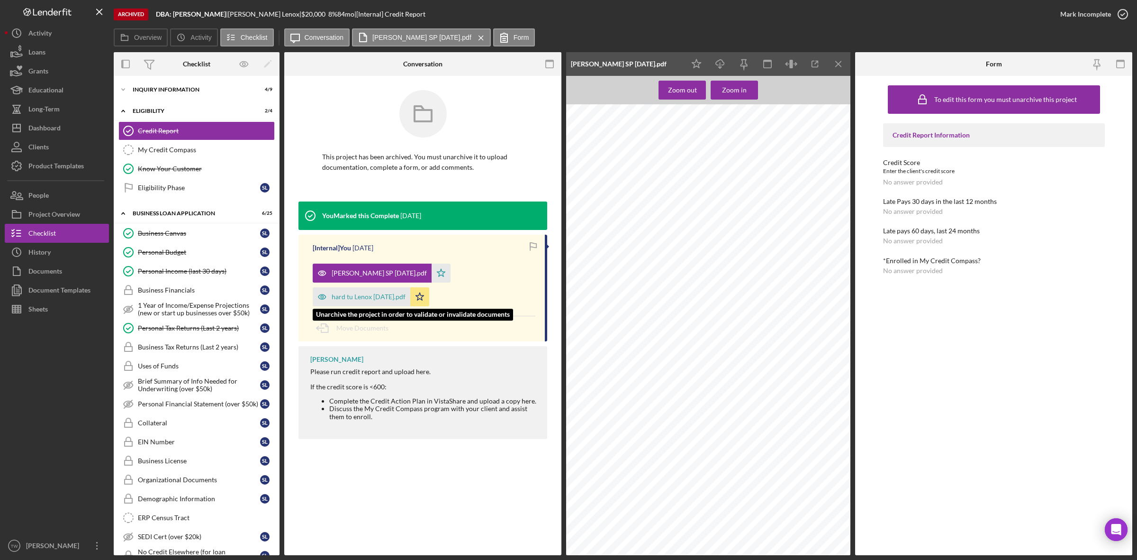
click at [372, 300] on div "hard tu Lenox [DATE].pdf" at bounding box center [369, 297] width 74 height 8
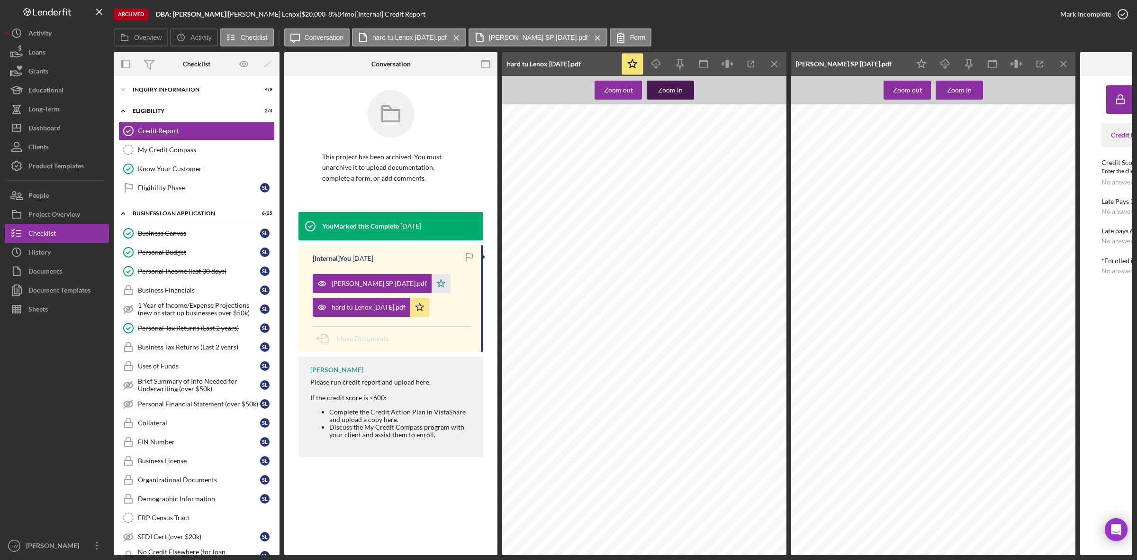
click at [690, 86] on button "Zoom in" at bounding box center [670, 90] width 47 height 19
click at [209, 330] on div "Personal Tax Returns (Last 2 years)" at bounding box center [199, 328] width 122 height 8
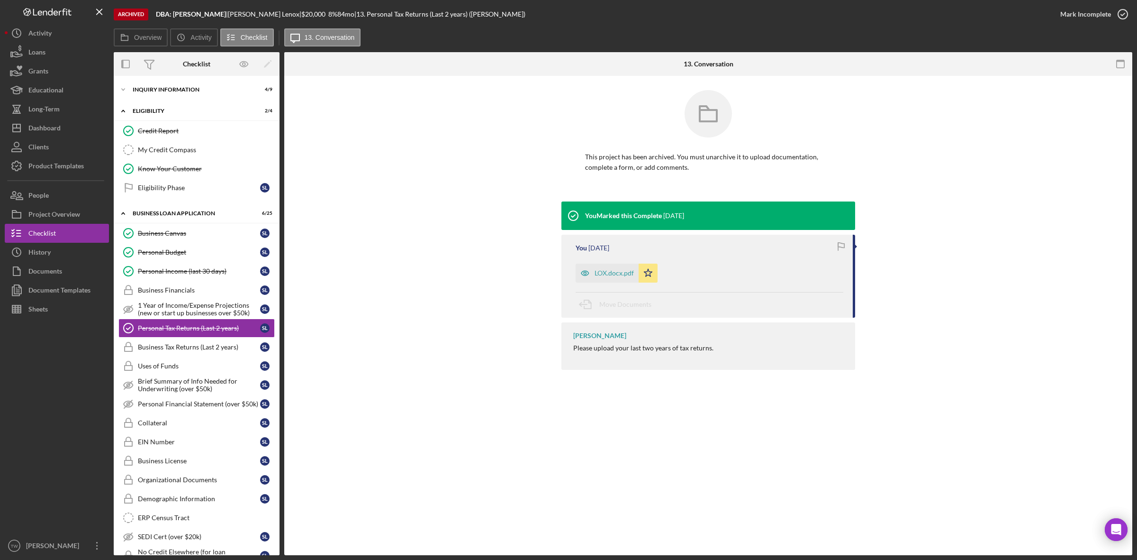
click at [1030, 401] on div "Personal Tax Returns (Last 2 years) Personal Tax Returns (Last 2 years) This pr…" at bounding box center [708, 315] width 848 height 479
click at [67, 128] on button "Icon/Dashboard Dashboard" at bounding box center [57, 127] width 104 height 19
